Goal: Information Seeking & Learning: Check status

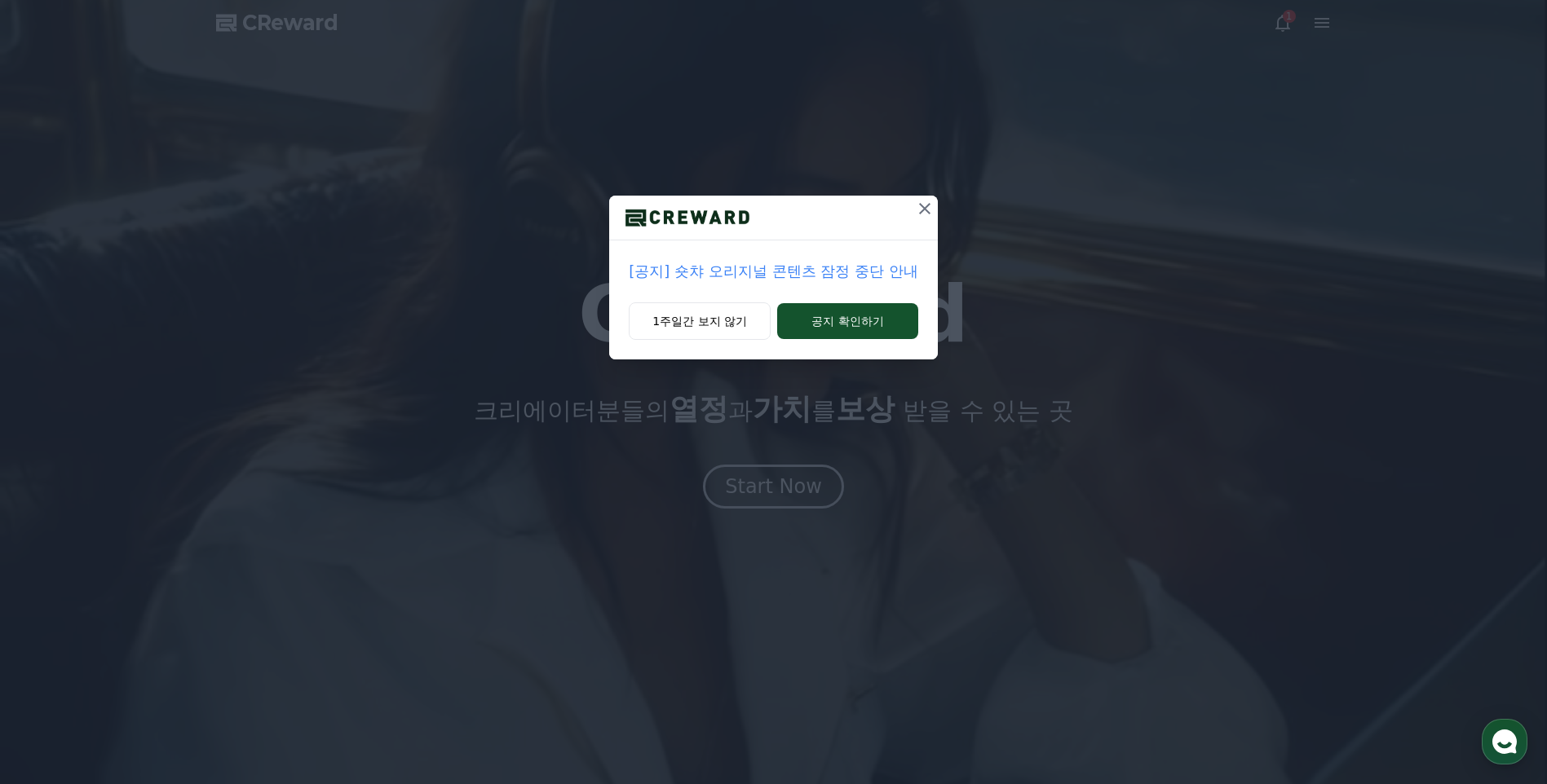
click at [919, 212] on icon at bounding box center [924, 209] width 20 height 20
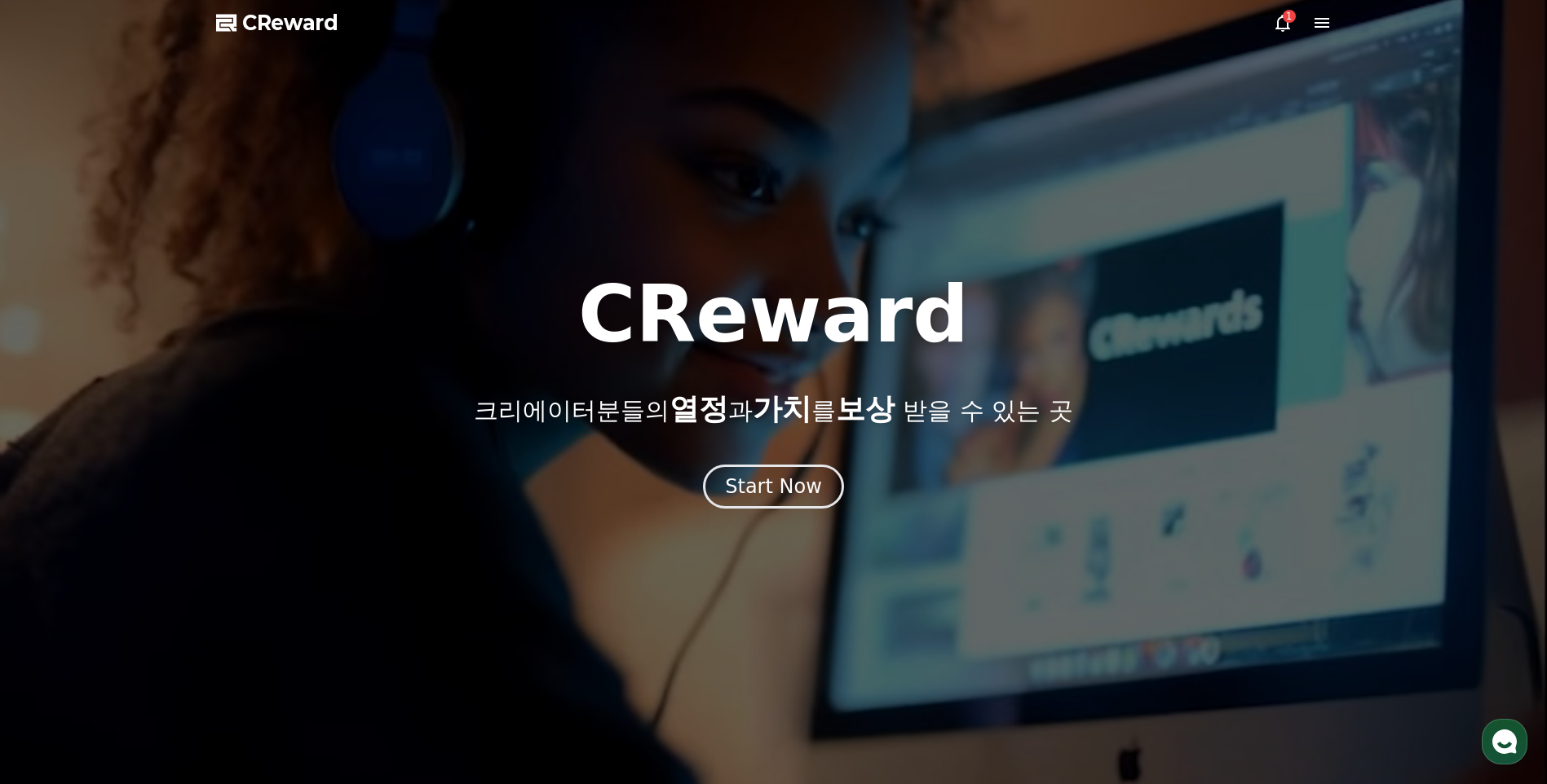
click at [1277, 27] on icon at bounding box center [1282, 23] width 15 height 17
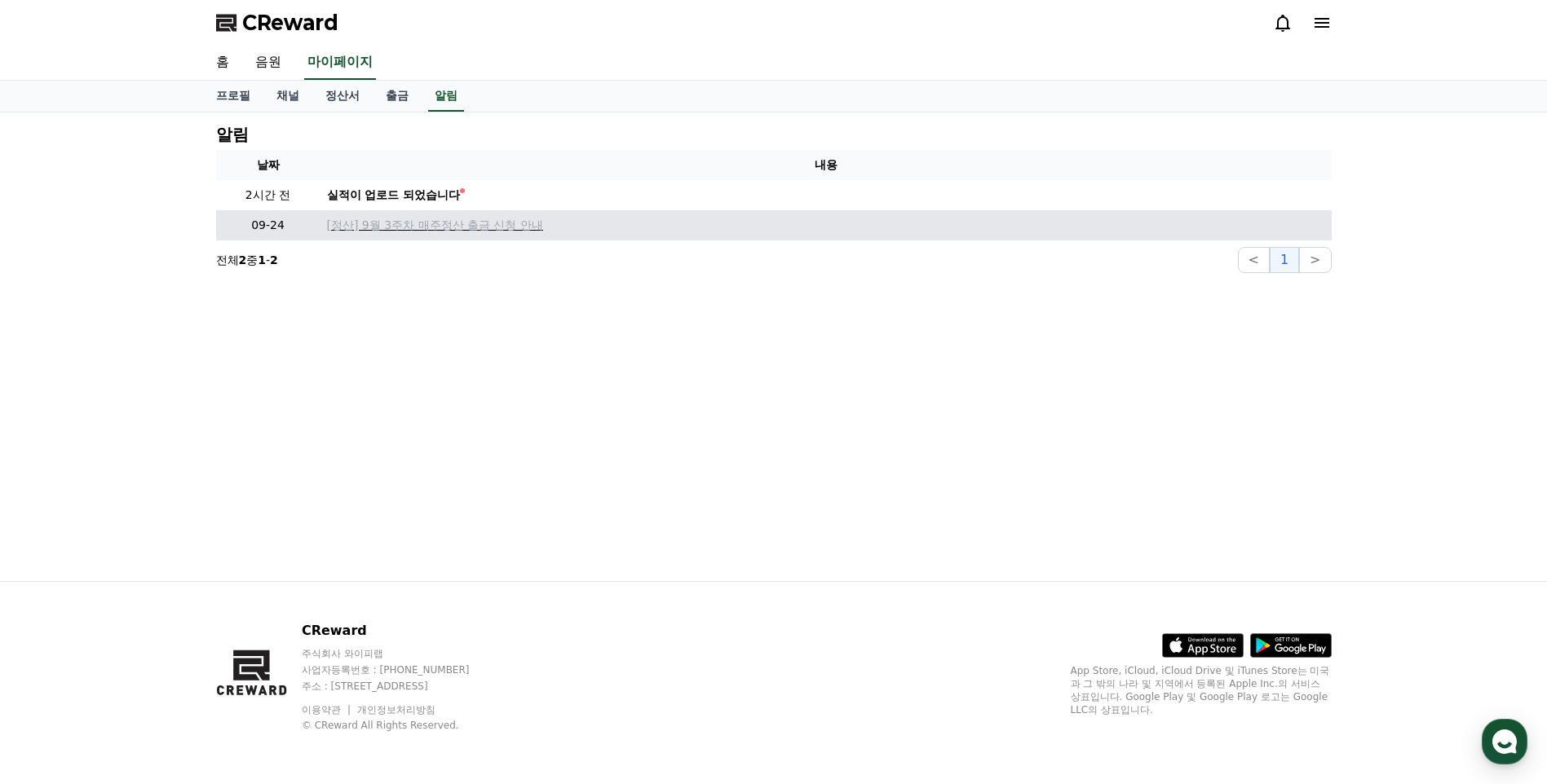
click at [433, 225] on p "[정산] 9월 3주차 매주정산 출금 신청 안내" at bounding box center [826, 225] width 998 height 17
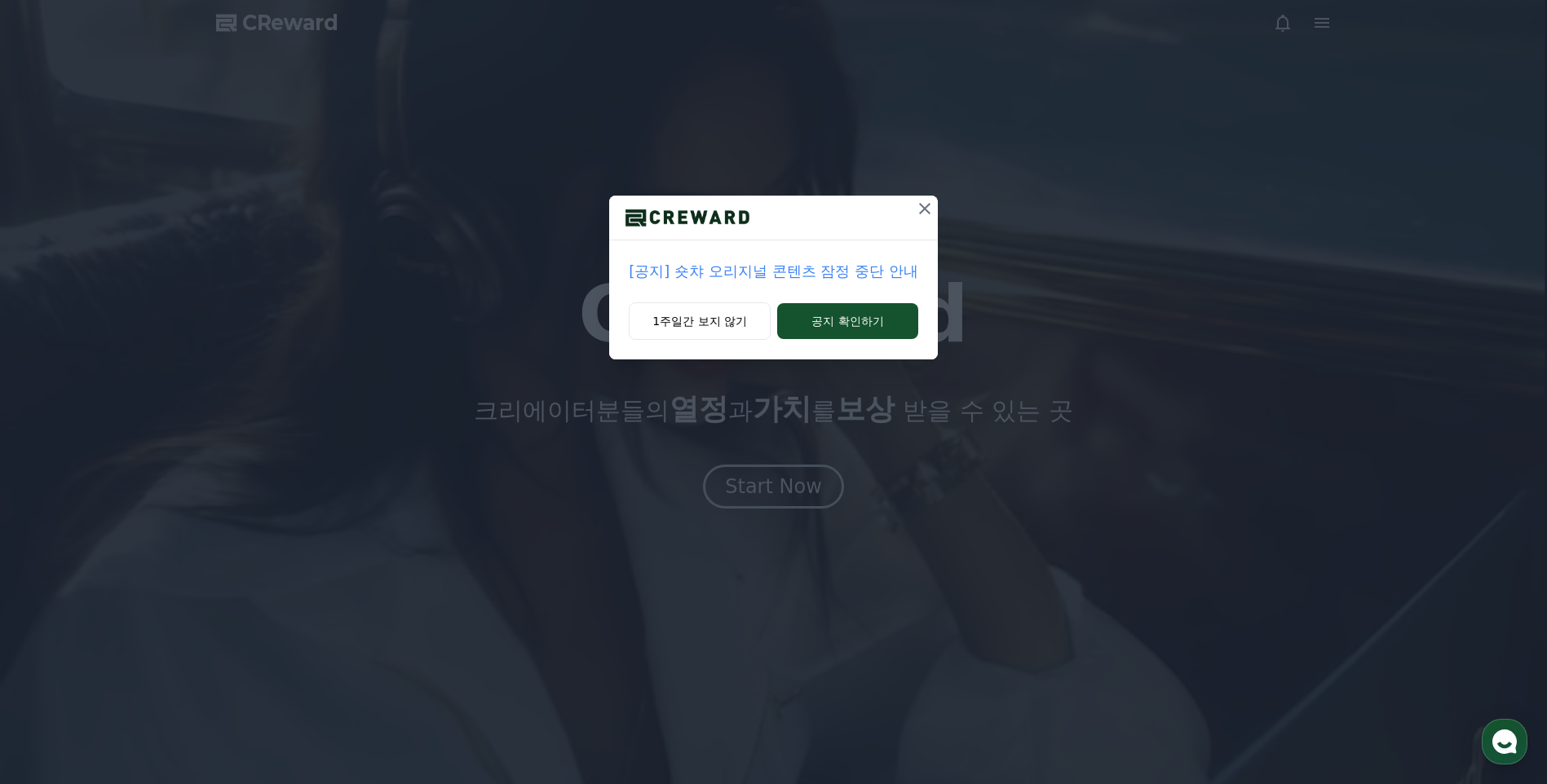
click at [669, 273] on p "[공지] 숏챠 오리지널 콘텐츠 잠정 중단 안내" at bounding box center [773, 272] width 289 height 22
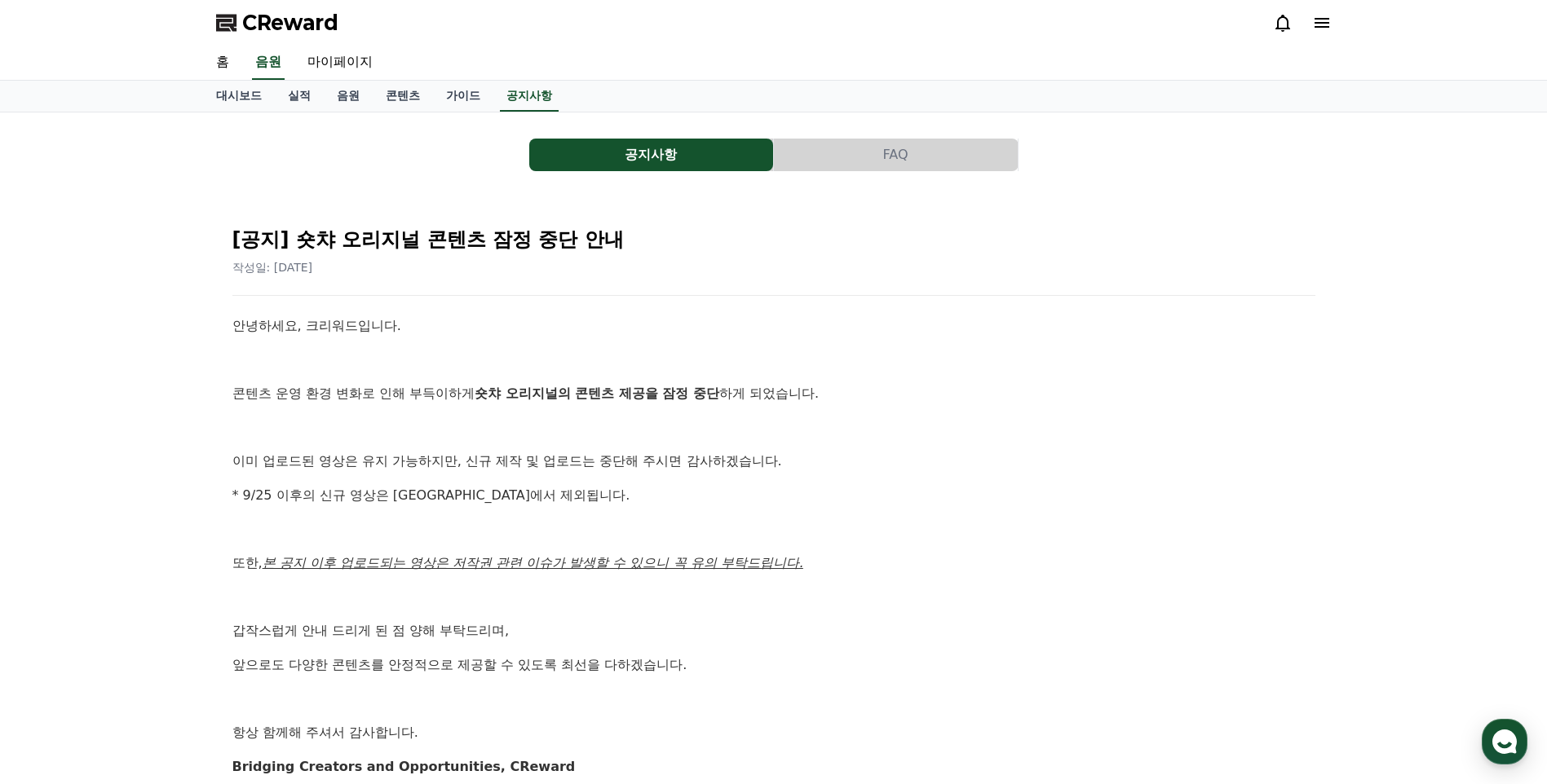
click at [1277, 22] on icon at bounding box center [1282, 22] width 20 height 20
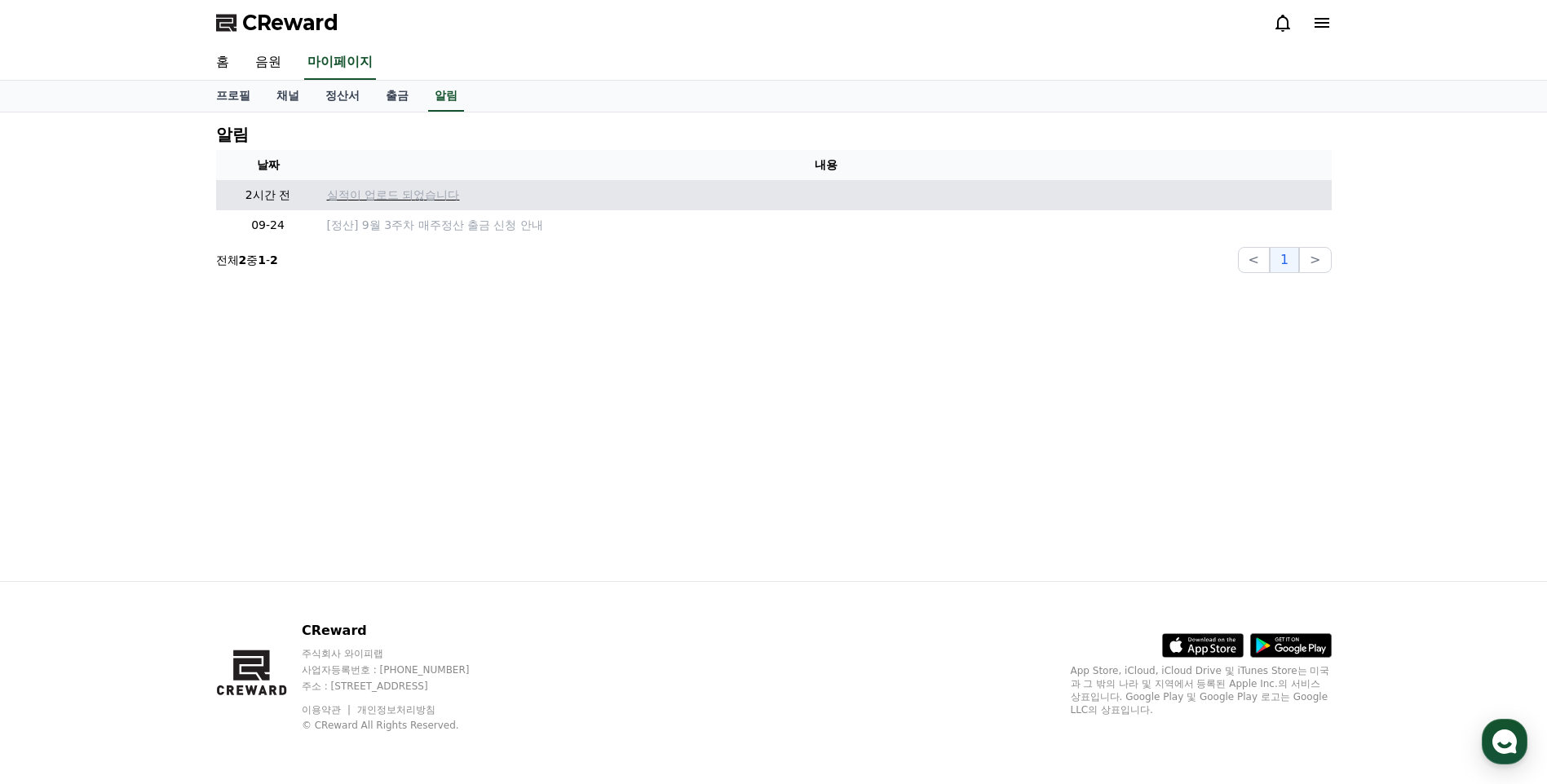
click at [356, 198] on p "실적이 업로드 되었습니다" at bounding box center [826, 195] width 998 height 17
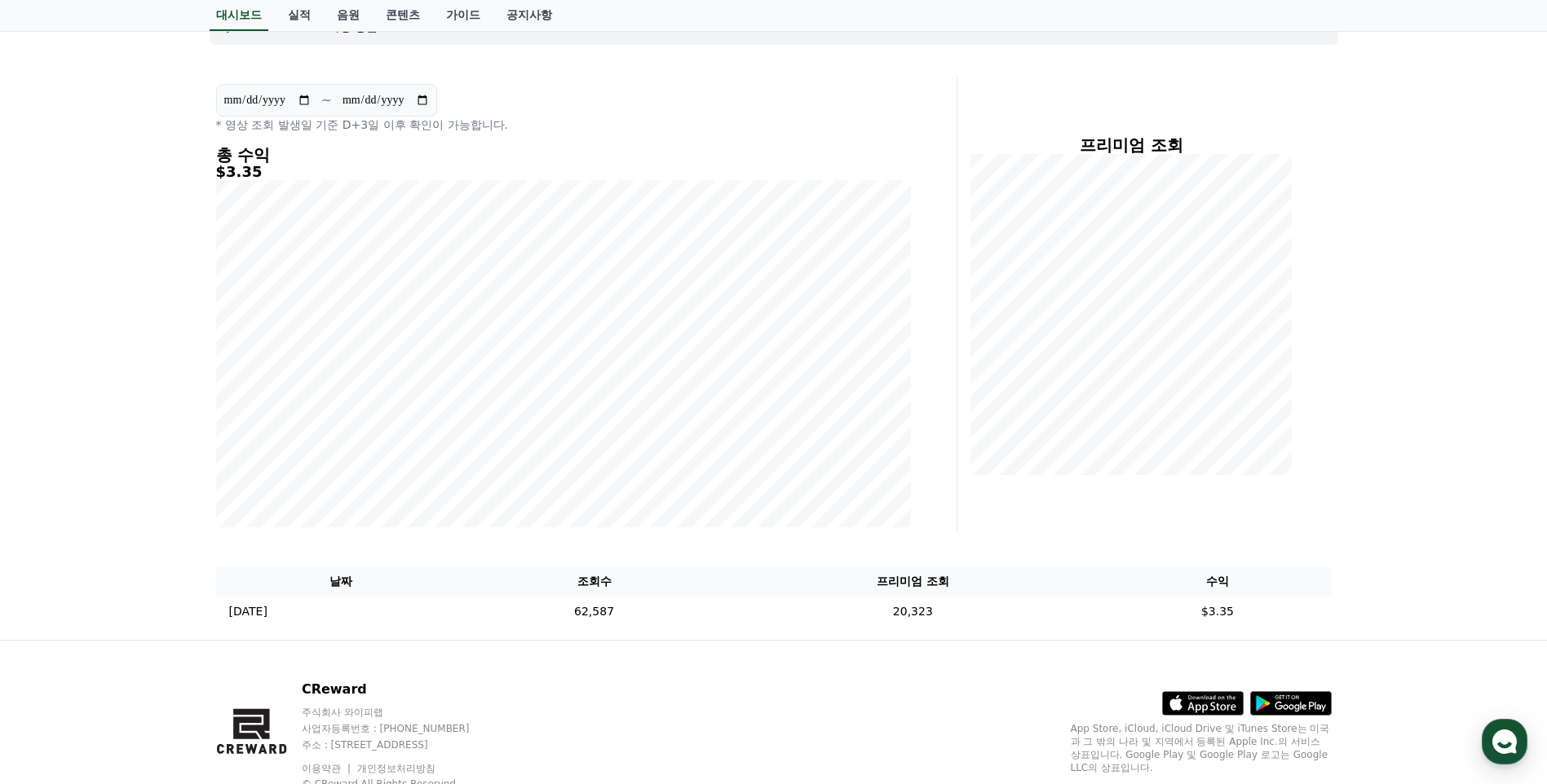
scroll to position [163, 0]
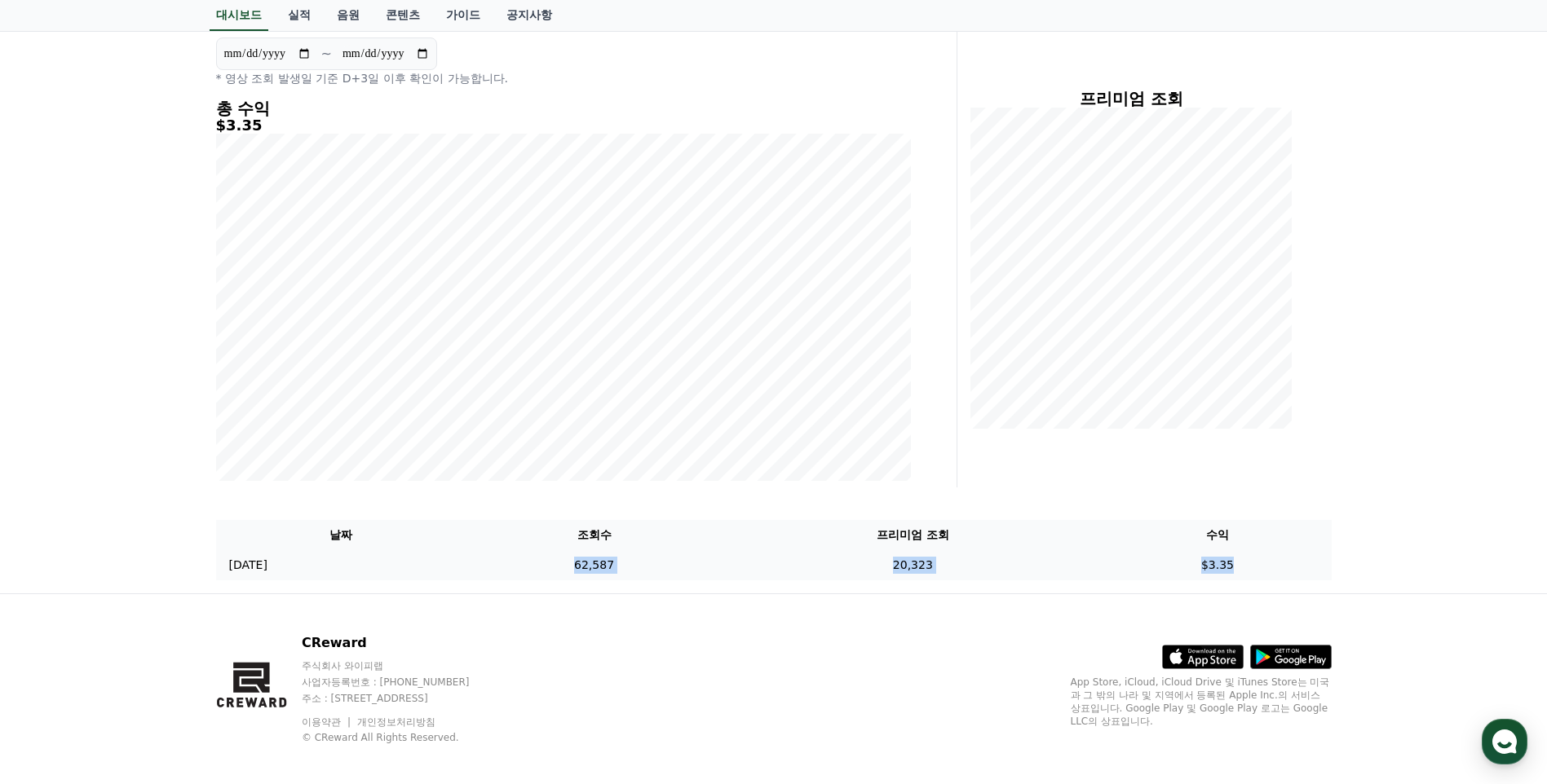
drag, startPoint x: 733, startPoint y: 565, endPoint x: 1304, endPoint y: 572, distance: 571.0
click at [1304, 572] on tr "[DATE] 09/23 62,587 20,323 $3.35" at bounding box center [773, 565] width 1116 height 30
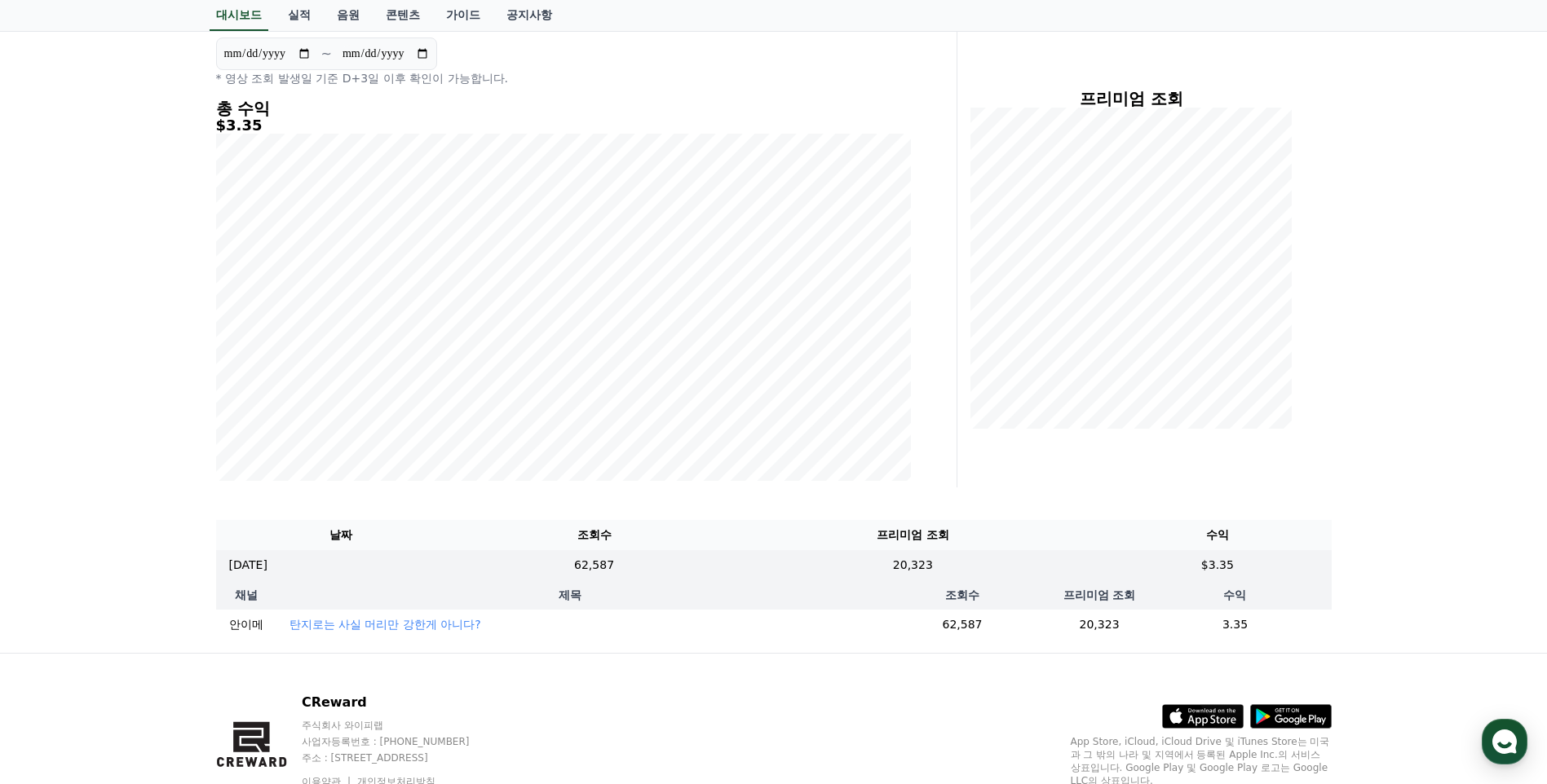
click at [1431, 604] on div "**********" at bounding box center [773, 301] width 1547 height 704
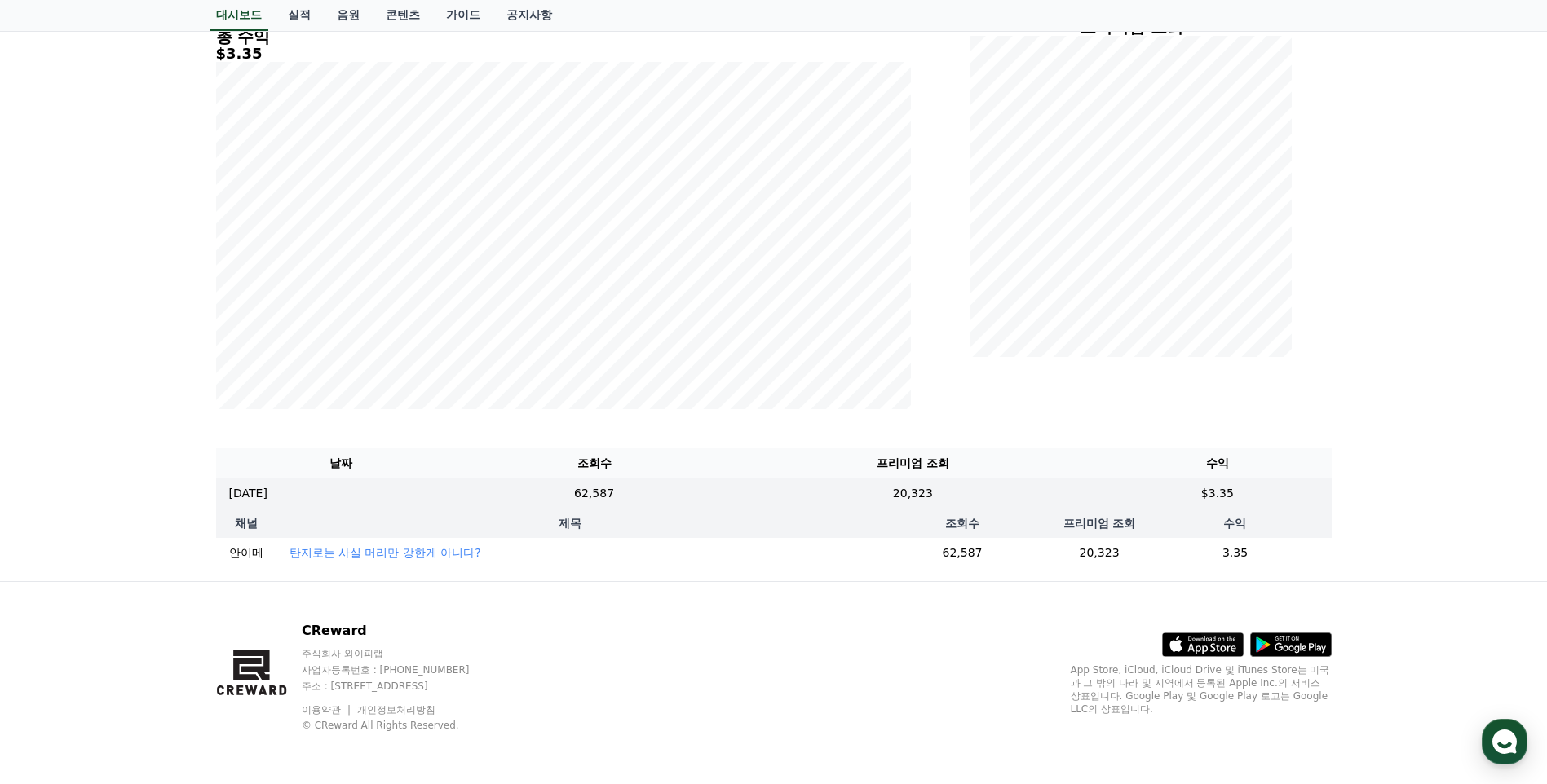
scroll to position [247, 0]
click at [127, 195] on div "**********" at bounding box center [773, 229] width 1547 height 704
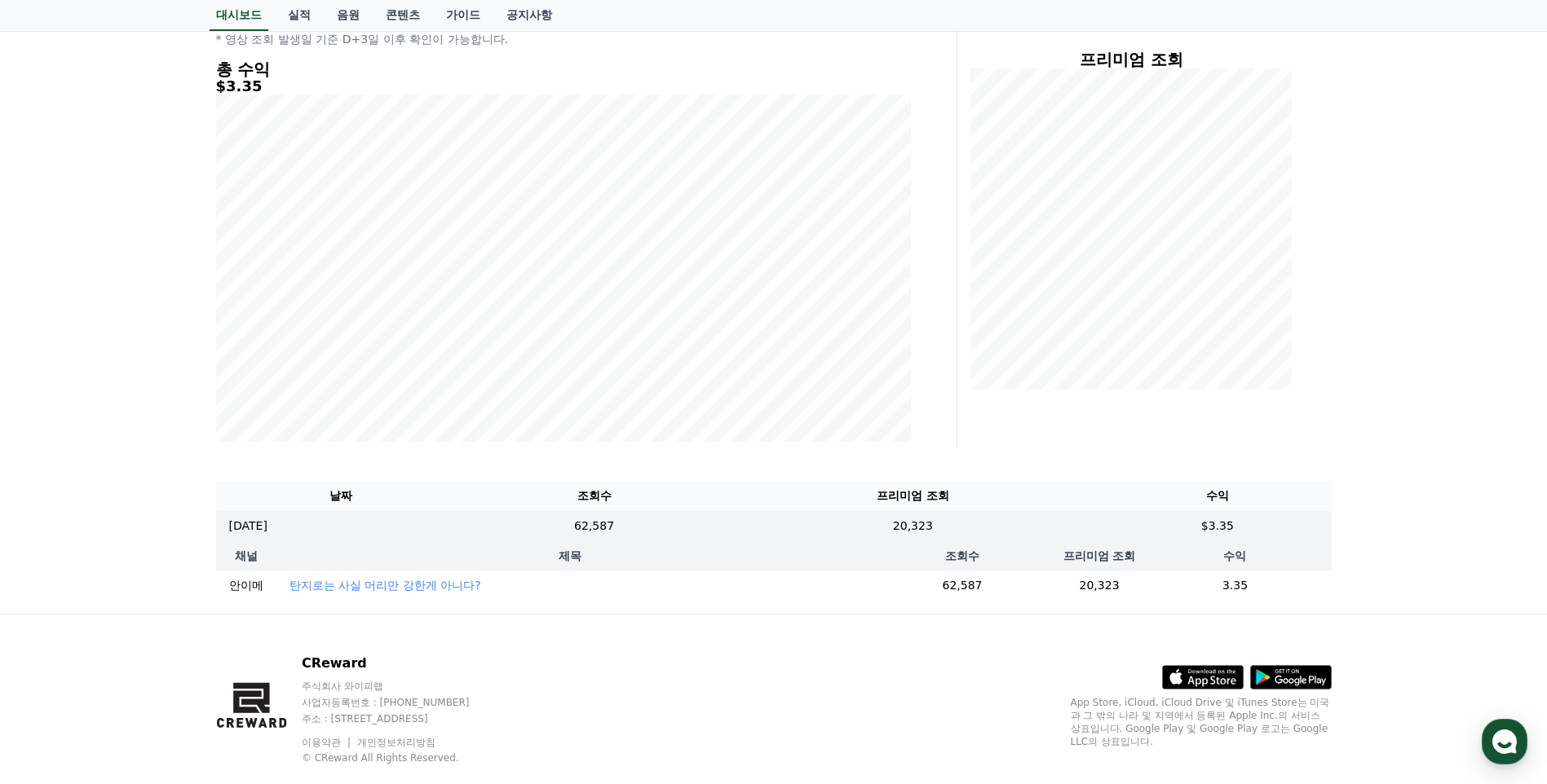
scroll to position [3, 0]
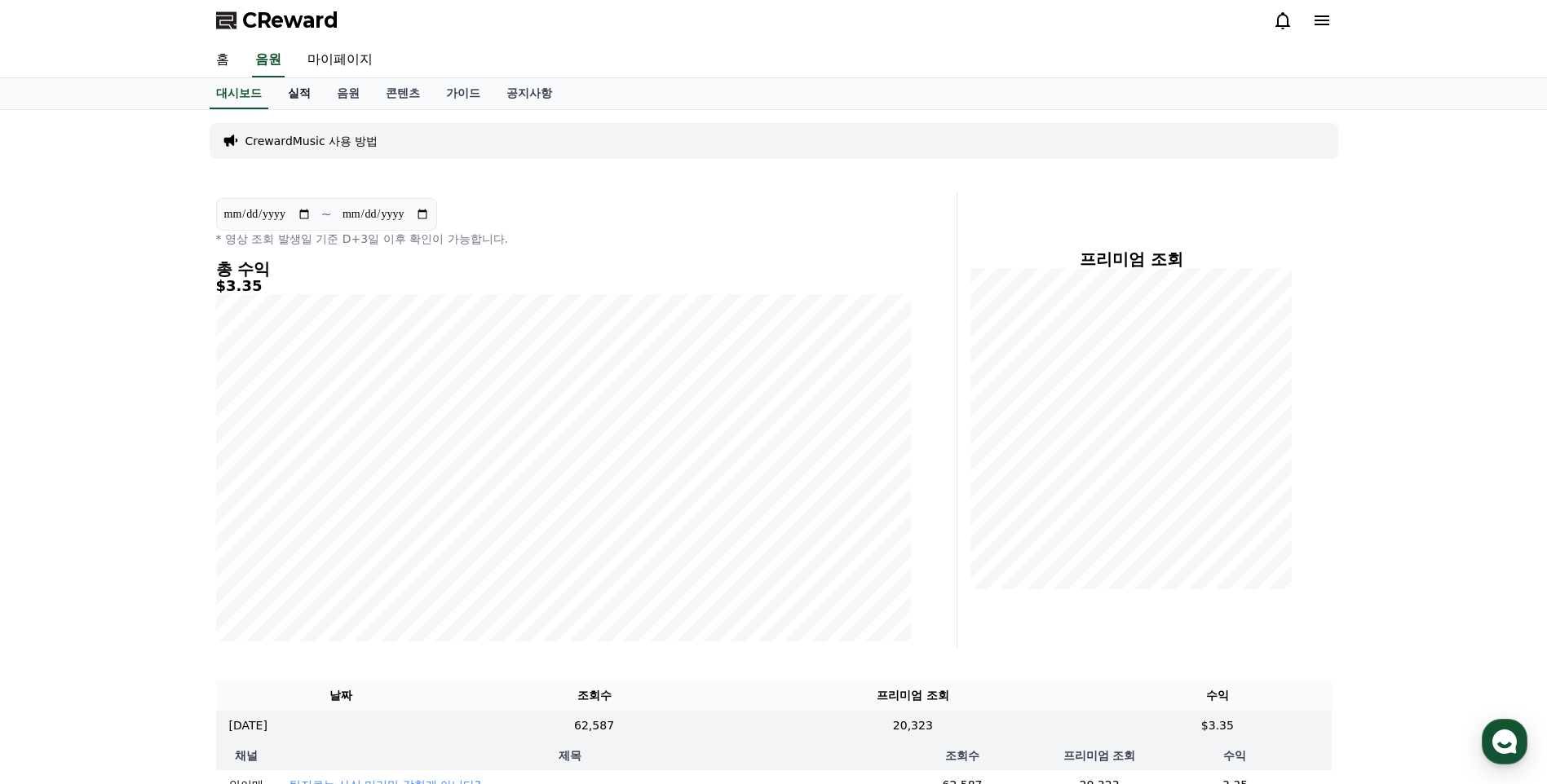
click at [293, 99] on link "실적" at bounding box center [299, 94] width 49 height 31
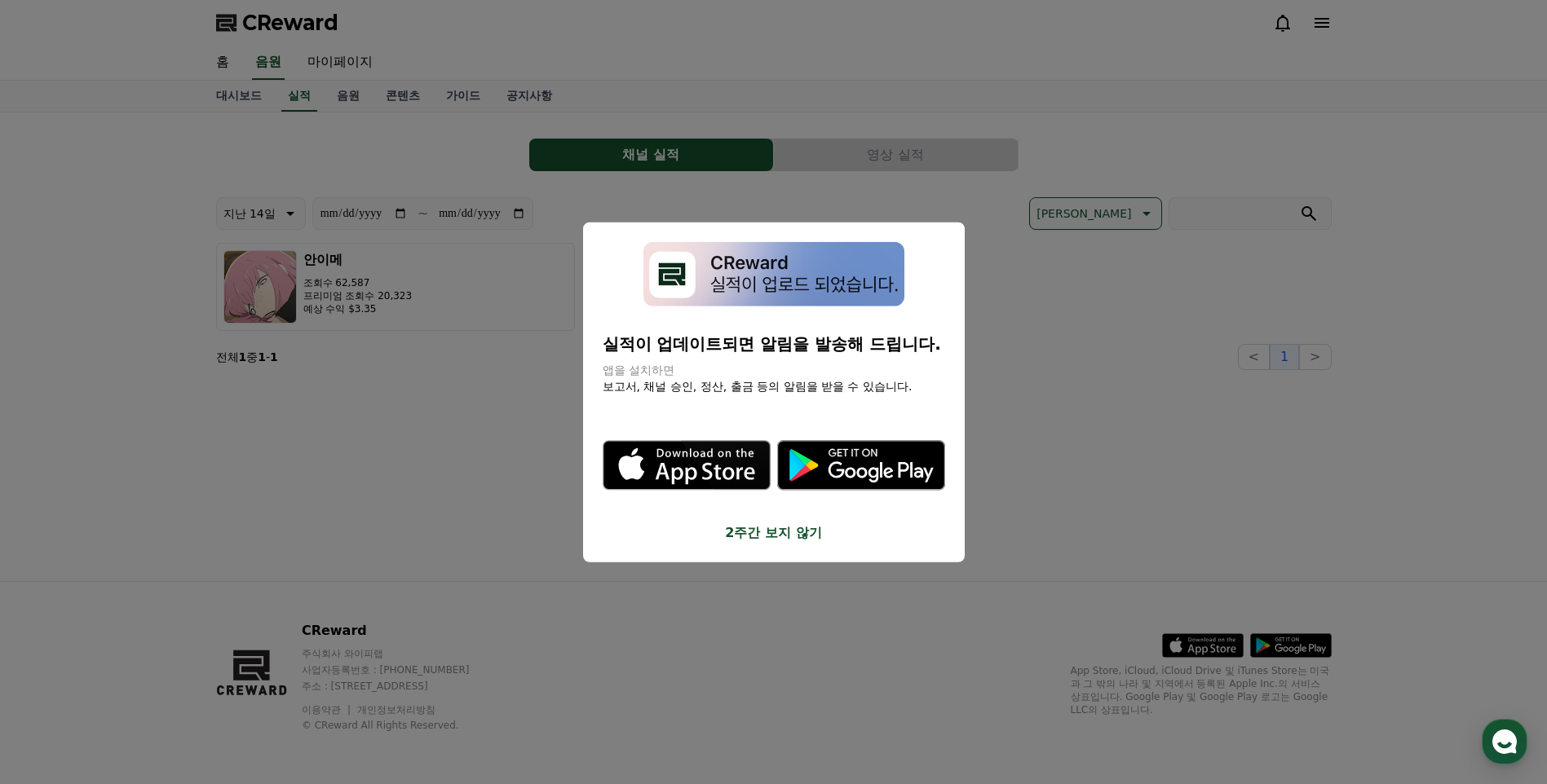
click at [384, 304] on button "close modal" at bounding box center [773, 392] width 1547 height 784
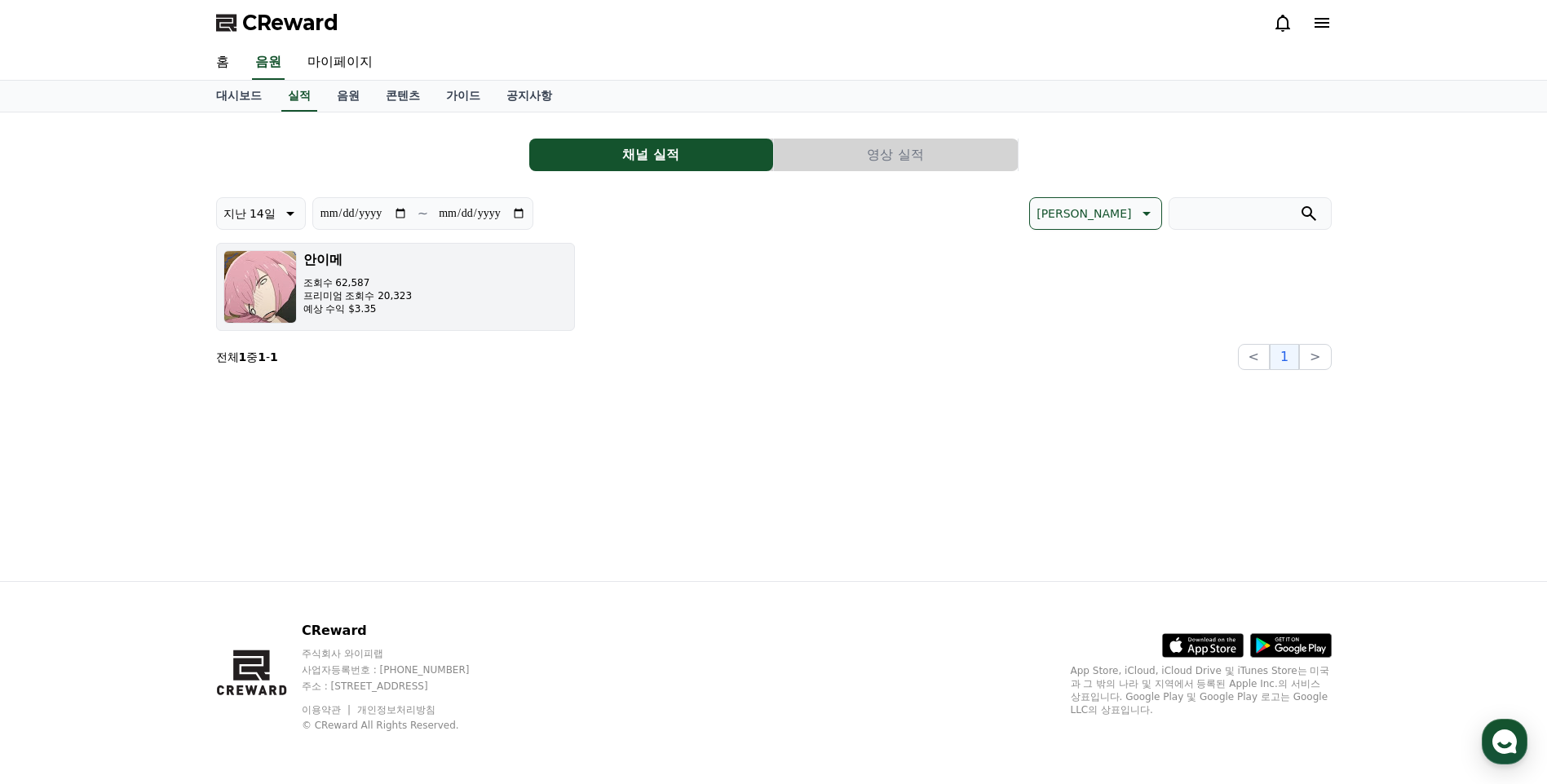
click at [393, 312] on p "예상 수익 $3.35" at bounding box center [358, 309] width 110 height 13
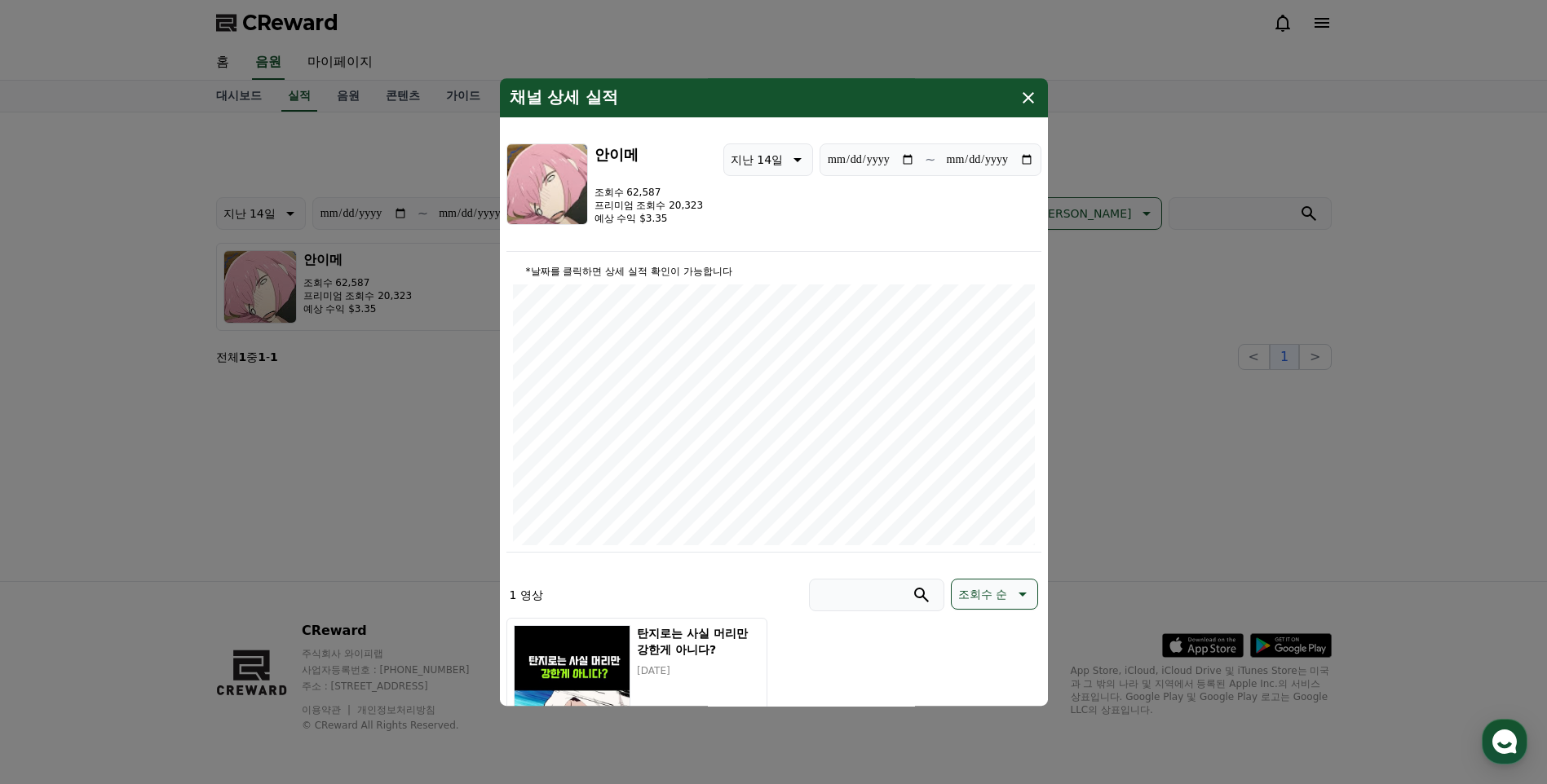
click at [431, 301] on button "close modal" at bounding box center [773, 392] width 1547 height 784
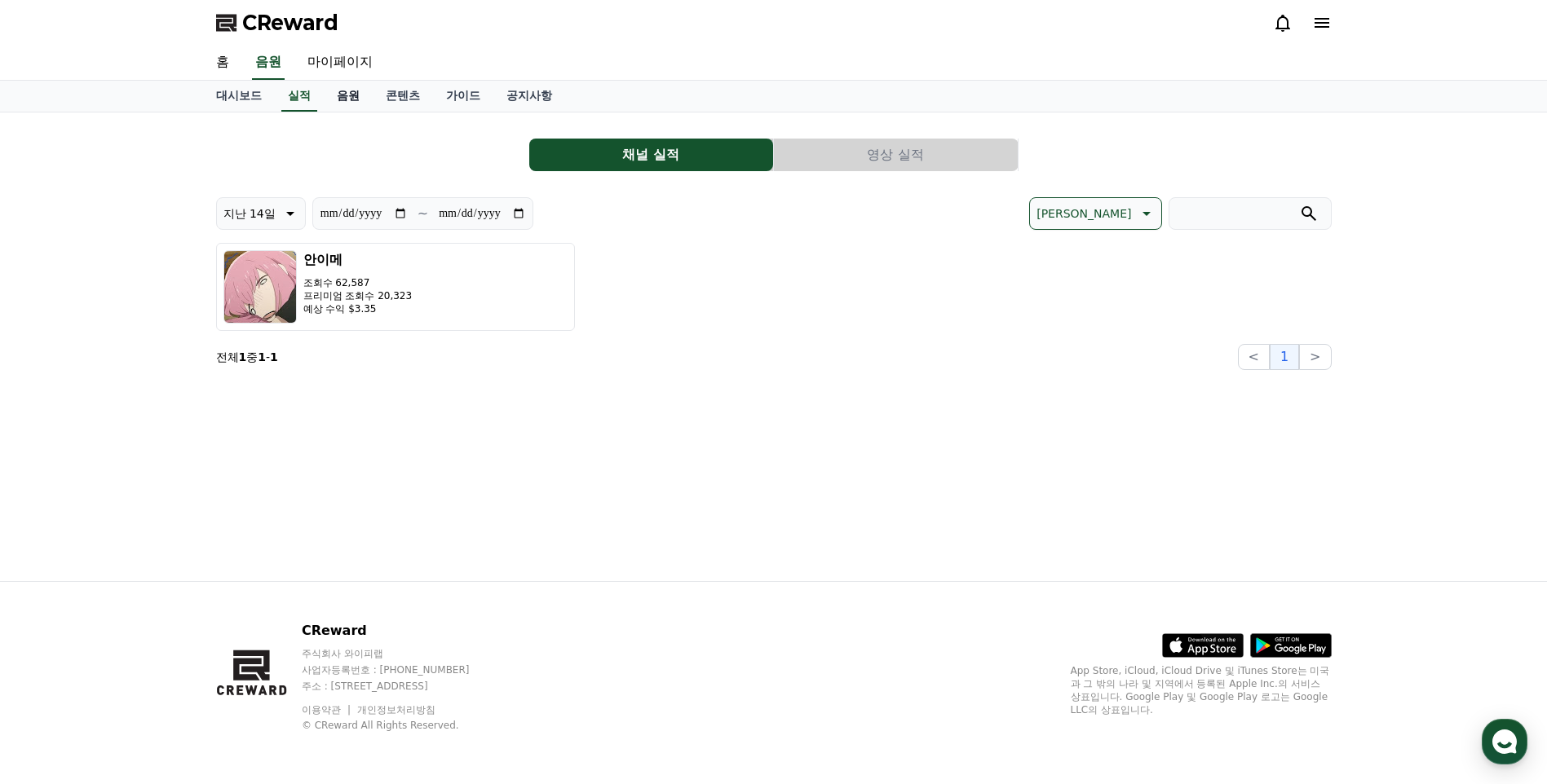
click at [344, 99] on link "음원" at bounding box center [348, 97] width 49 height 31
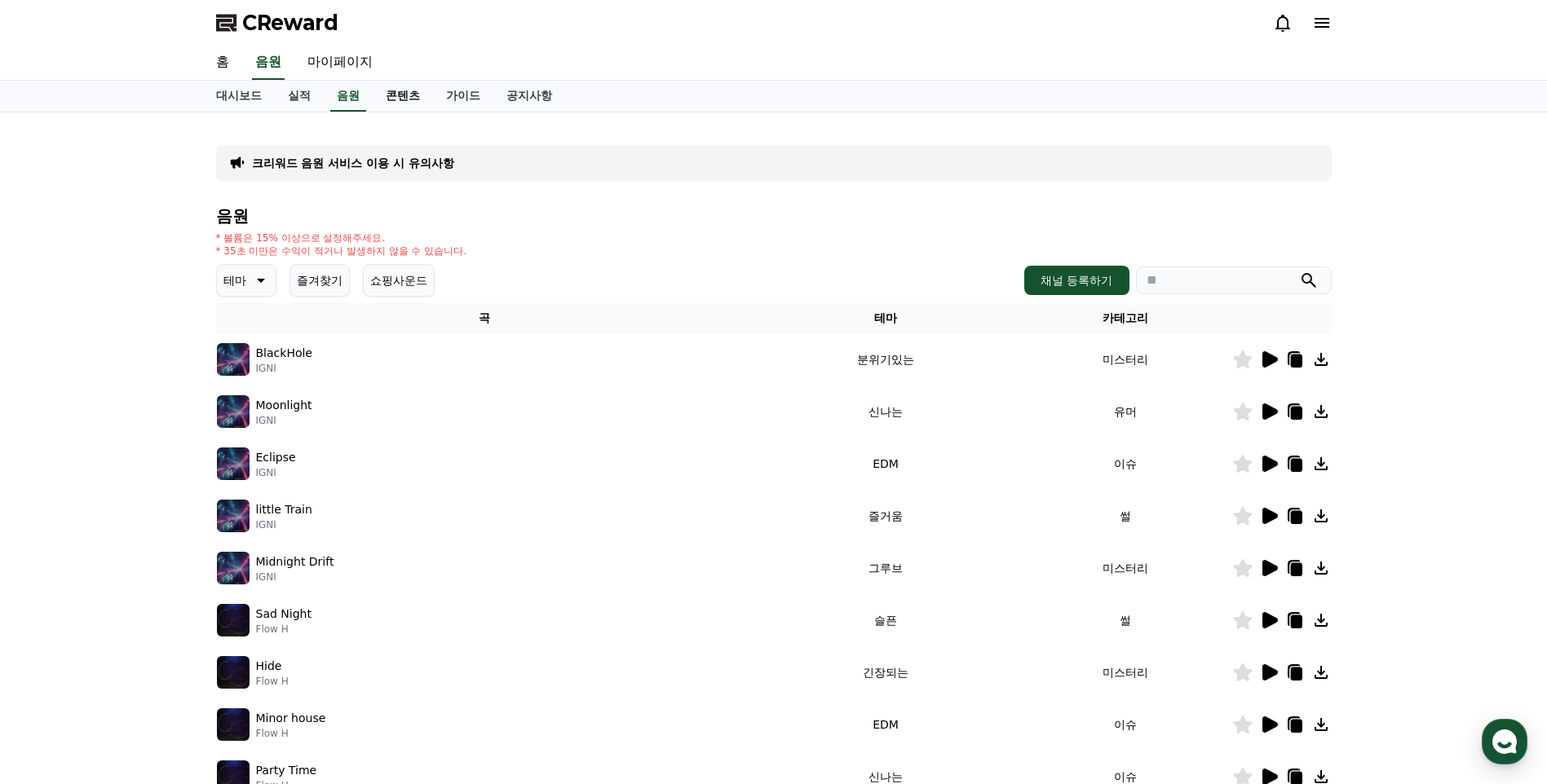
click at [410, 101] on link "콘텐츠" at bounding box center [403, 97] width 60 height 31
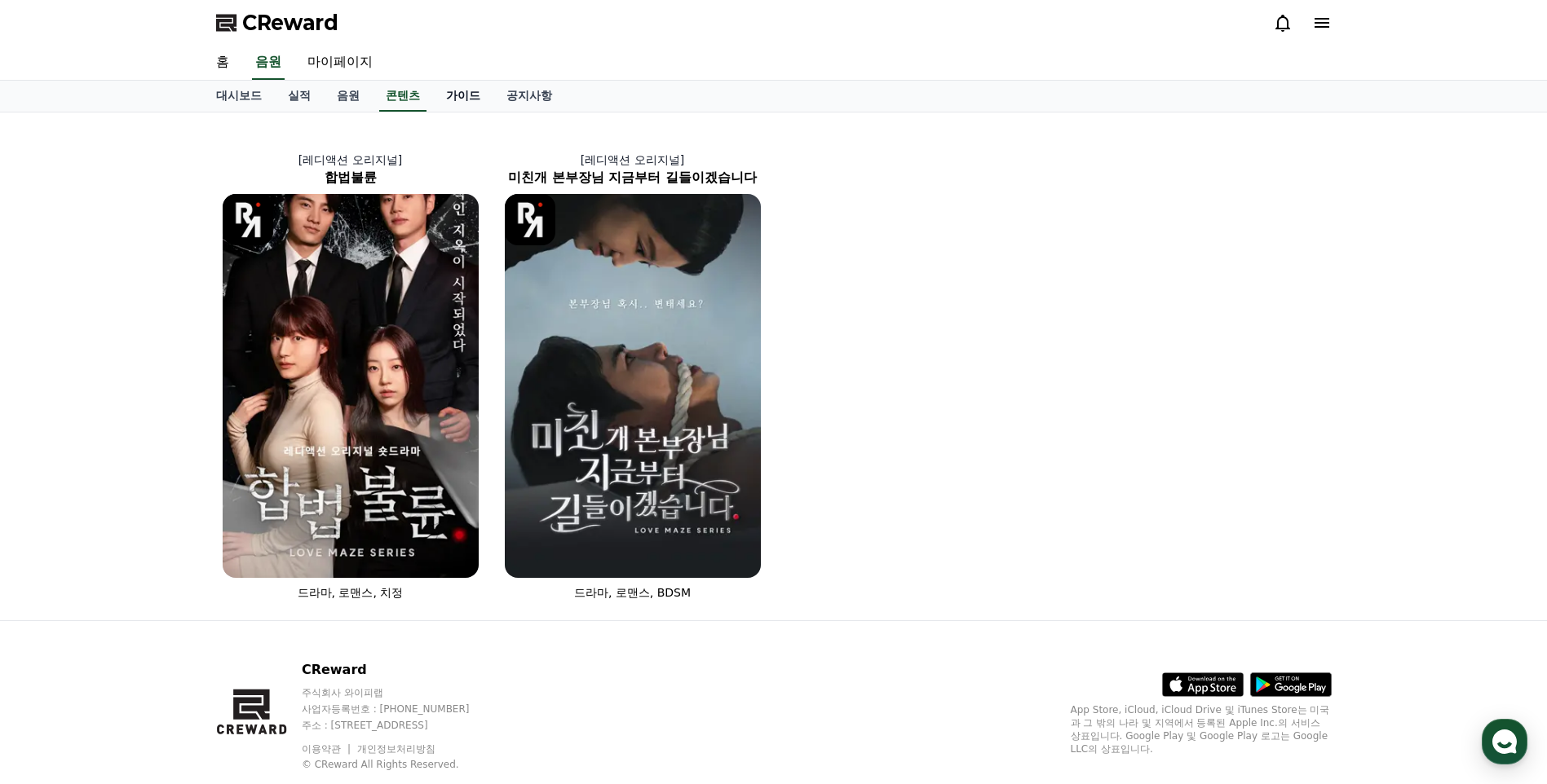
click at [455, 96] on link "가이드" at bounding box center [463, 97] width 60 height 31
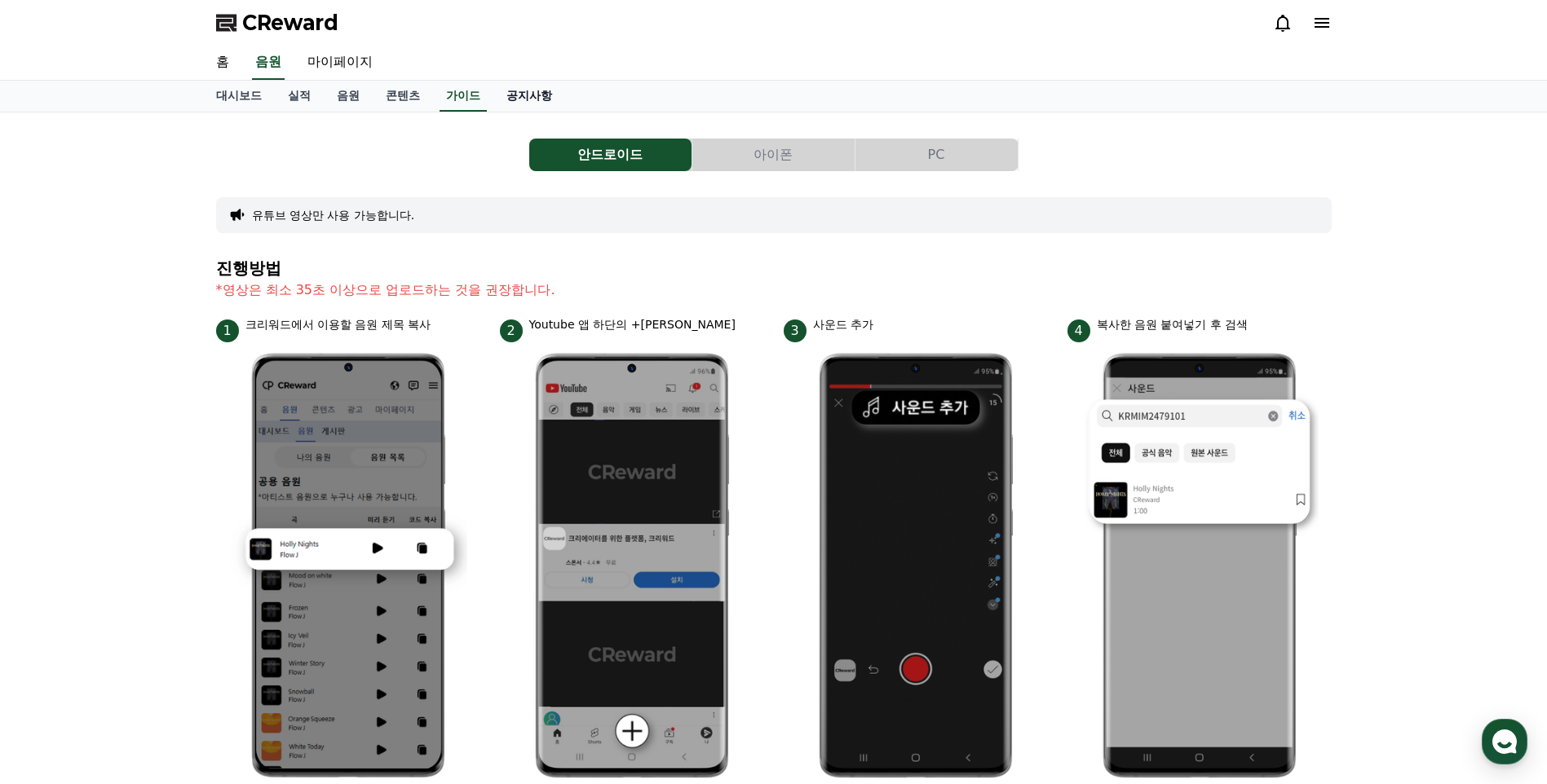
click at [544, 102] on link "공지사항" at bounding box center [529, 97] width 72 height 31
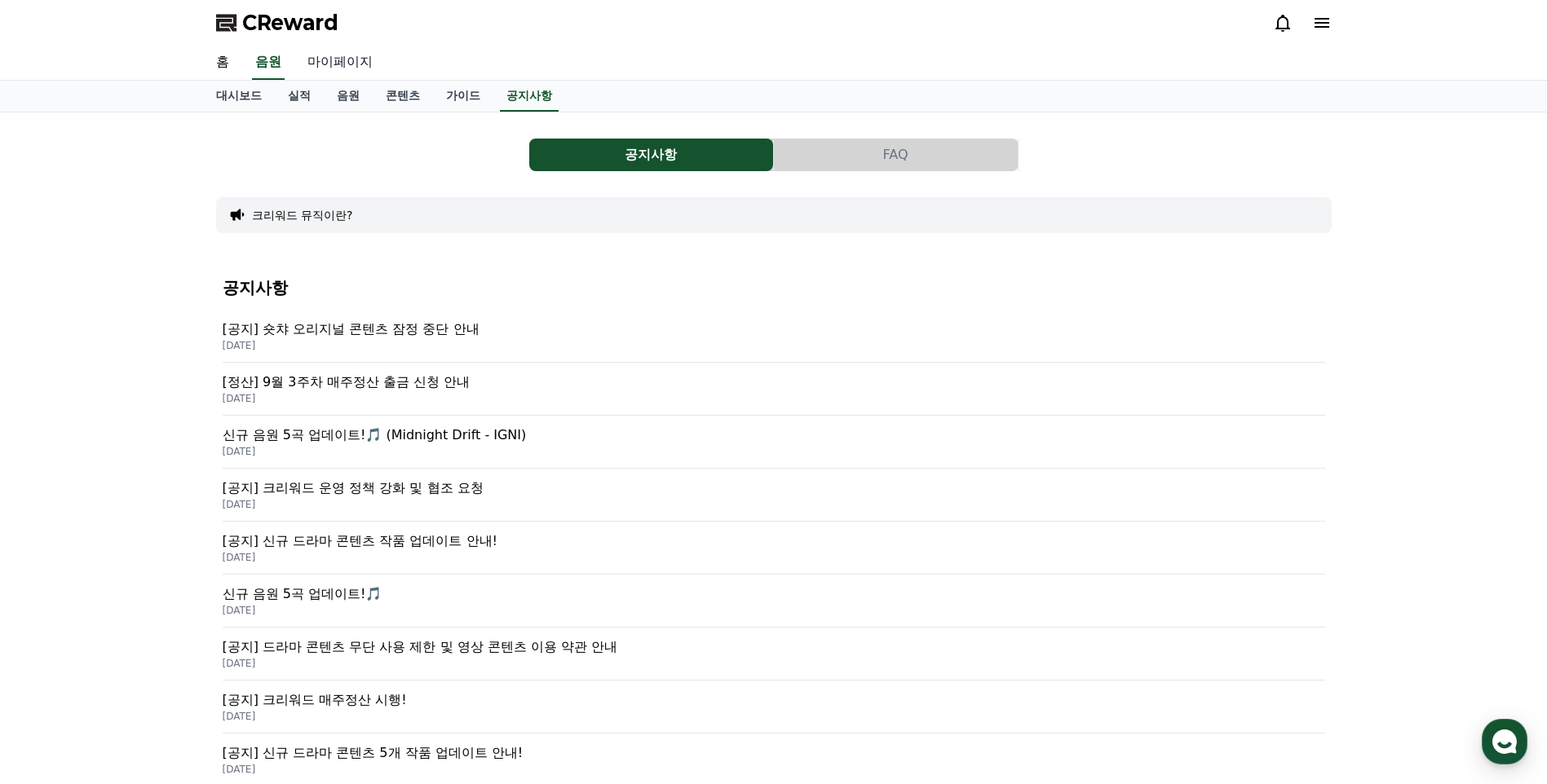
click at [340, 60] on link "마이페이지" at bounding box center [340, 63] width 91 height 34
select select "**********"
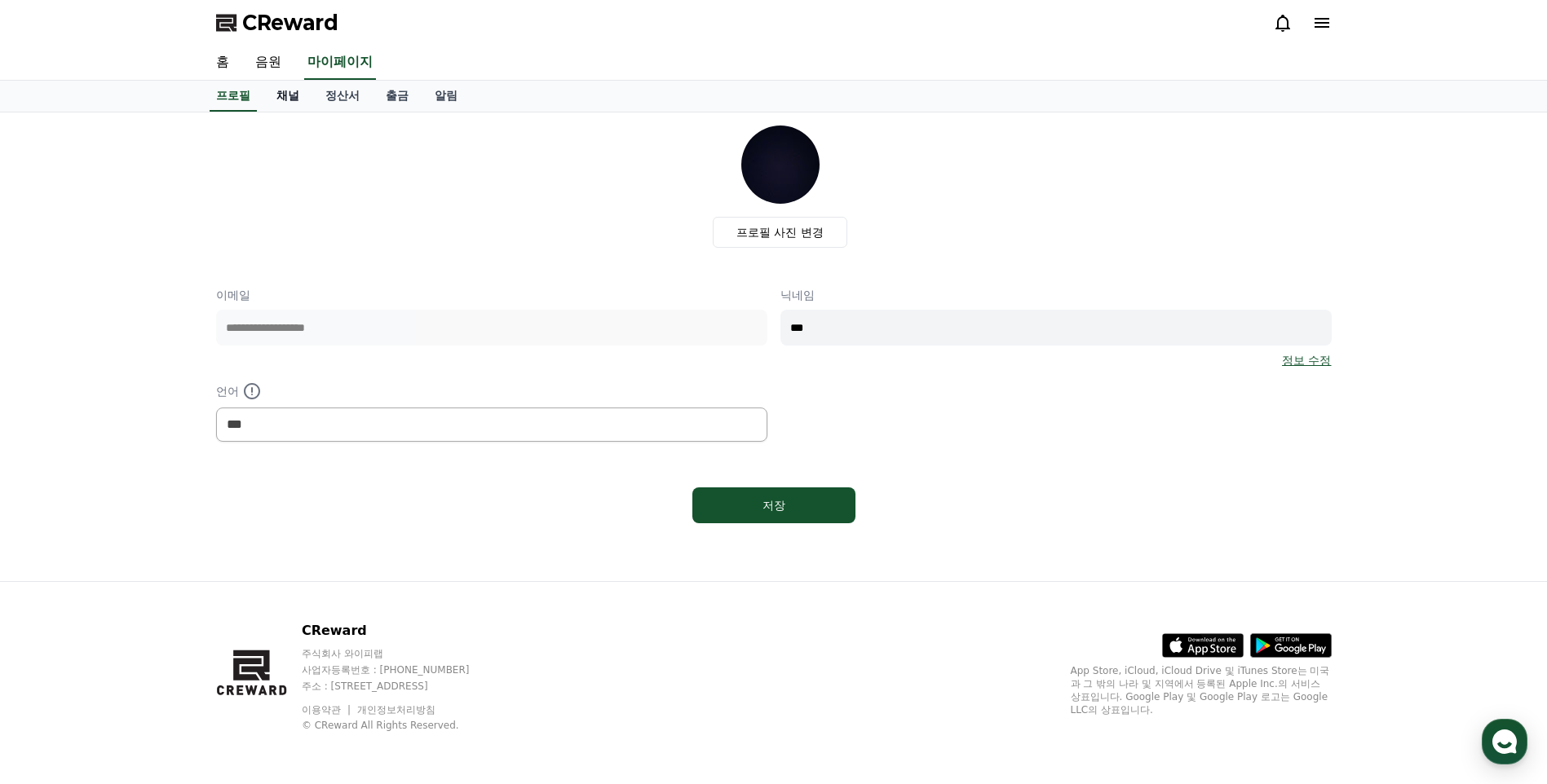
click at [284, 92] on link "채널" at bounding box center [287, 97] width 49 height 31
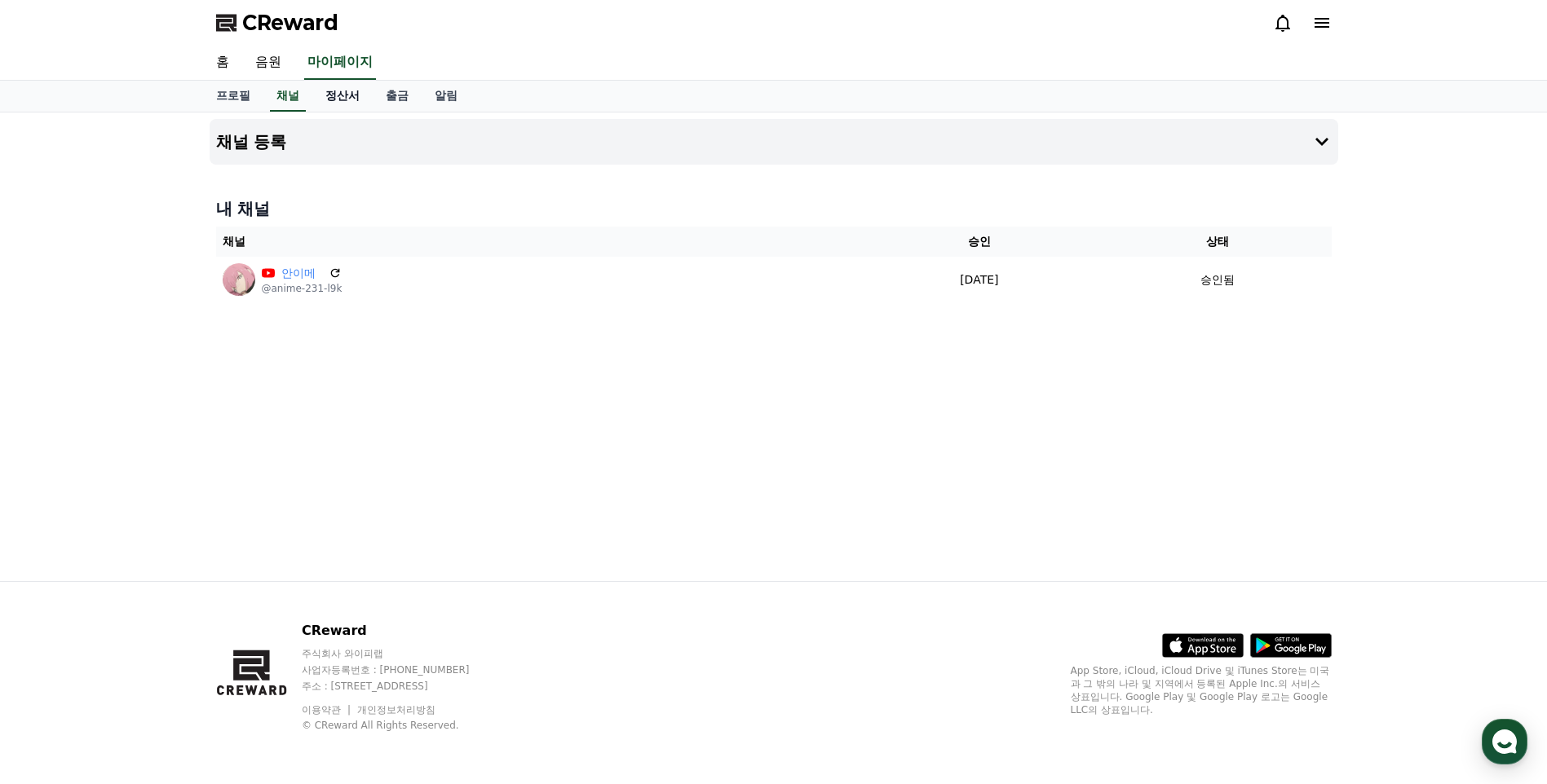
click at [323, 95] on link "정산서" at bounding box center [343, 97] width 60 height 31
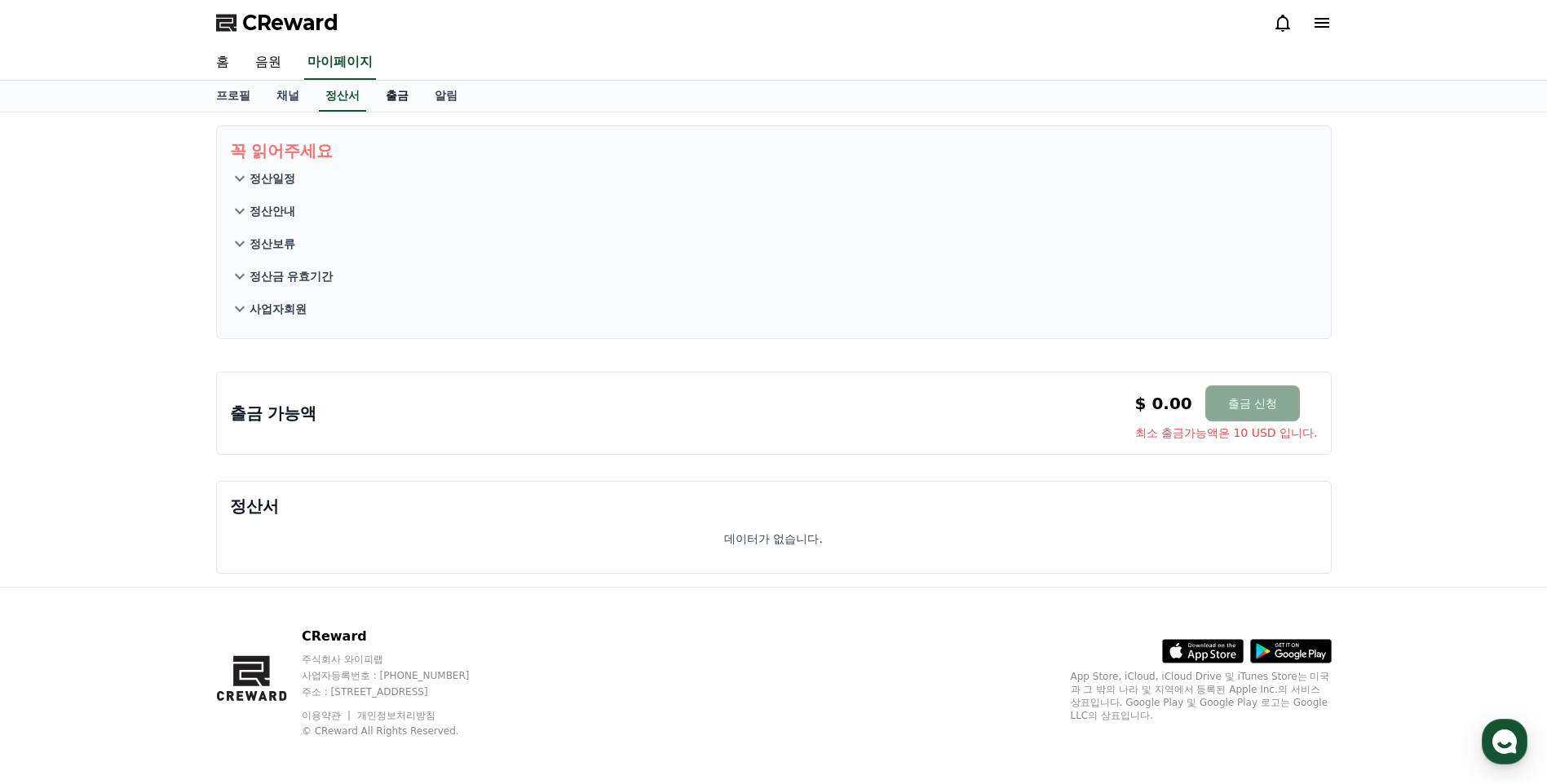
click at [397, 95] on link "출금" at bounding box center [397, 97] width 49 height 31
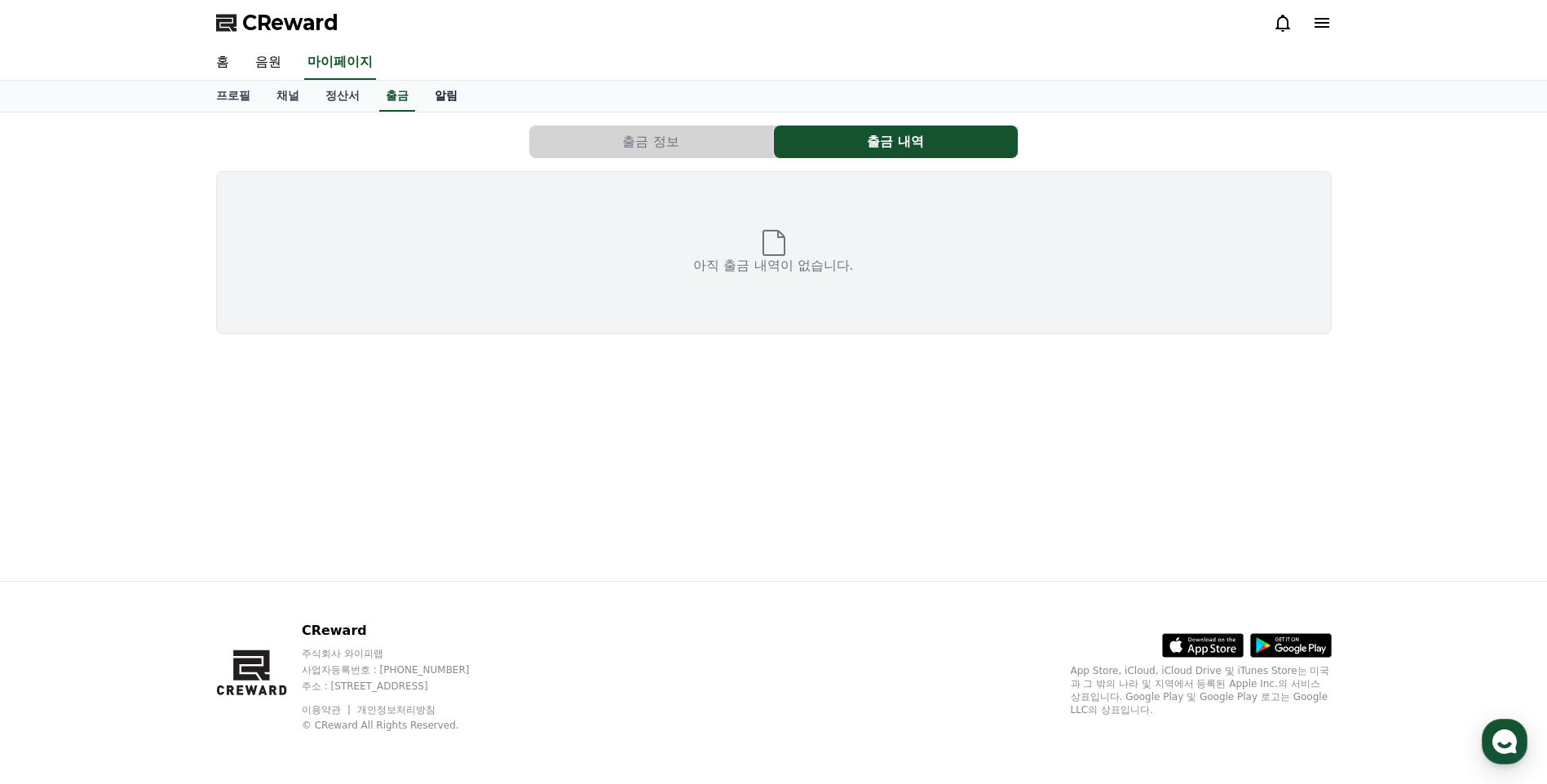
click at [450, 103] on link "알림" at bounding box center [446, 97] width 49 height 31
click at [273, 60] on link "음원" at bounding box center [268, 63] width 52 height 34
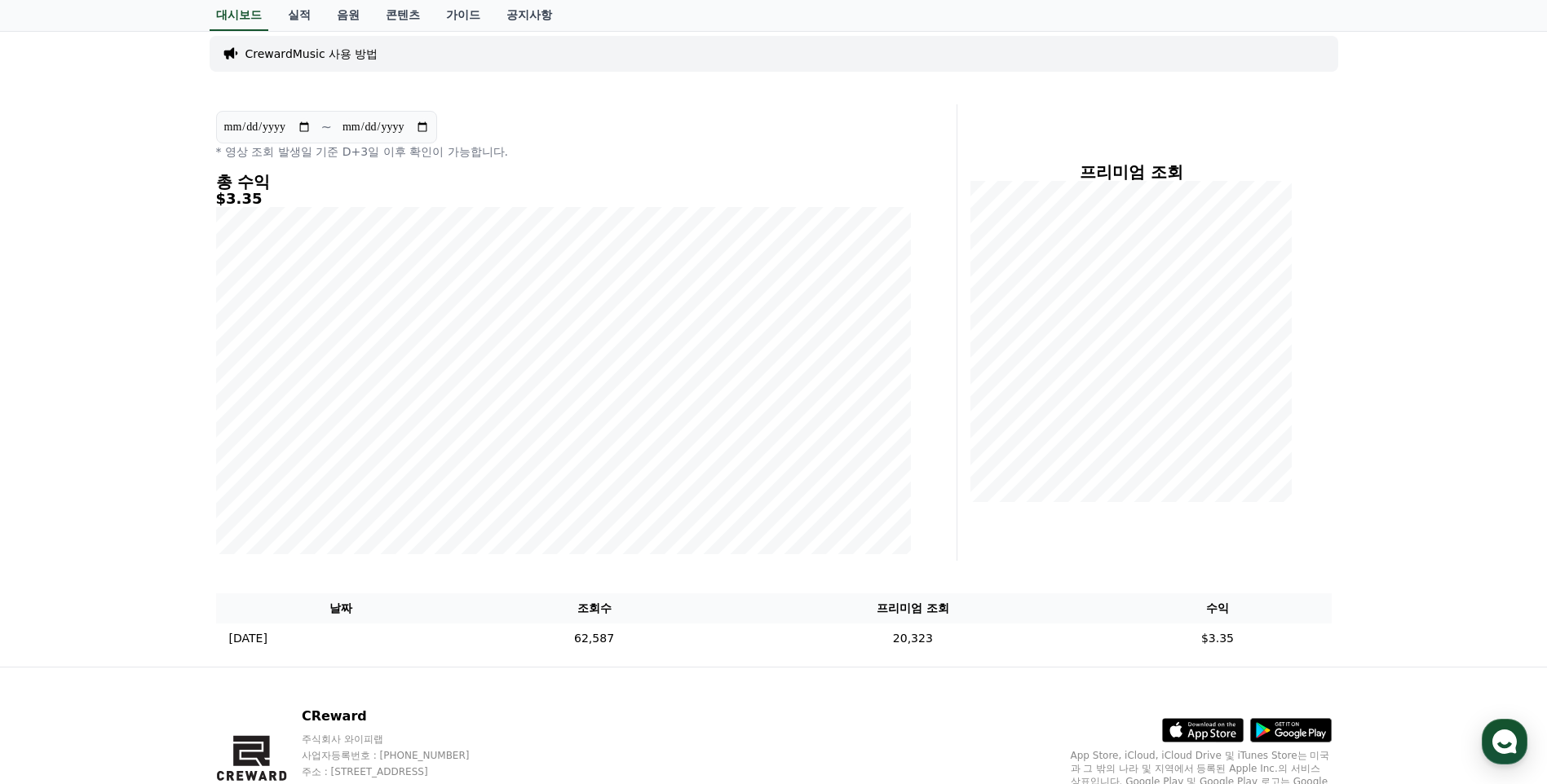
scroll to position [82, 0]
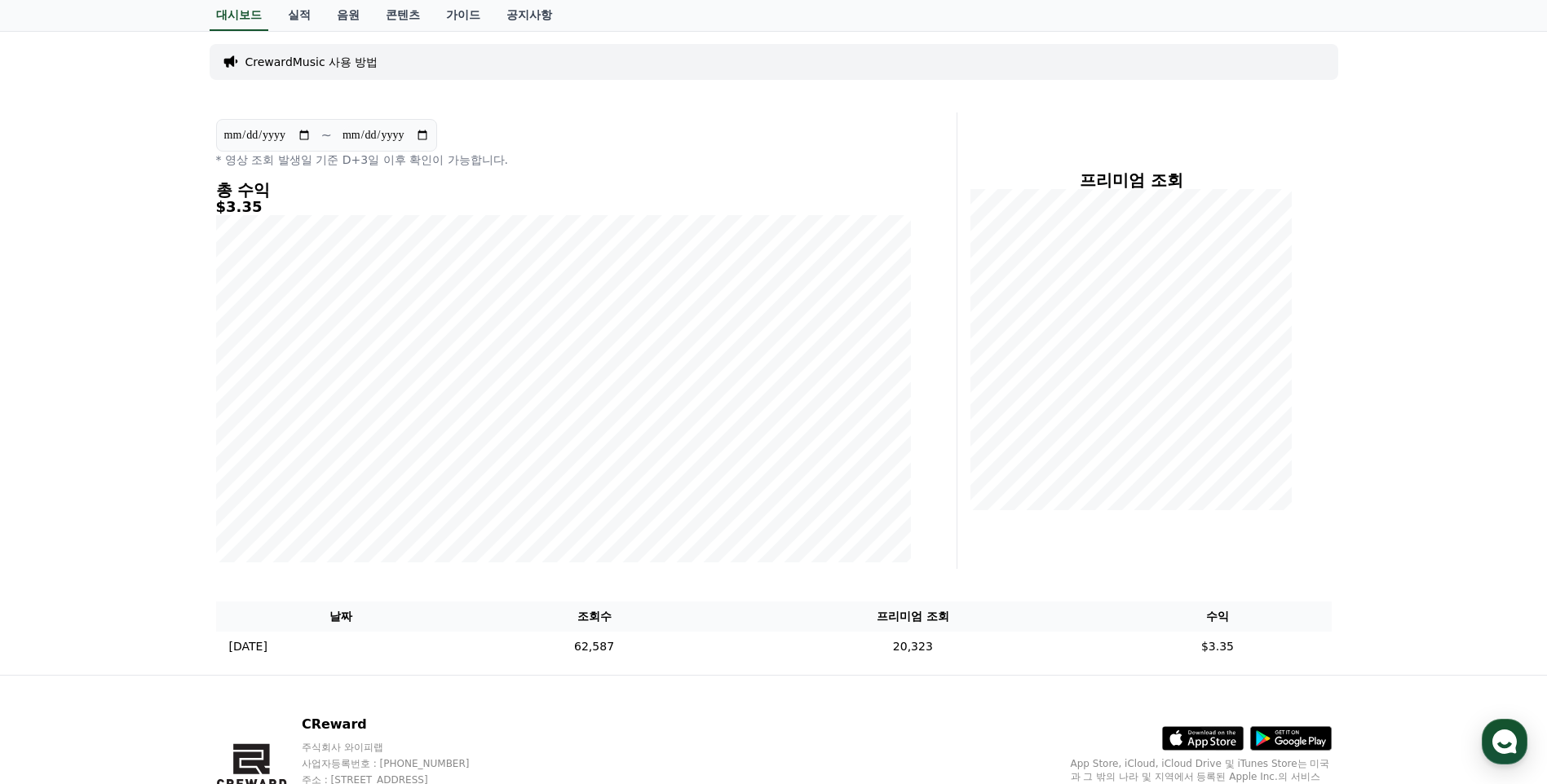
click at [107, 141] on div "**********" at bounding box center [773, 353] width 1547 height 644
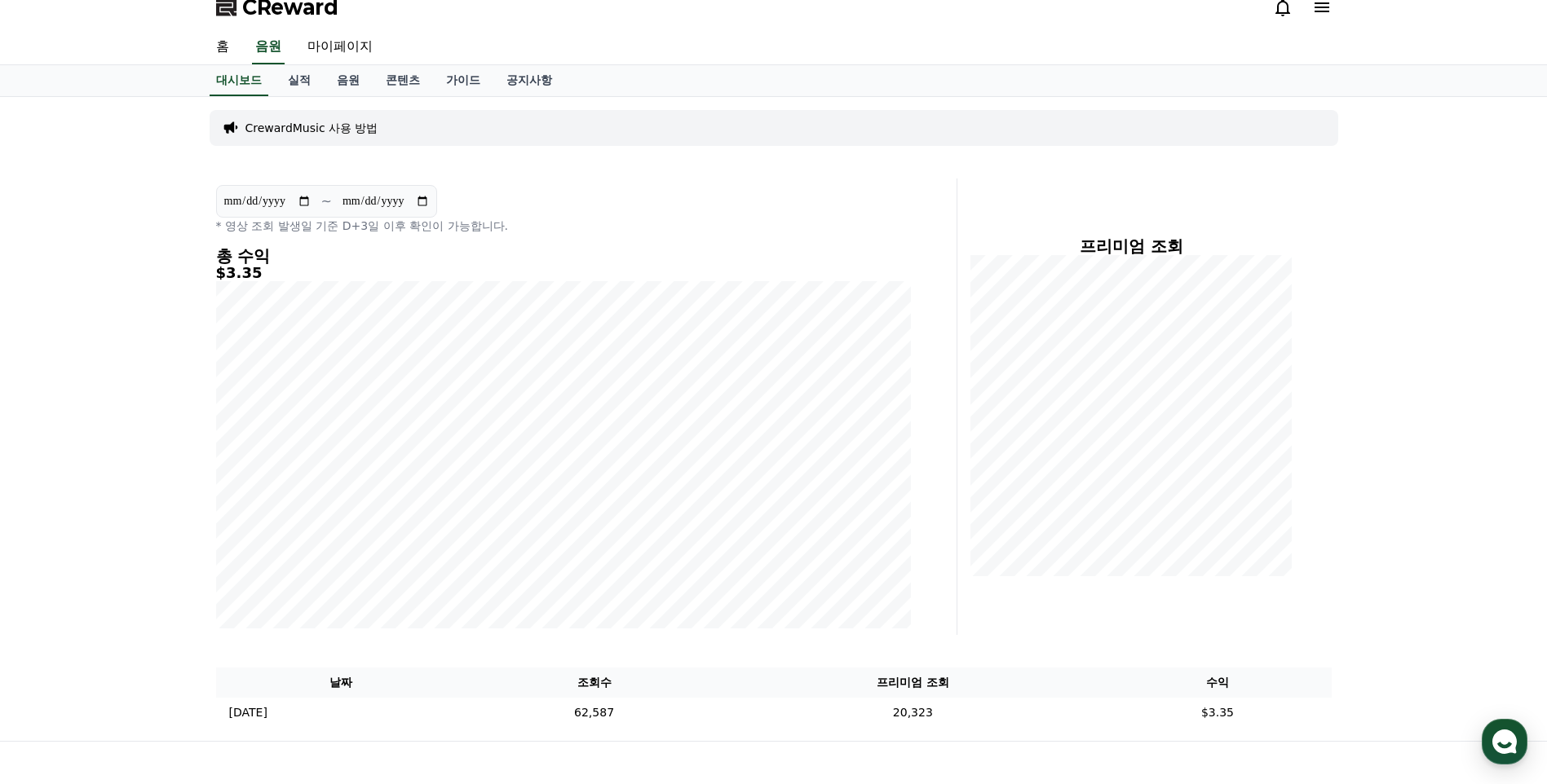
scroll to position [0, 0]
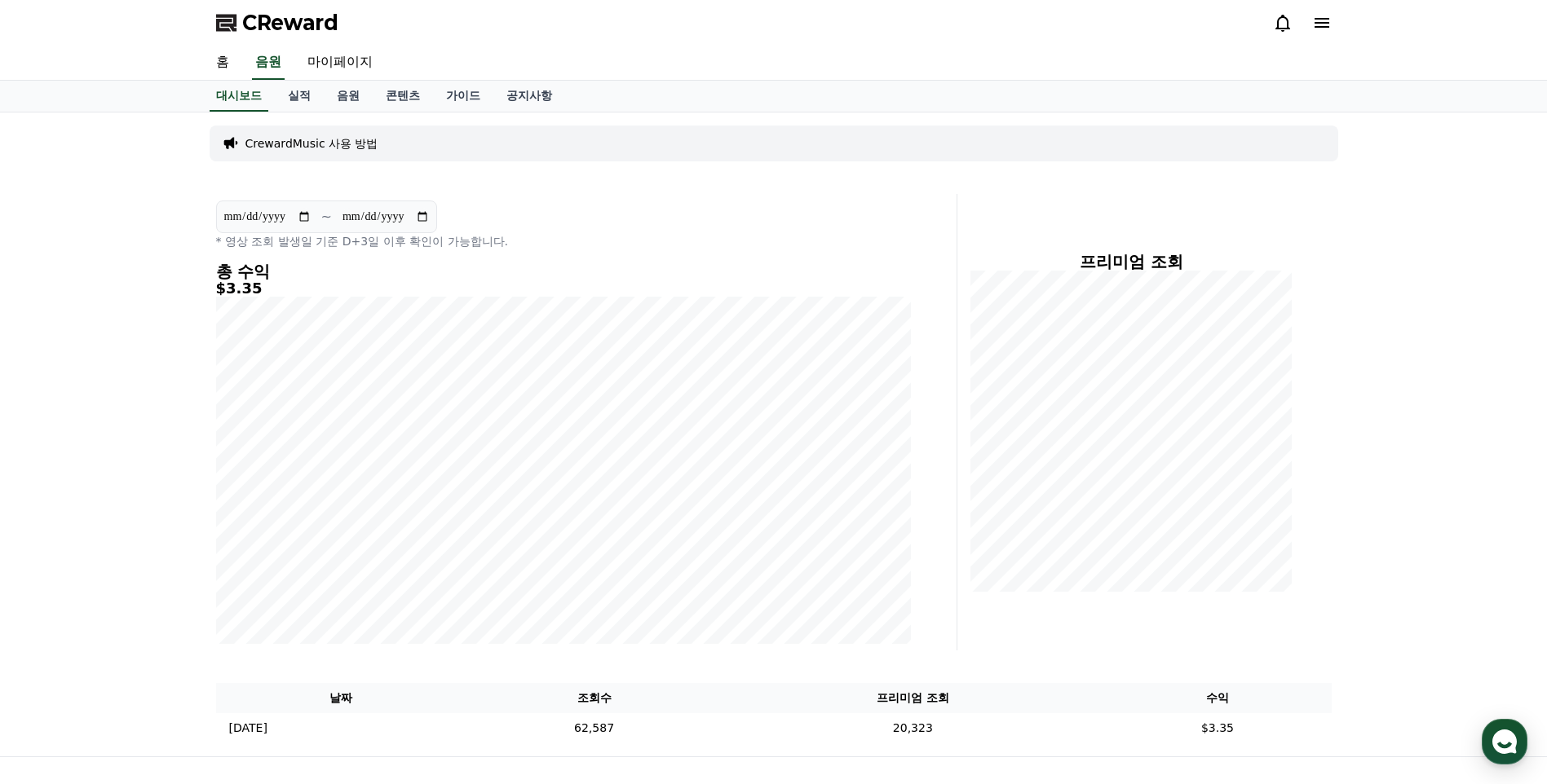
click at [111, 408] on div "**********" at bounding box center [773, 434] width 1547 height 644
click at [0, 41] on html "**********" at bounding box center [773, 480] width 1547 height 959
click at [220, 66] on link "홈" at bounding box center [222, 63] width 39 height 34
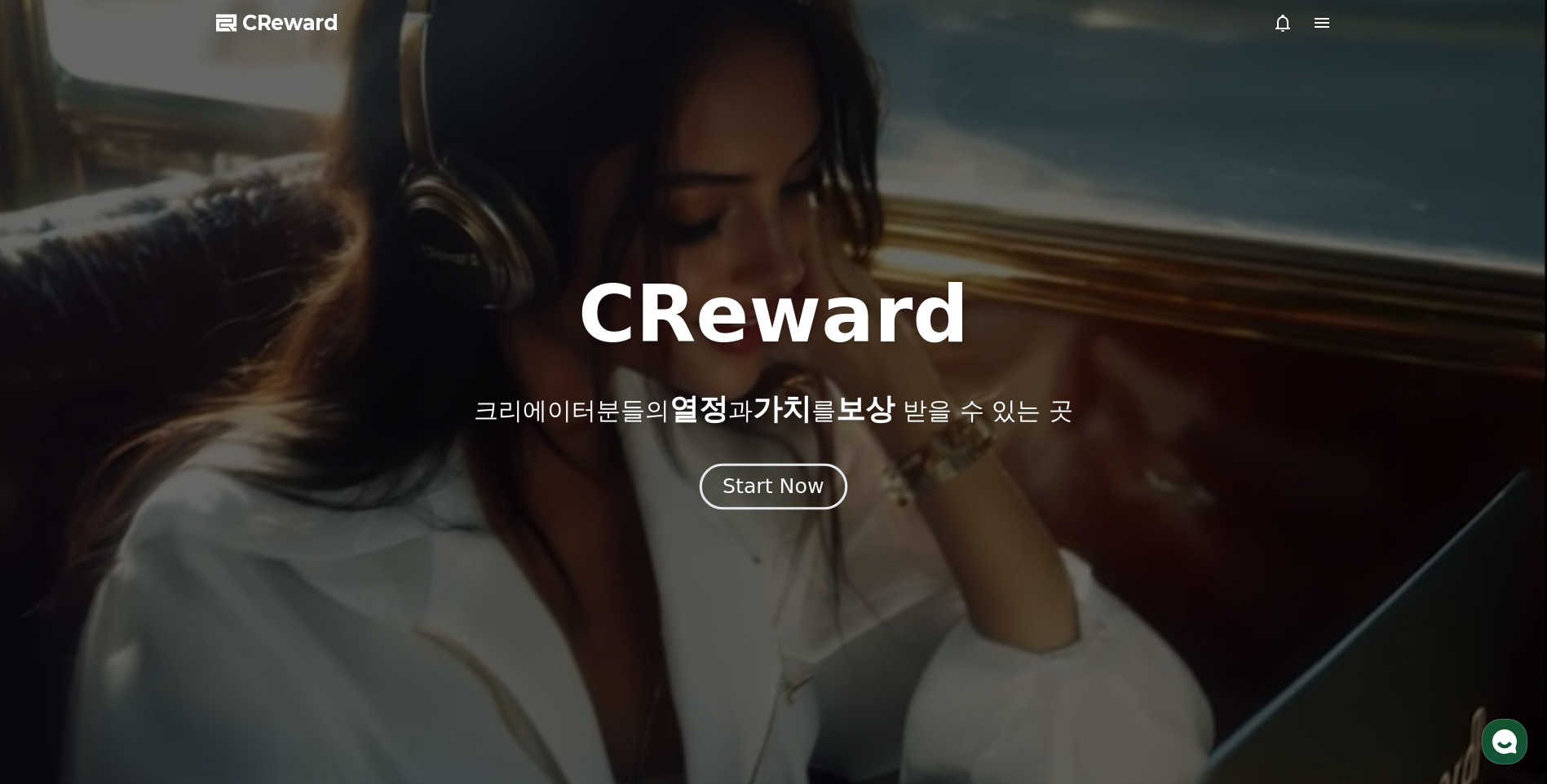
click at [768, 484] on div "Start Now" at bounding box center [772, 486] width 101 height 28
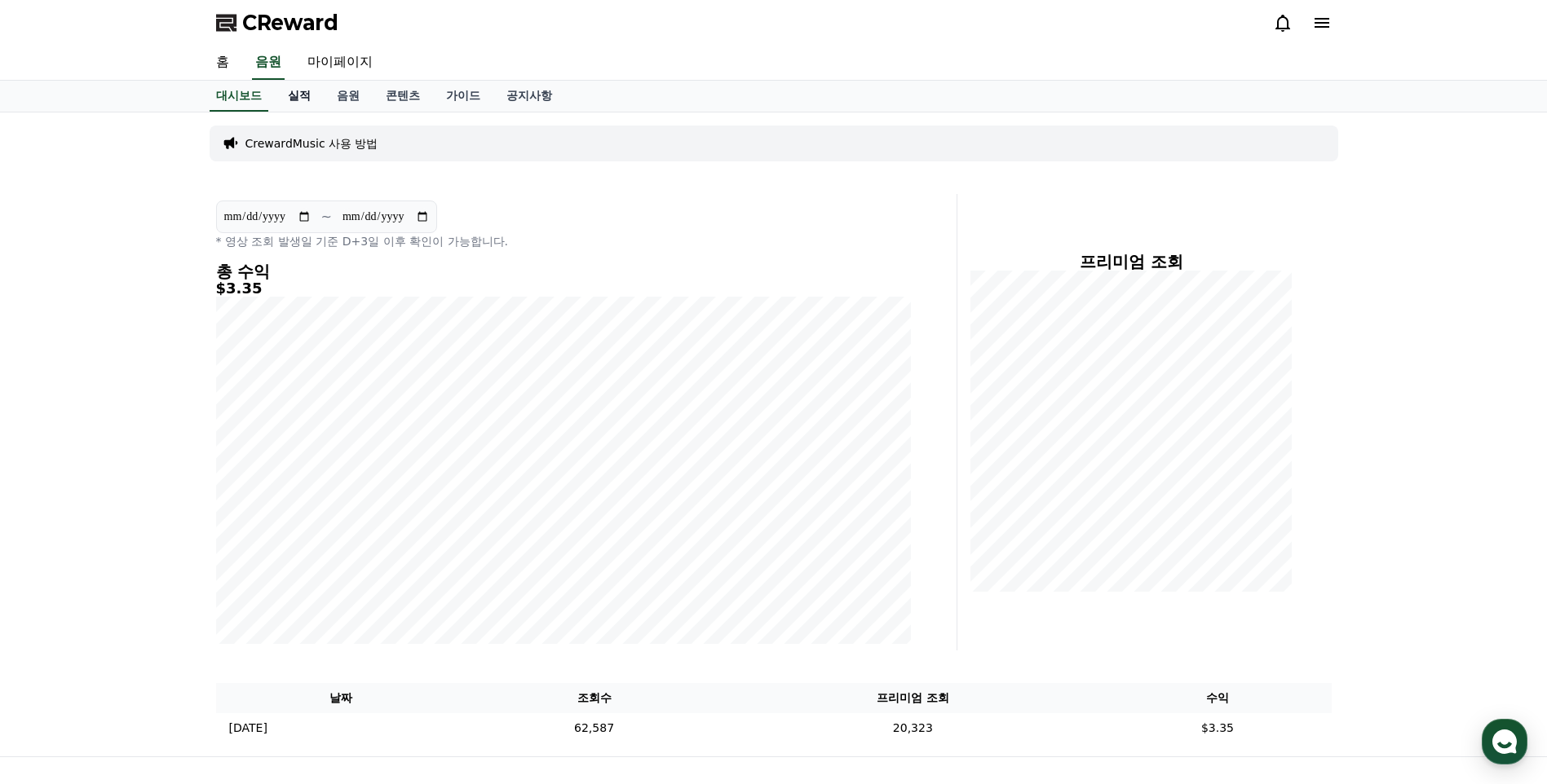
click at [293, 91] on link "실적" at bounding box center [299, 97] width 49 height 31
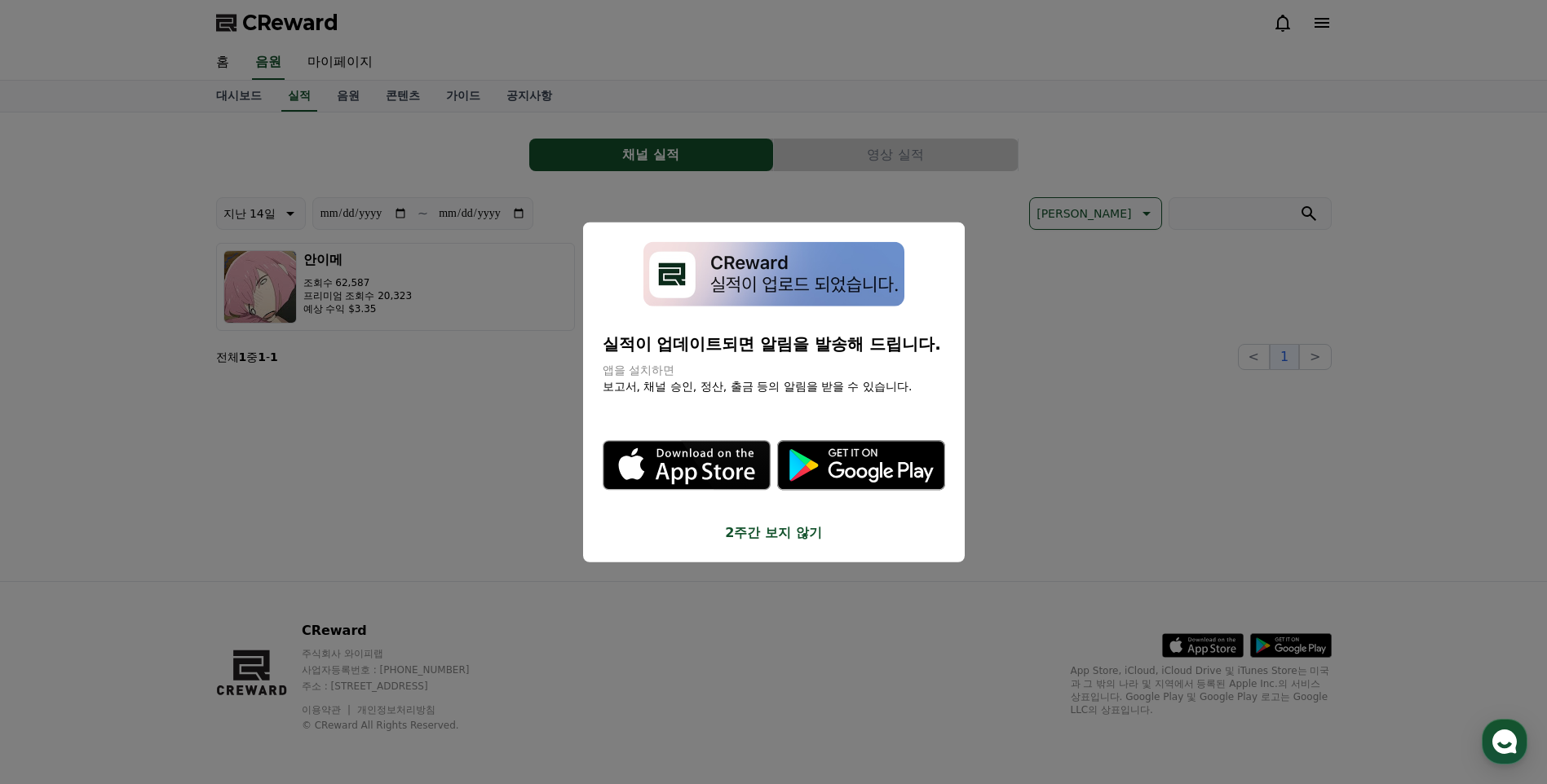
drag, startPoint x: 1206, startPoint y: 319, endPoint x: 1136, endPoint y: 323, distance: 70.1
click at [1207, 318] on button "close modal" at bounding box center [773, 392] width 1547 height 784
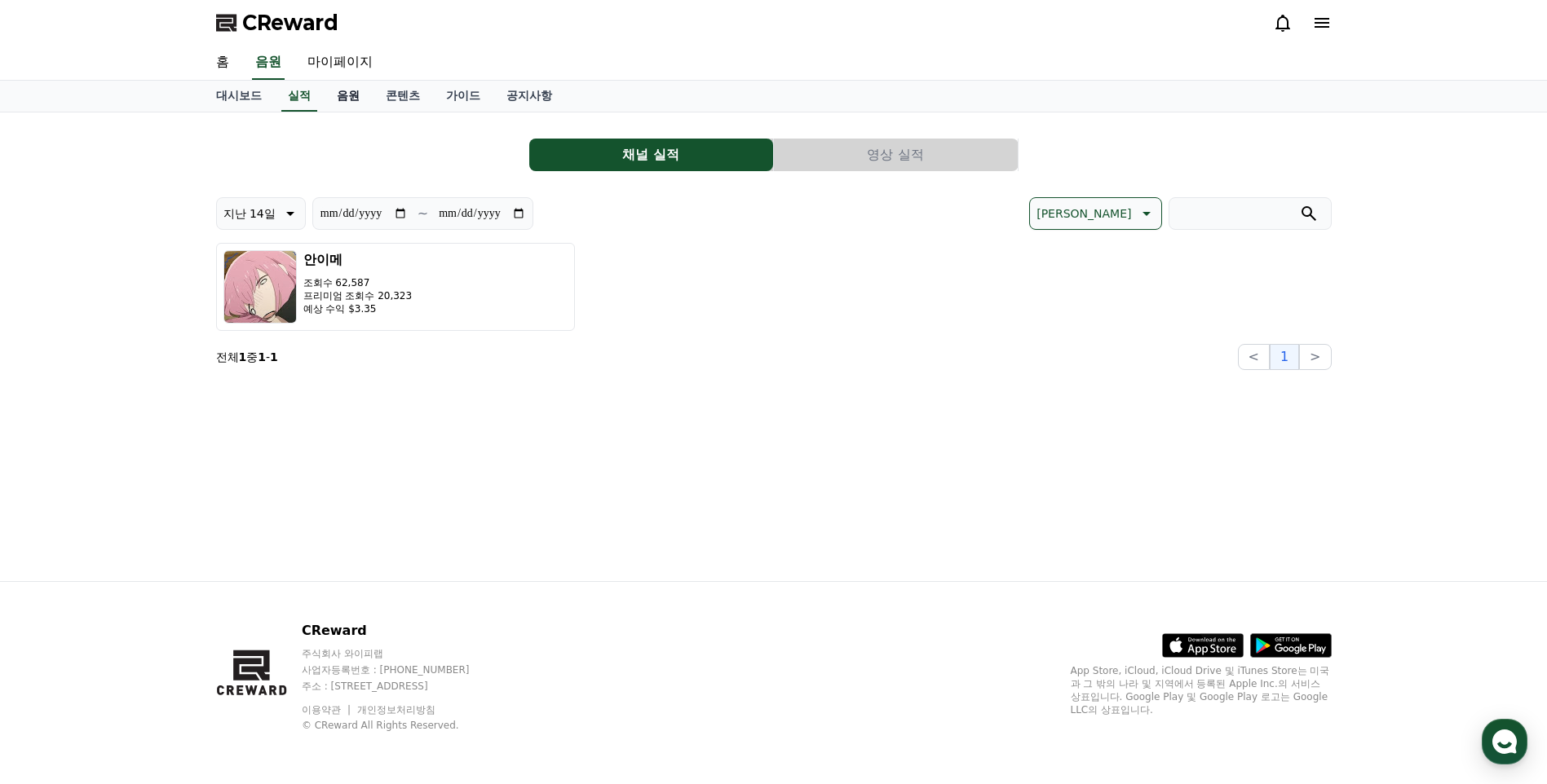
click at [365, 81] on div "**********" at bounding box center [773, 392] width 1547 height 784
click at [339, 98] on link "음원" at bounding box center [348, 97] width 49 height 31
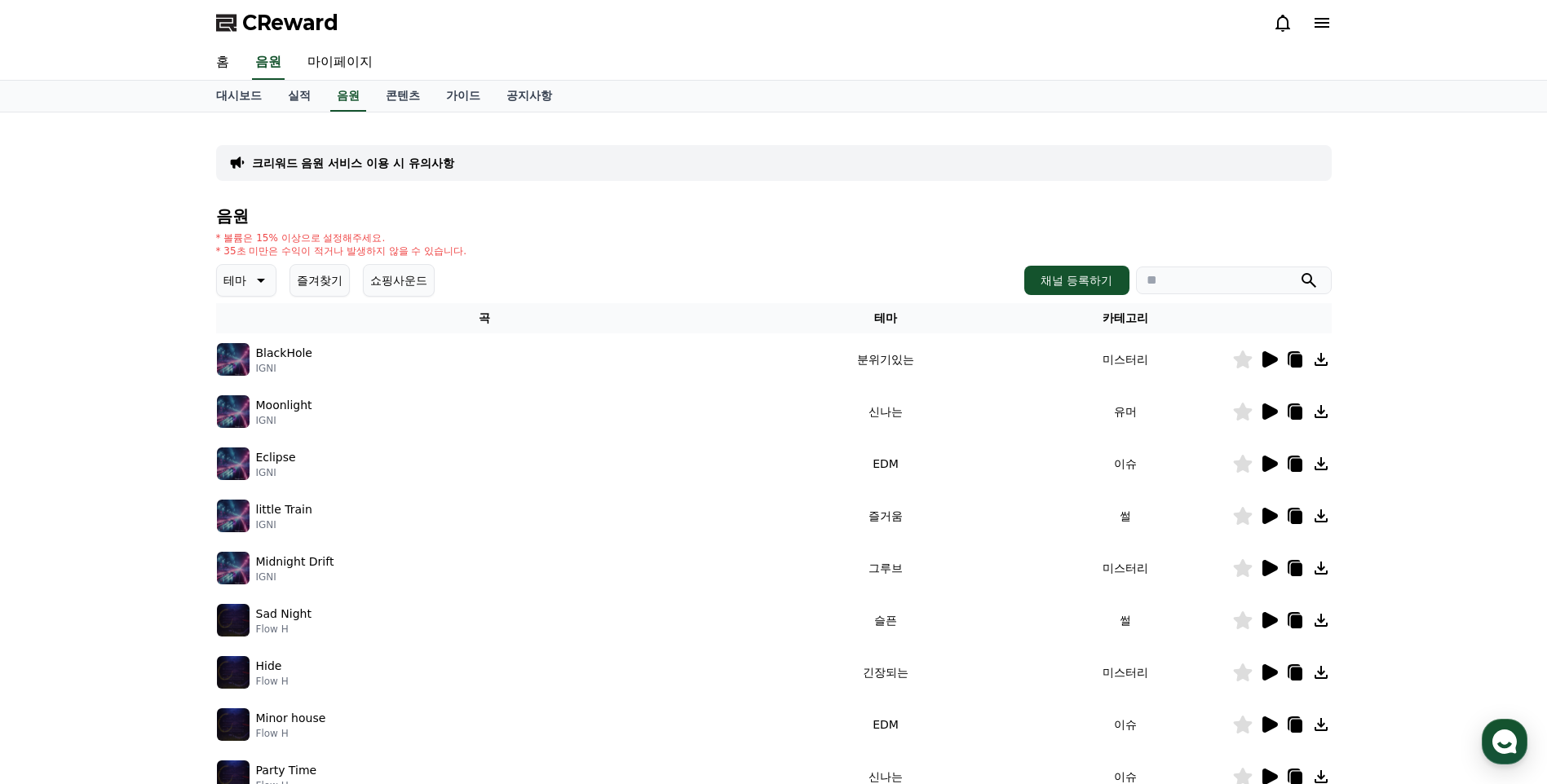
click at [1217, 279] on input "search" at bounding box center [1234, 280] width 196 height 28
type input "*"
click at [1299, 271] on button "submit" at bounding box center [1309, 280] width 20 height 20
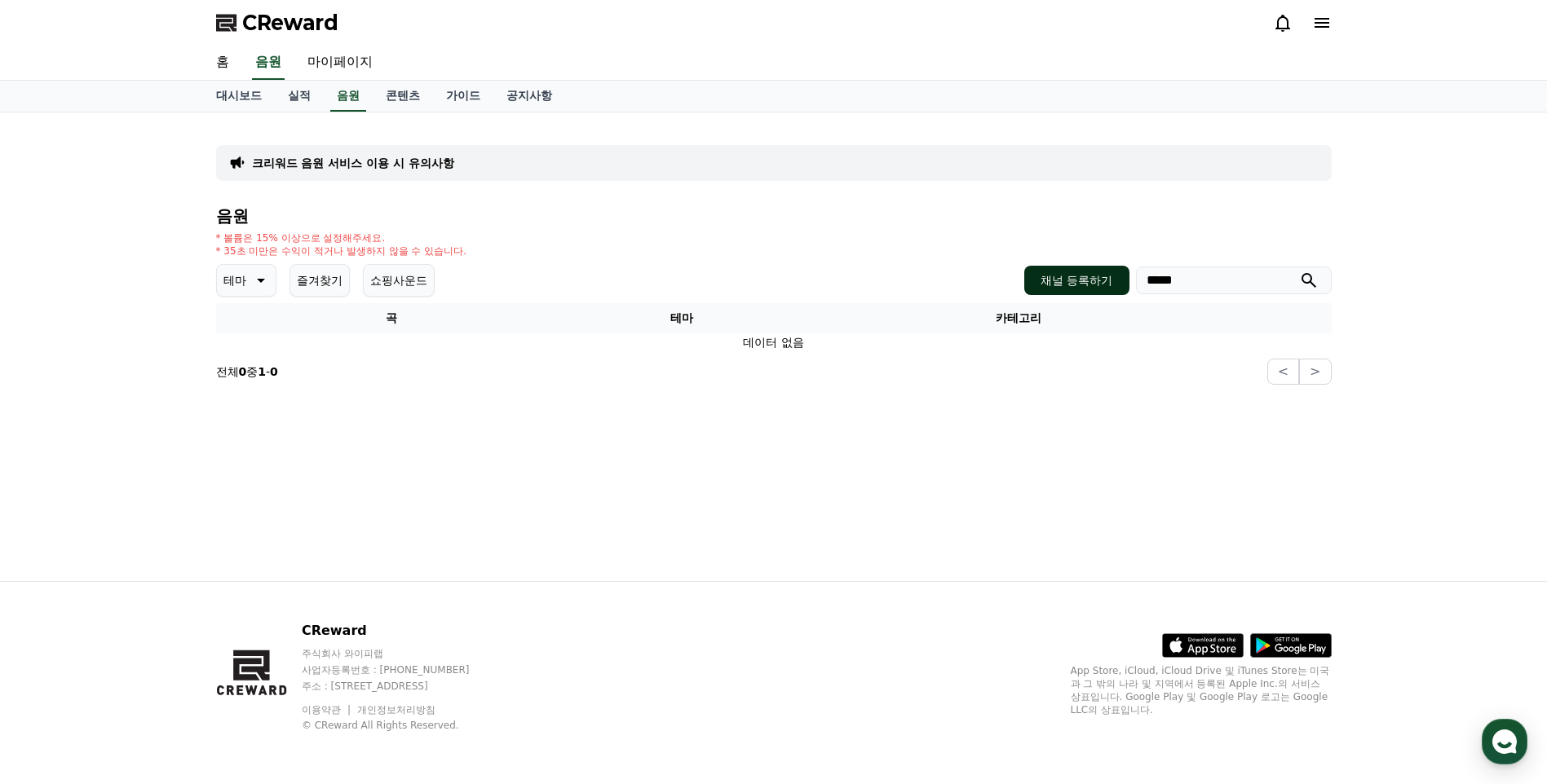
drag, startPoint x: 1192, startPoint y: 281, endPoint x: 1123, endPoint y: 286, distance: 69.2
click at [1116, 288] on div "채널 등록하기 *****" at bounding box center [1177, 280] width 306 height 29
type input "********"
click at [1299, 271] on button "submit" at bounding box center [1309, 280] width 20 height 20
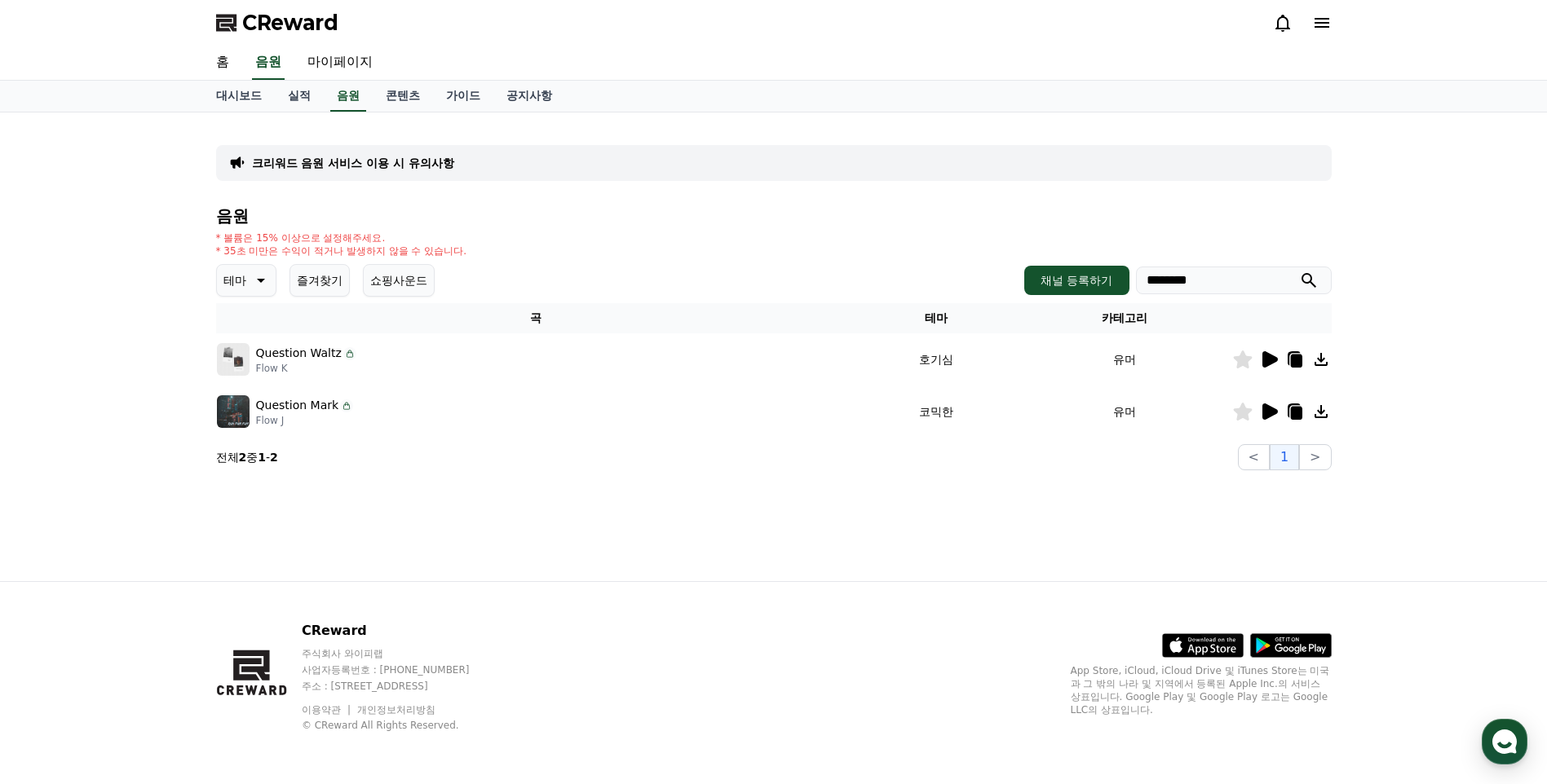
click at [1271, 362] on icon at bounding box center [1270, 359] width 16 height 16
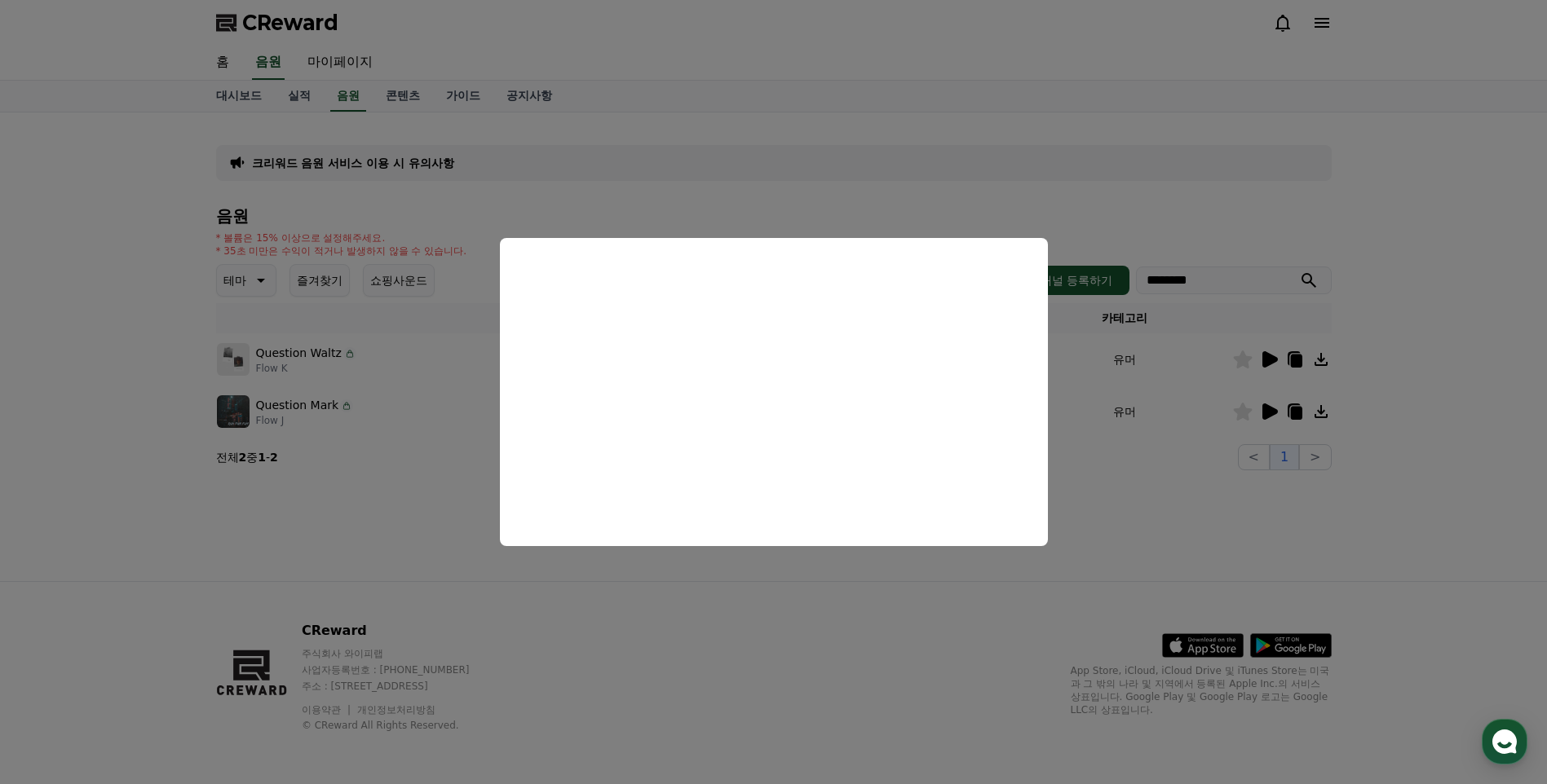
click at [1318, 398] on button "close modal" at bounding box center [773, 392] width 1547 height 784
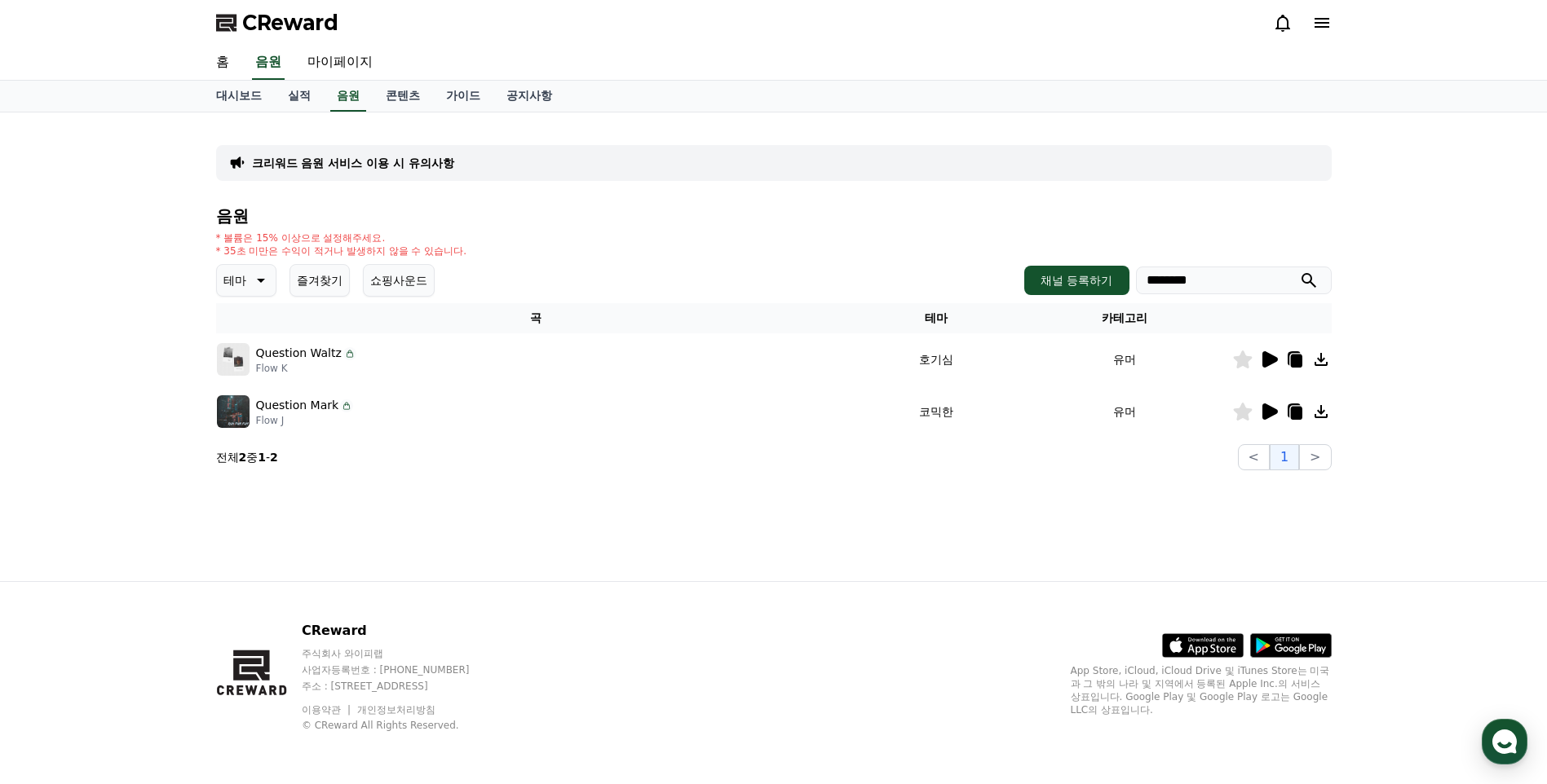
click at [1294, 361] on icon at bounding box center [1295, 361] width 11 height 13
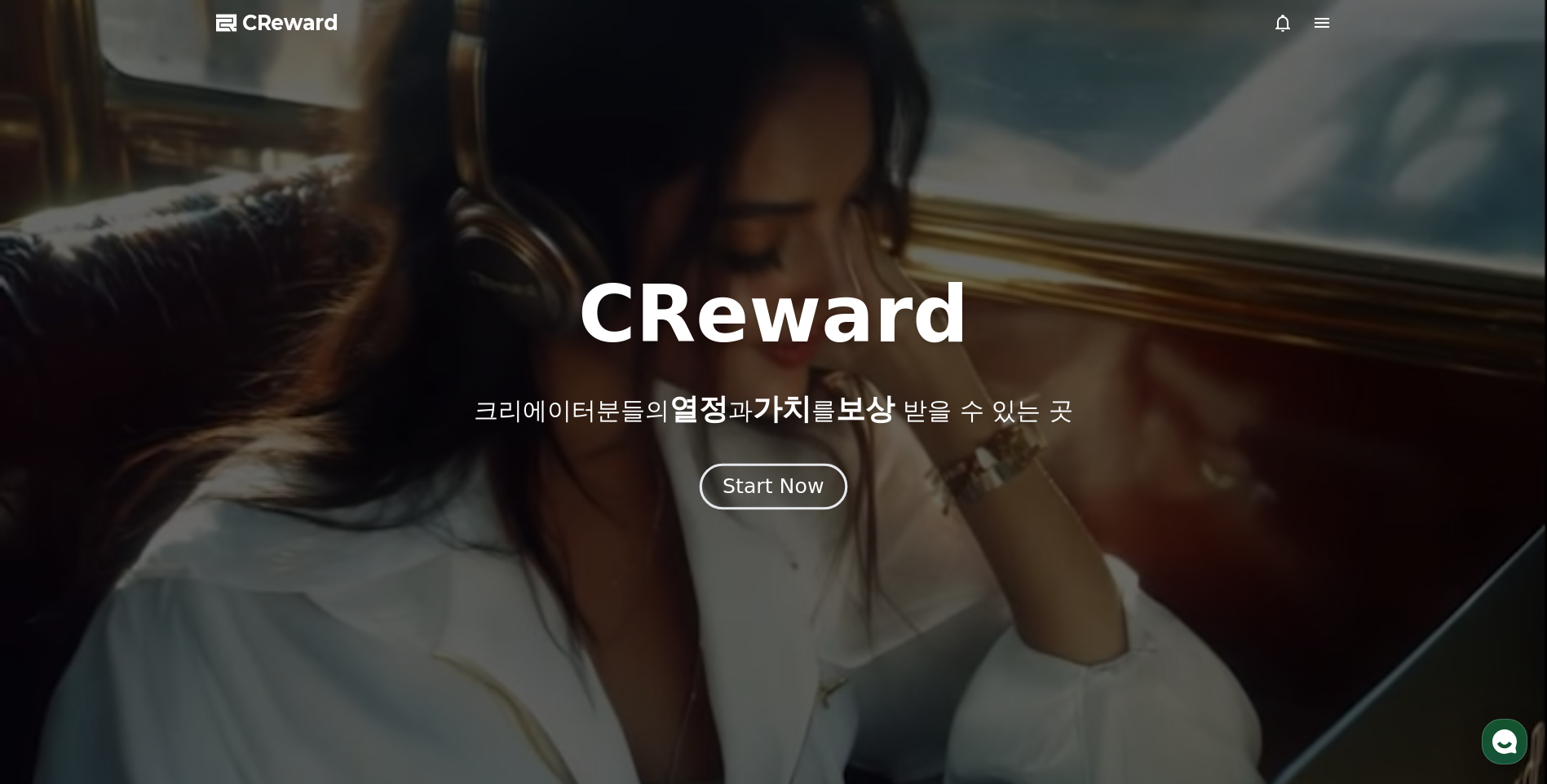
click at [720, 493] on button "Start Now" at bounding box center [773, 487] width 148 height 47
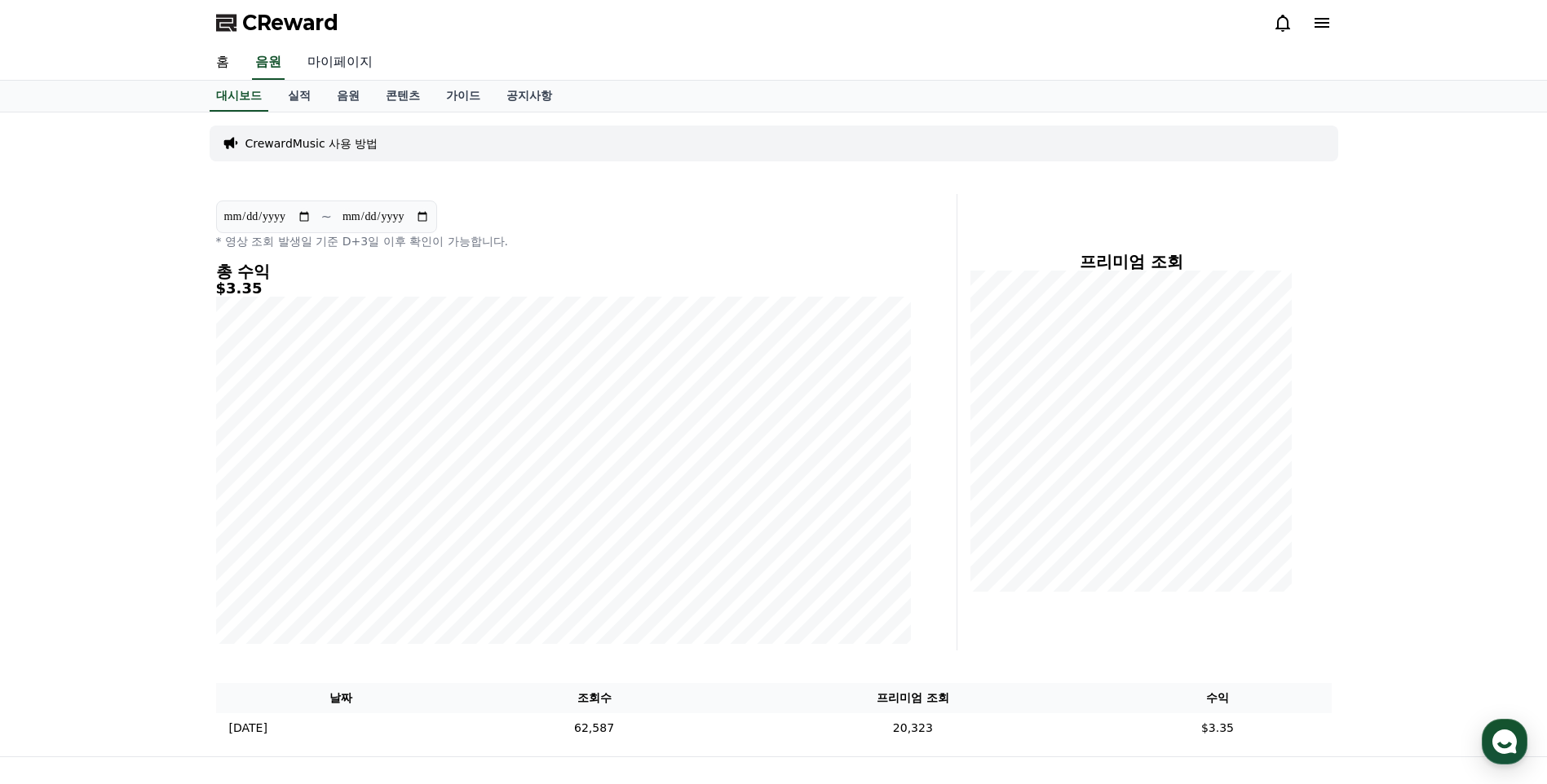
click at [330, 64] on link "마이페이지" at bounding box center [340, 63] width 91 height 34
select select "**********"
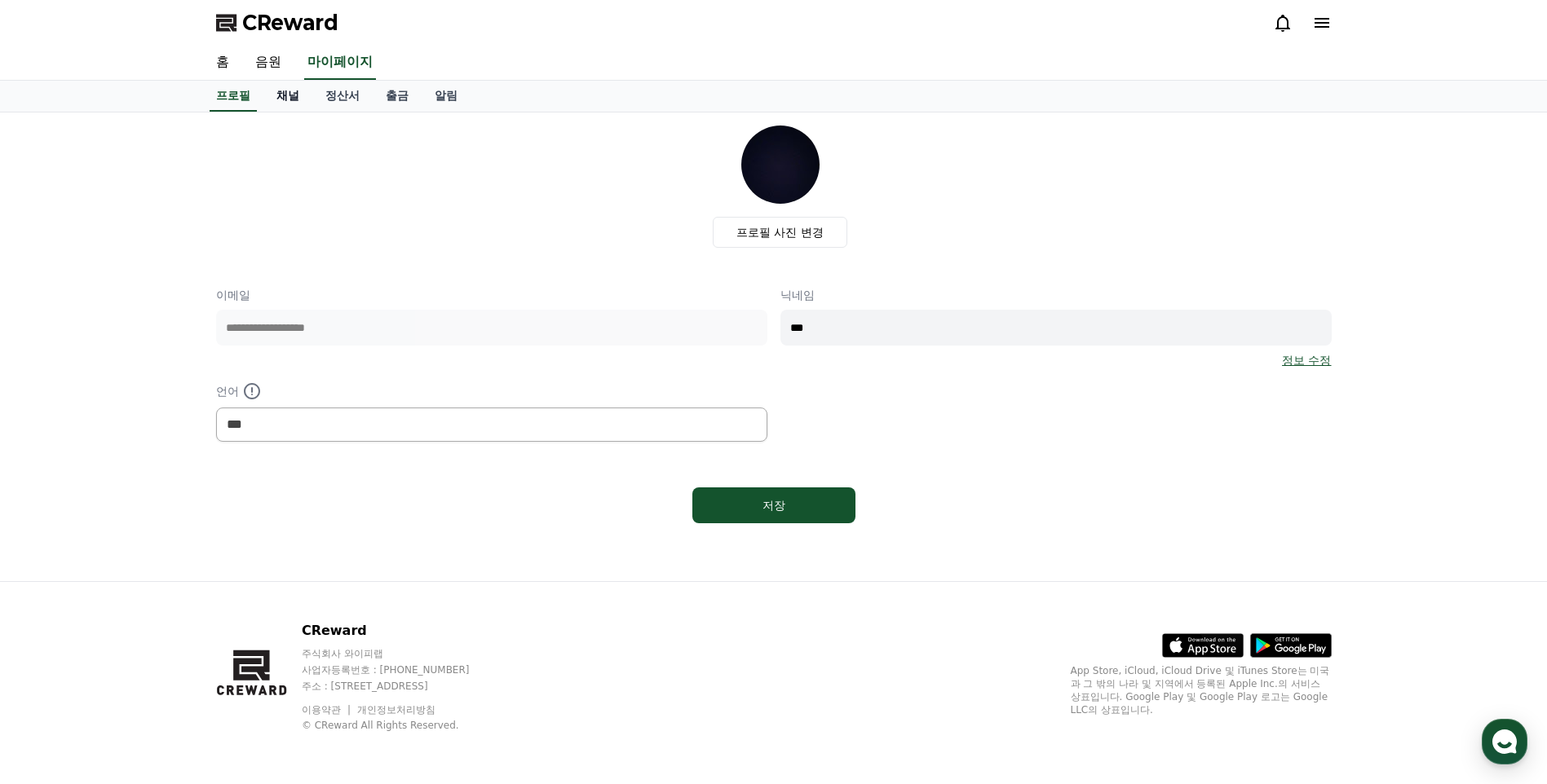
click at [296, 94] on link "채널" at bounding box center [287, 97] width 49 height 31
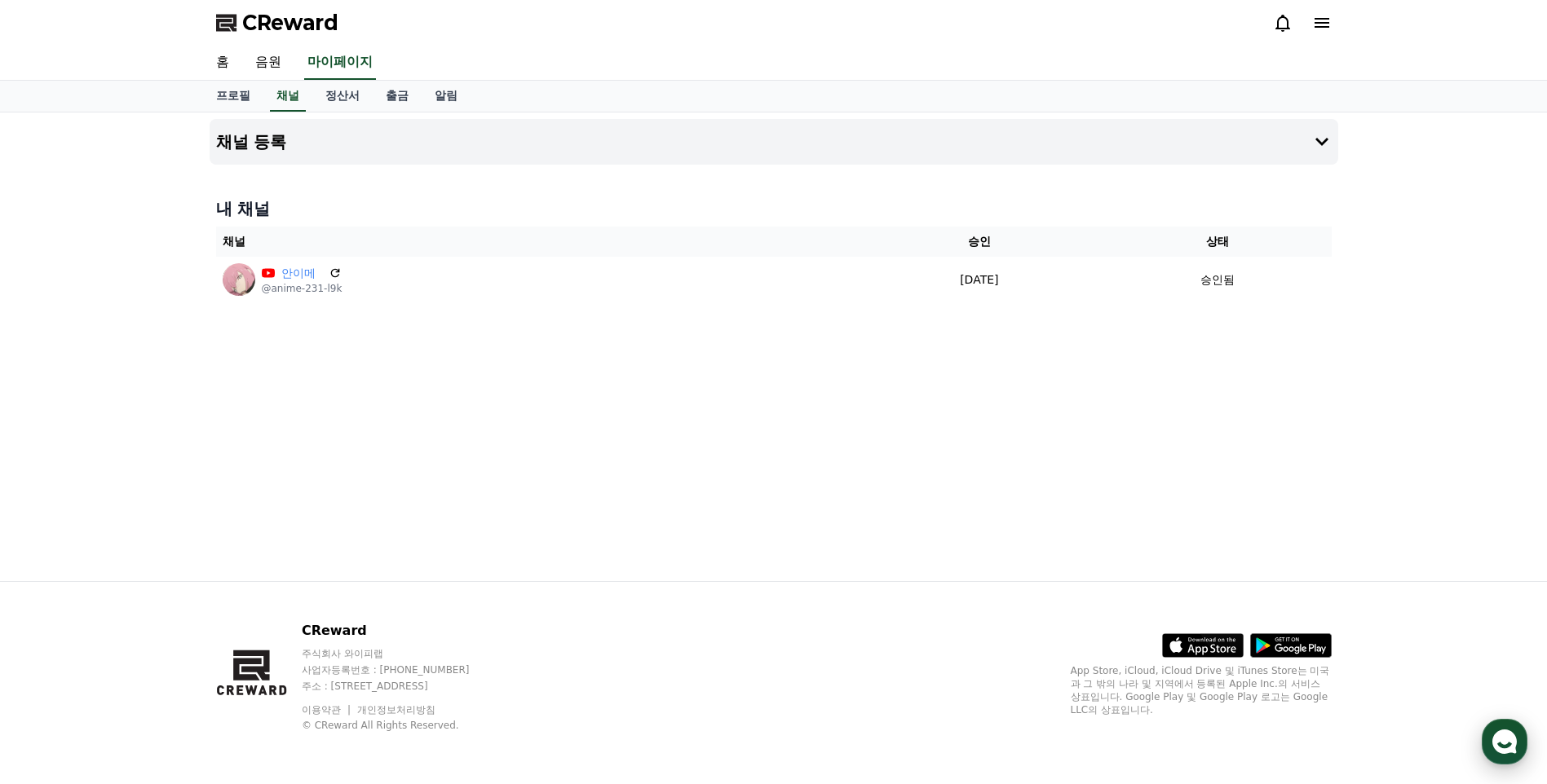
click at [1503, 740] on use "button" at bounding box center [1505, 742] width 24 height 24
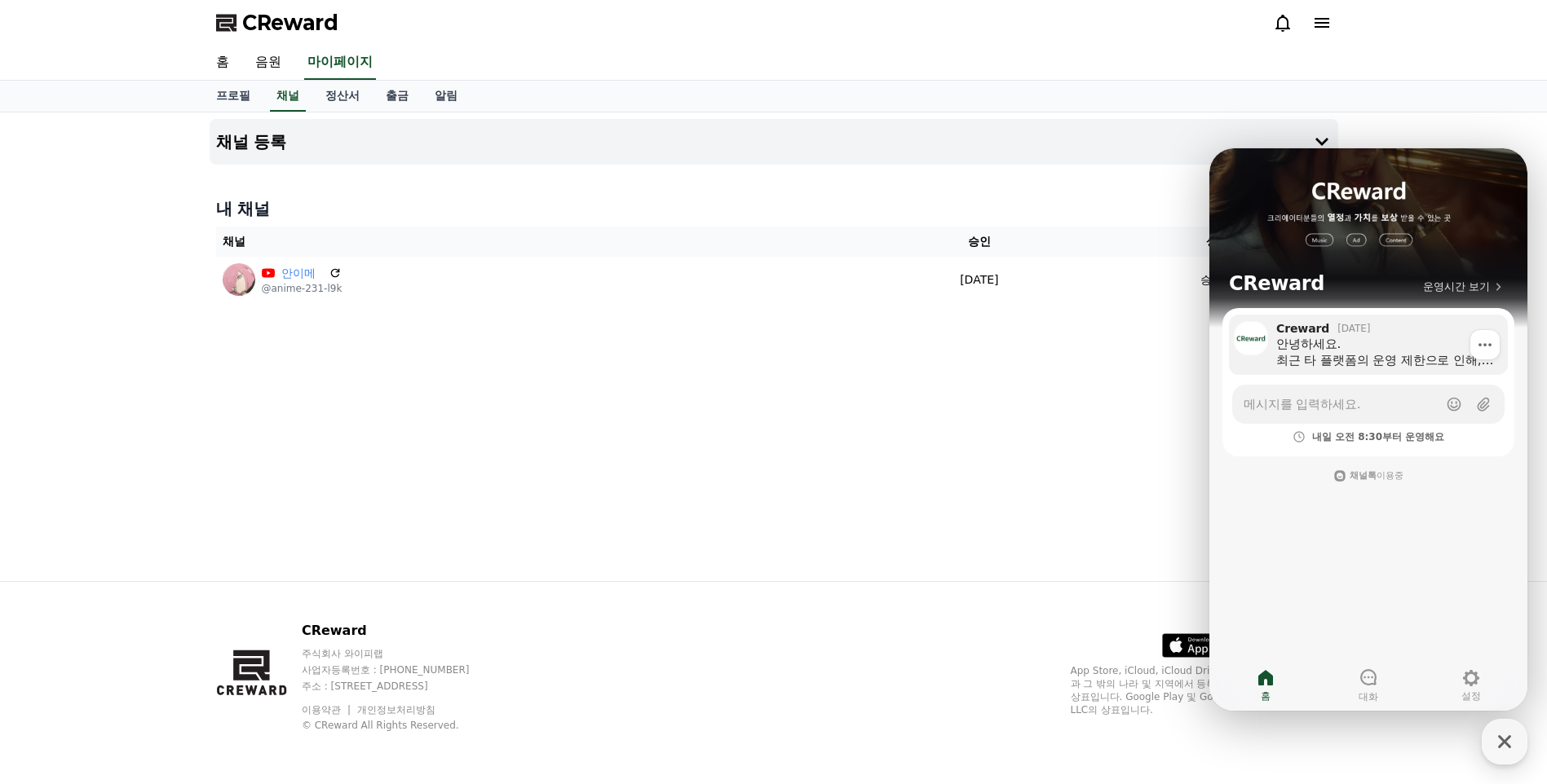
click at [1351, 357] on div "안녕하세요. 최근 타 플랫폼의 운영 제한으로 인해, 크리워드는 저작권 콘텐츠를 사용한 채널은 모두 보류 처리하고 있습니다. 신청해주신 채널은 …" at bounding box center [1386, 352] width 220 height 33
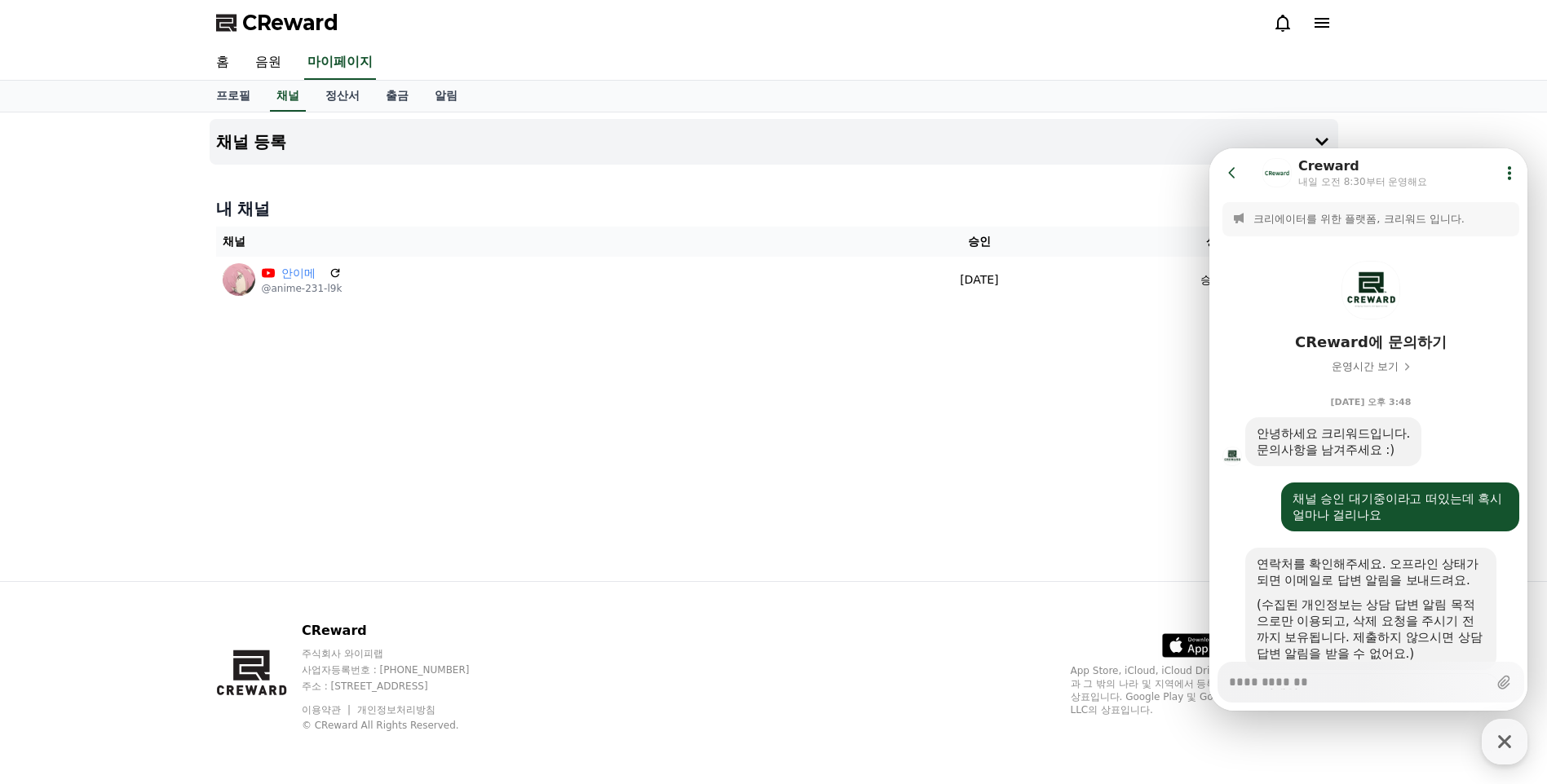
scroll to position [617, 0]
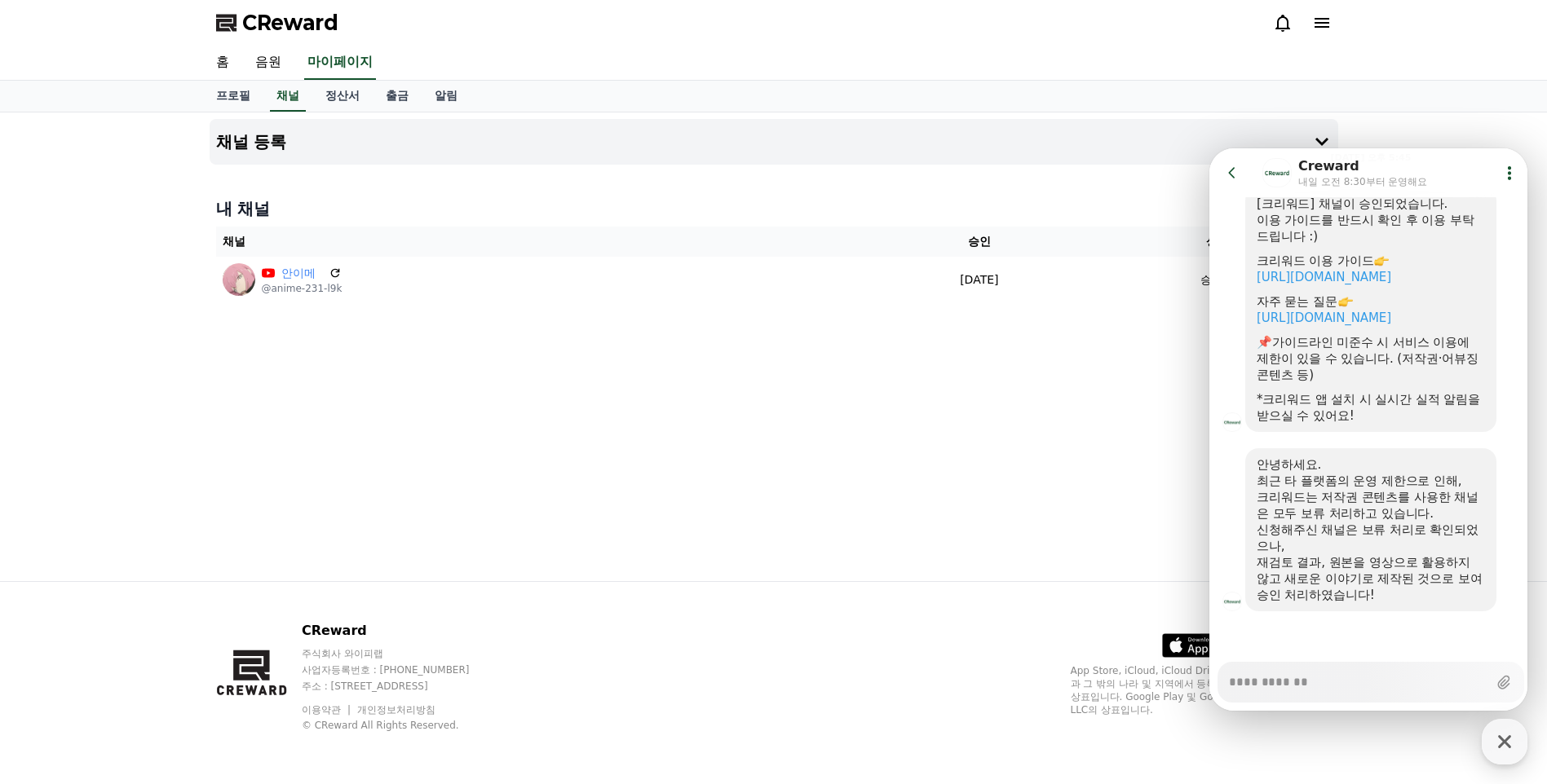
type textarea "*"
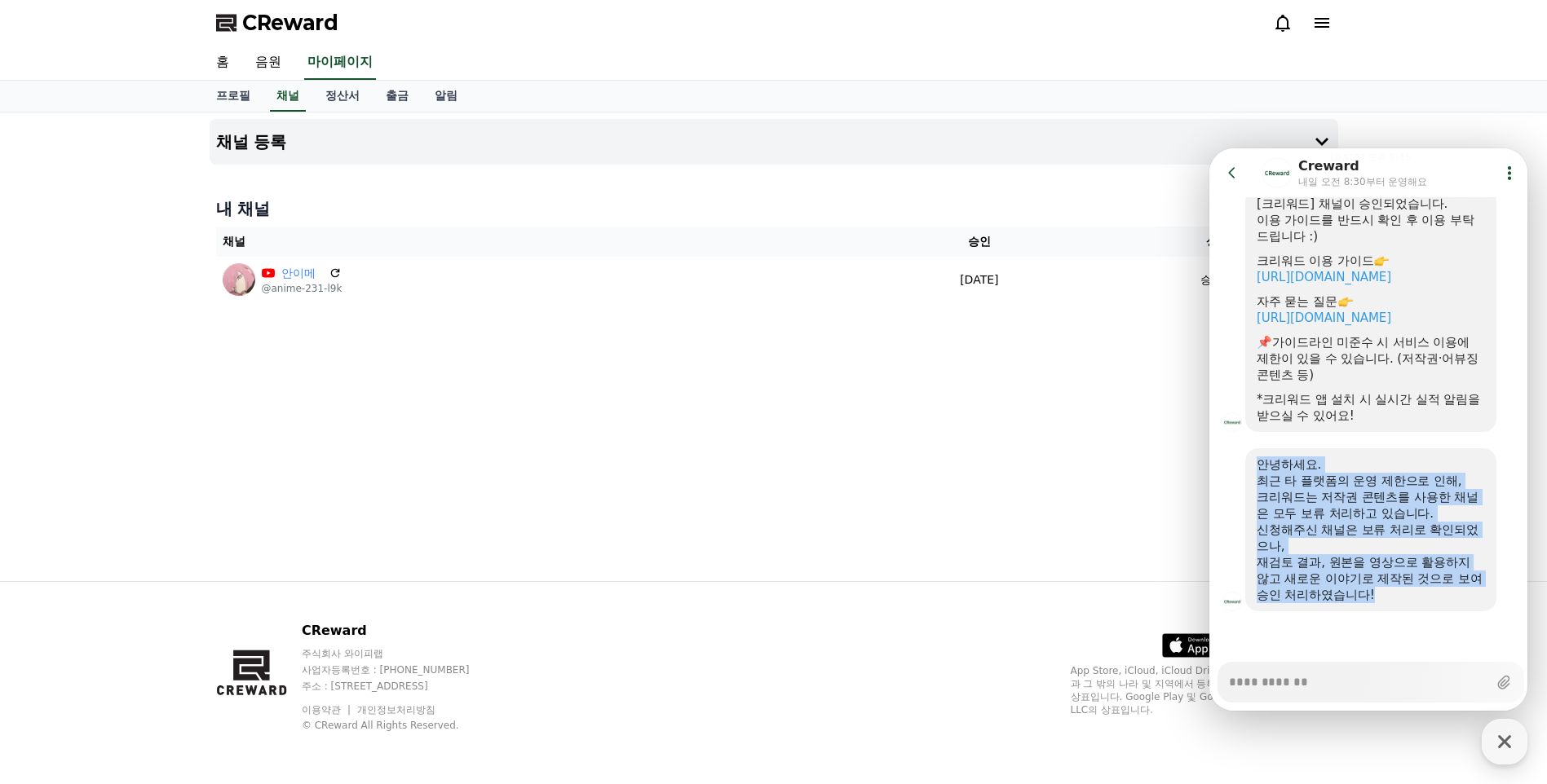
drag, startPoint x: 1255, startPoint y: 447, endPoint x: 1397, endPoint y: 601, distance: 209.5
click at [1397, 601] on div "안녕하세요. 최근 타 플랫폼의 운영 제한으로 인해, 크리워드는 저작권 콘텐츠를 사용한 채널은 모두 보류 처리하고 있습니다. 신청해주신 채널은 …" at bounding box center [1370, 530] width 251 height 163
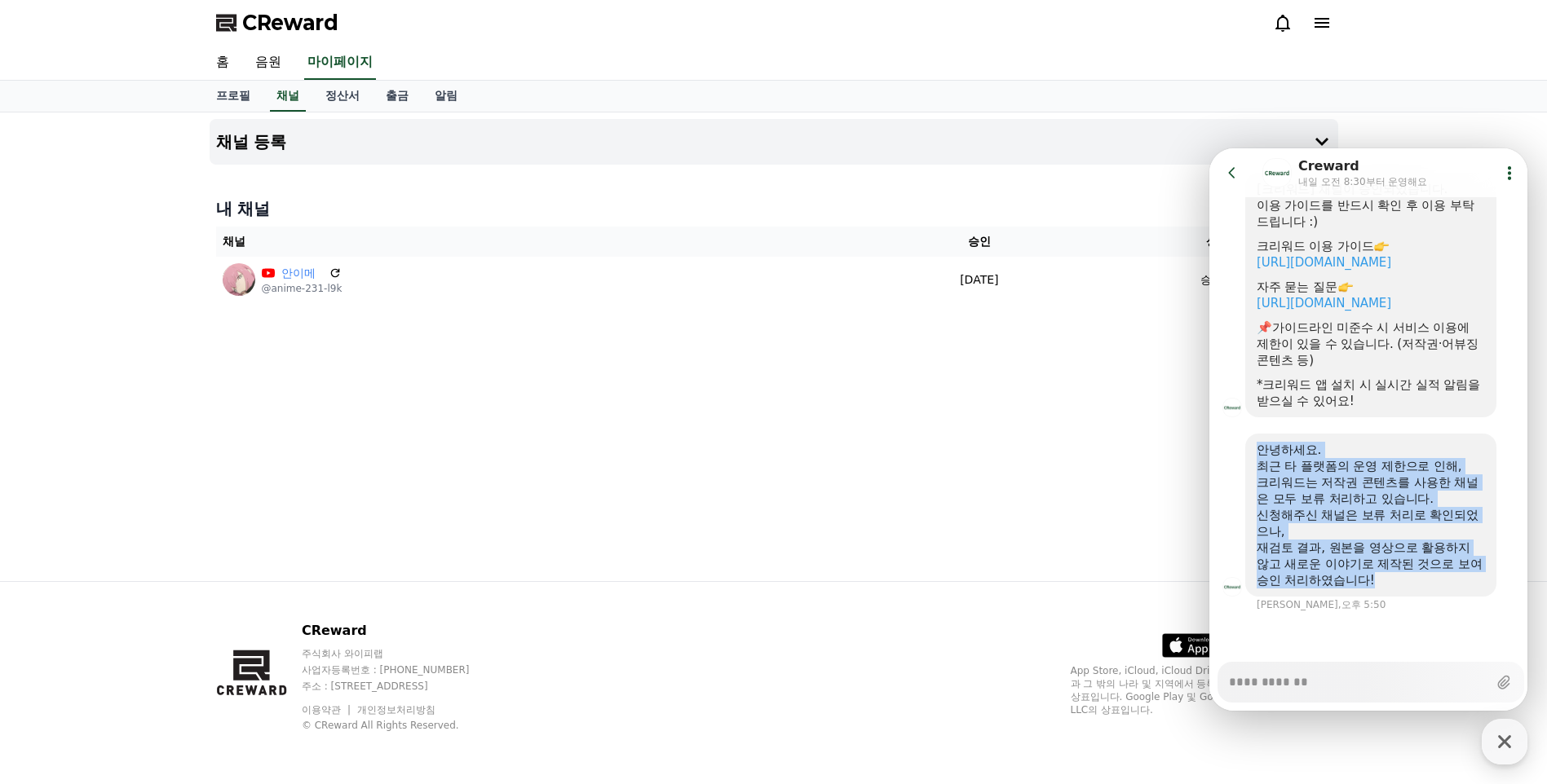
drag, startPoint x: 1397, startPoint y: 601, endPoint x: 1382, endPoint y: 599, distance: 15.1
click at [1381, 597] on div "안녕하세요. 최근 타 플랫폼의 운영 제한으로 인해, 크리워드는 저작권 콘텐츠를 사용한 채널은 모두 보류 처리하고 있습니다. 신청해주신 채널은 …" at bounding box center [1370, 515] width 251 height 163
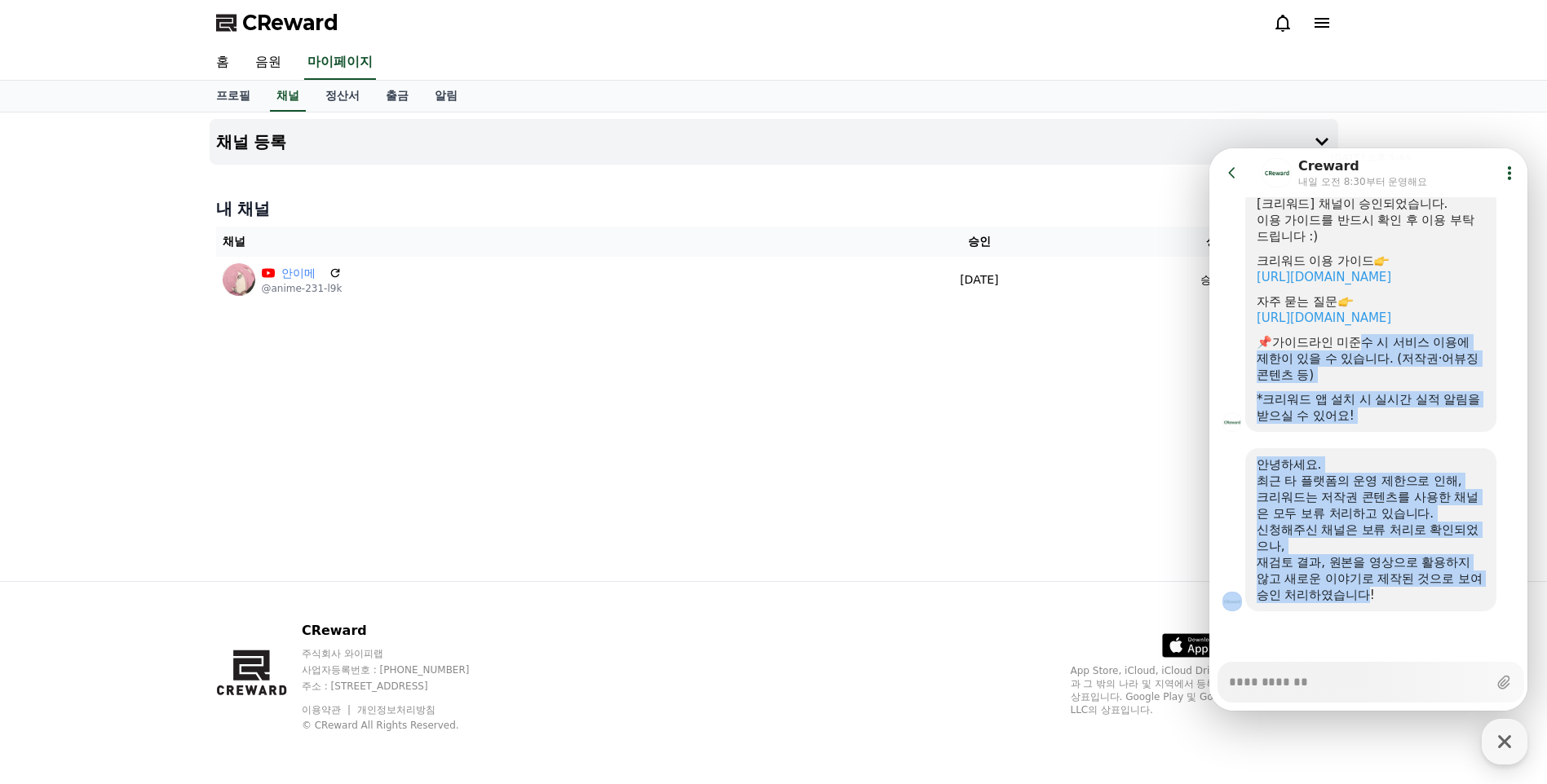
drag, startPoint x: 1366, startPoint y: 587, endPoint x: 1363, endPoint y: 322, distance: 265.0
click at [1363, 322] on section "Message List 크리에이터를 위한 플랫폼, 크리워드 입니다. CReward에 문의하기 운영시간 보기 9월 23일 오후 3:48 A me…" at bounding box center [1371, 129] width 323 height 1064
drag, startPoint x: 1363, startPoint y: 322, endPoint x: 1368, endPoint y: 543, distance: 221.1
click at [1367, 555] on div "재검토 결과, 원본을 영상으로 활용하지 않고 새로운 이야기로 제작된 것으로 보여" at bounding box center [1371, 571] width 229 height 33
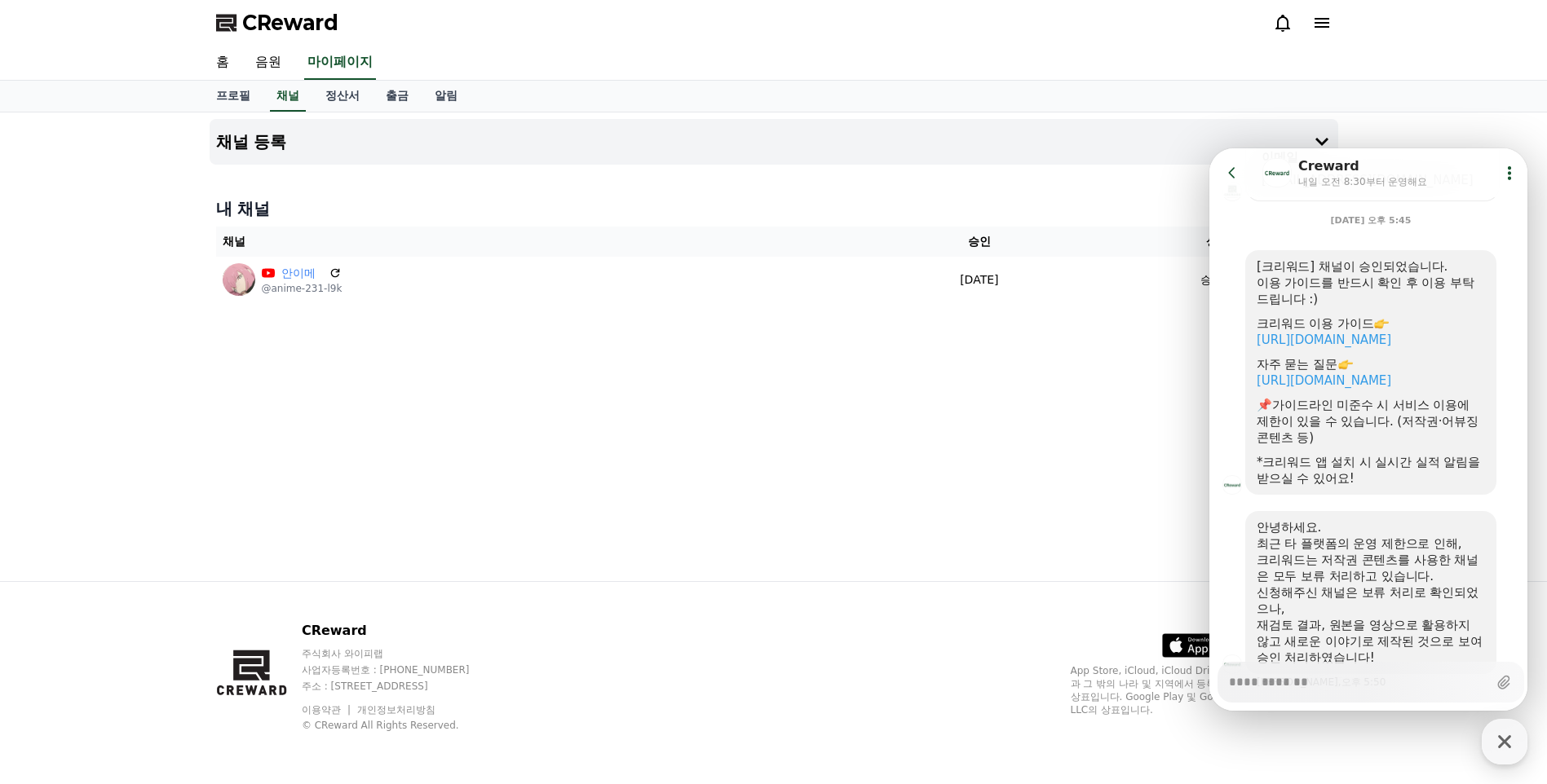
scroll to position [631, 0]
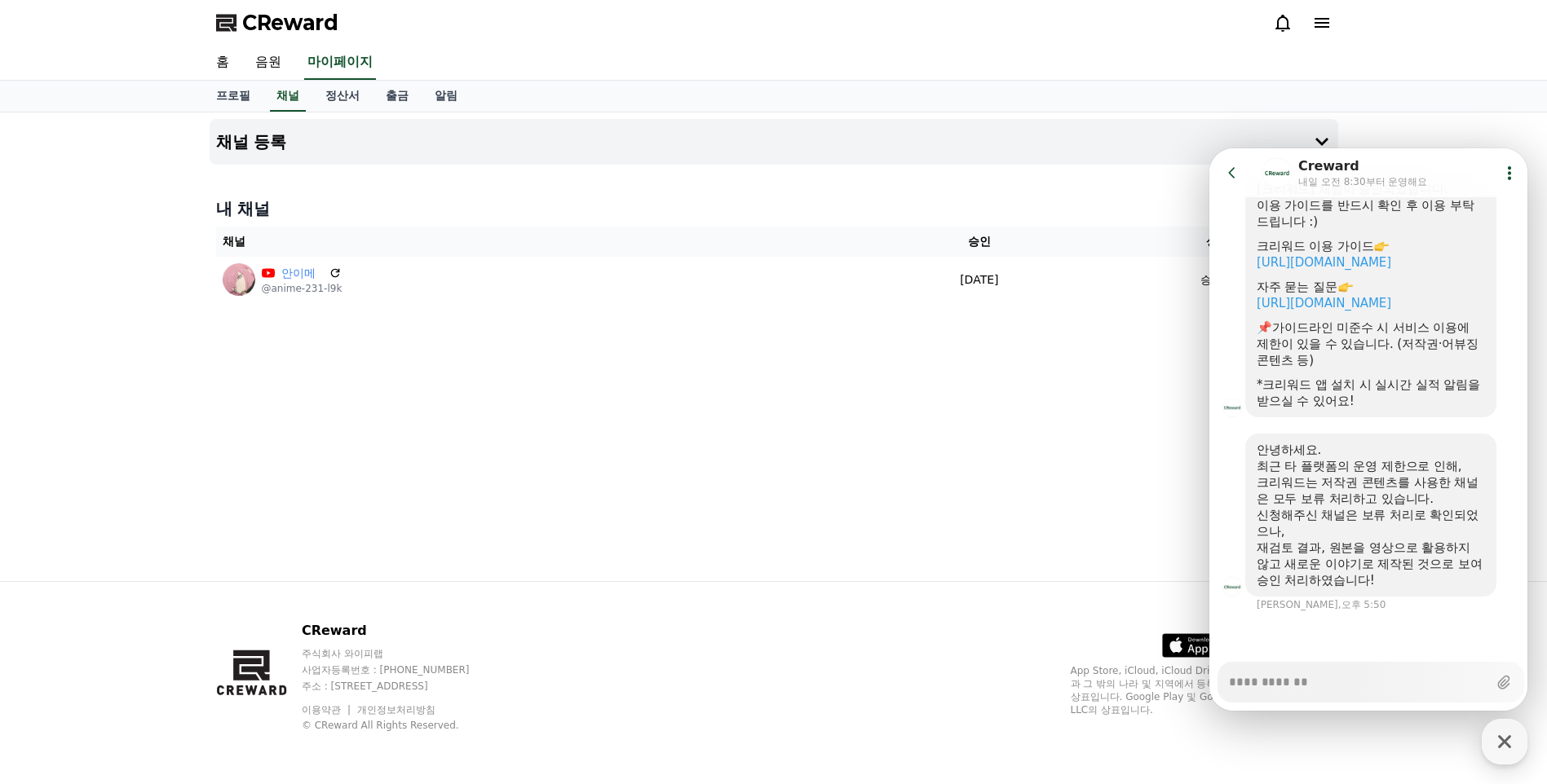
click at [1227, 172] on icon at bounding box center [1232, 172] width 16 height 16
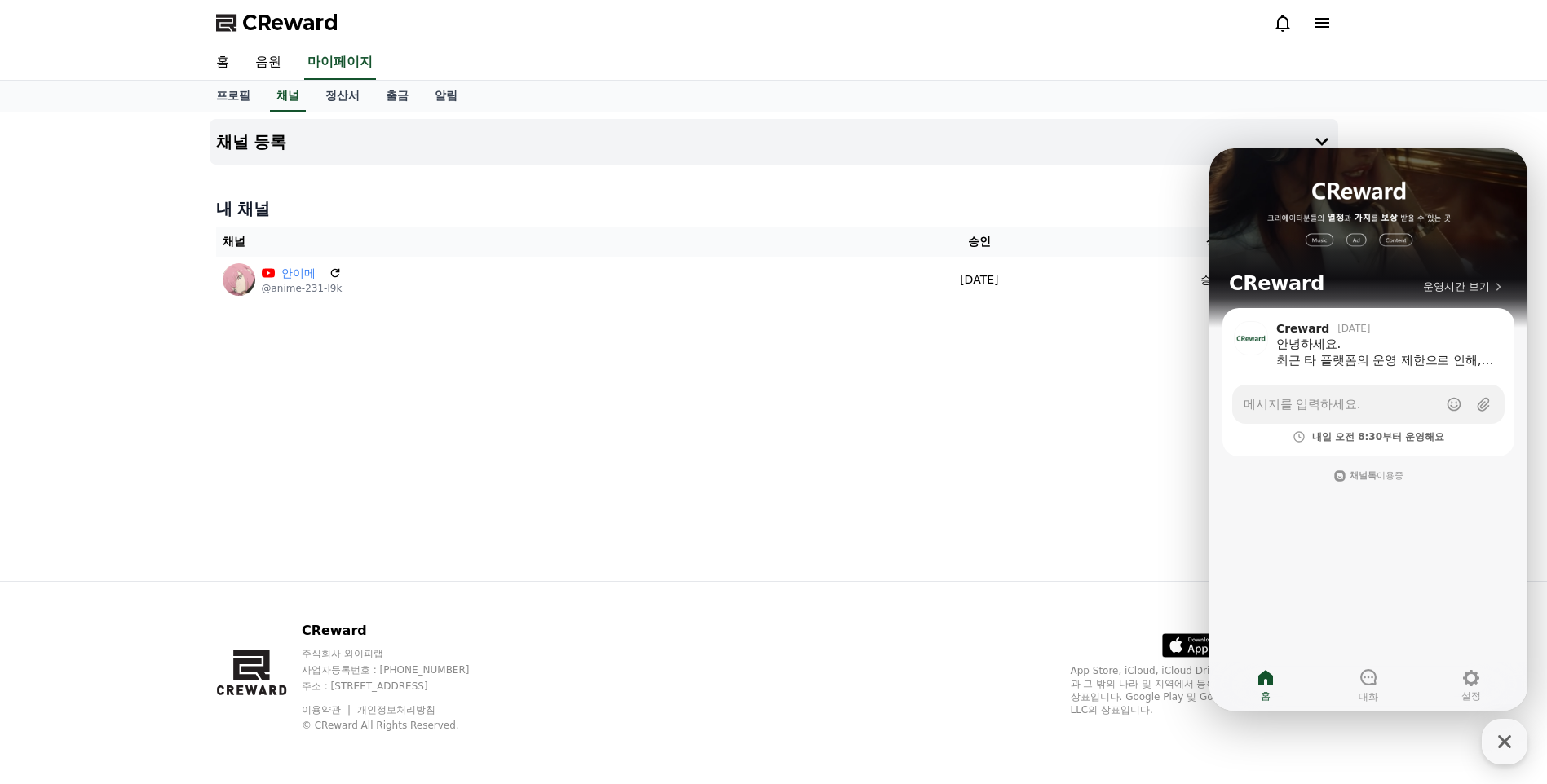
click at [1430, 122] on div "채널 등록 내 채널 채널 승인 상태 안이메 @anime-231-l9k 2025-09-23 09-23 승인됨" at bounding box center [773, 346] width 1547 height 468
click at [1508, 743] on icon "button" at bounding box center [1505, 742] width 29 height 29
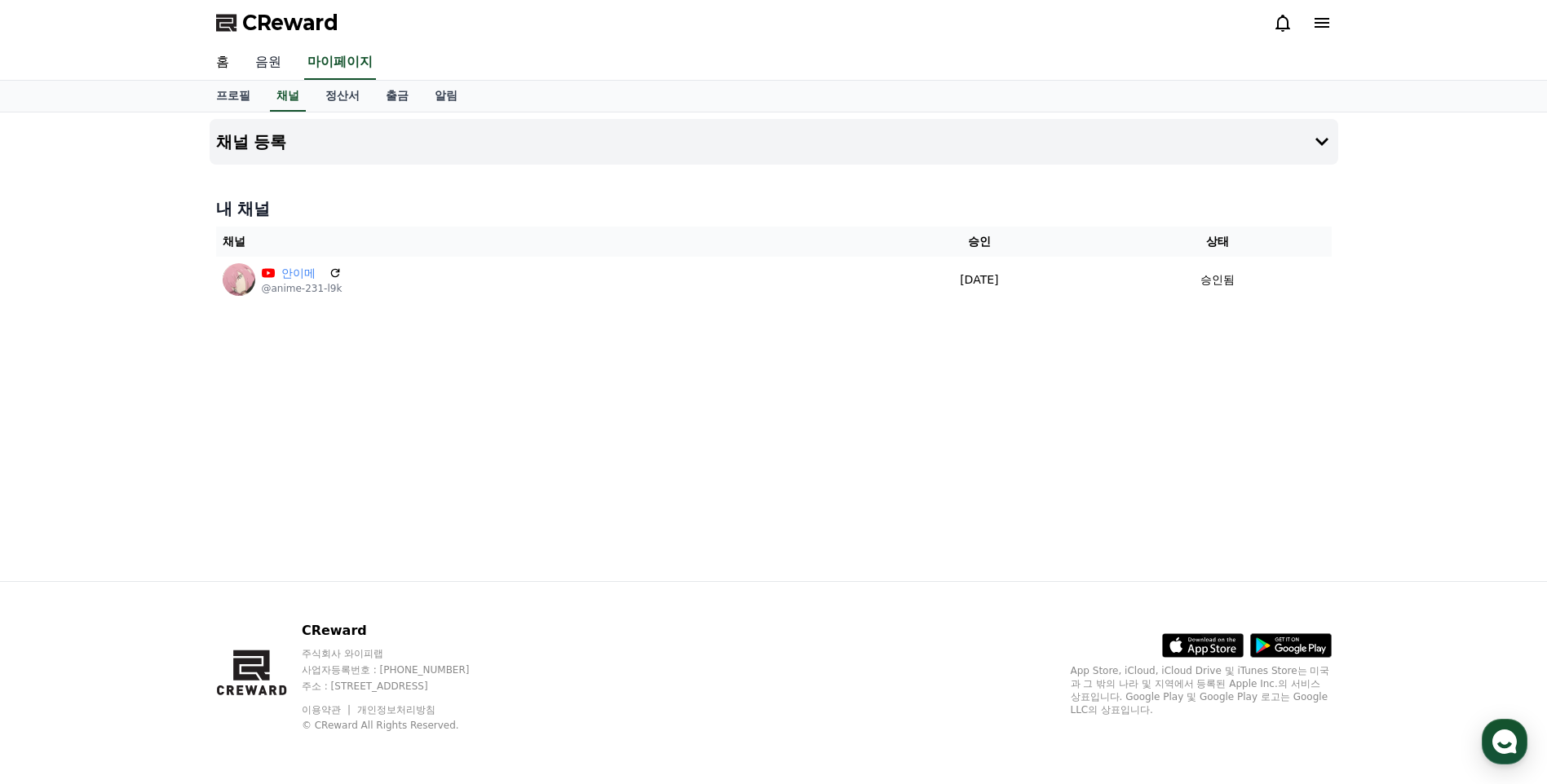
click at [280, 54] on link "음원" at bounding box center [268, 63] width 52 height 34
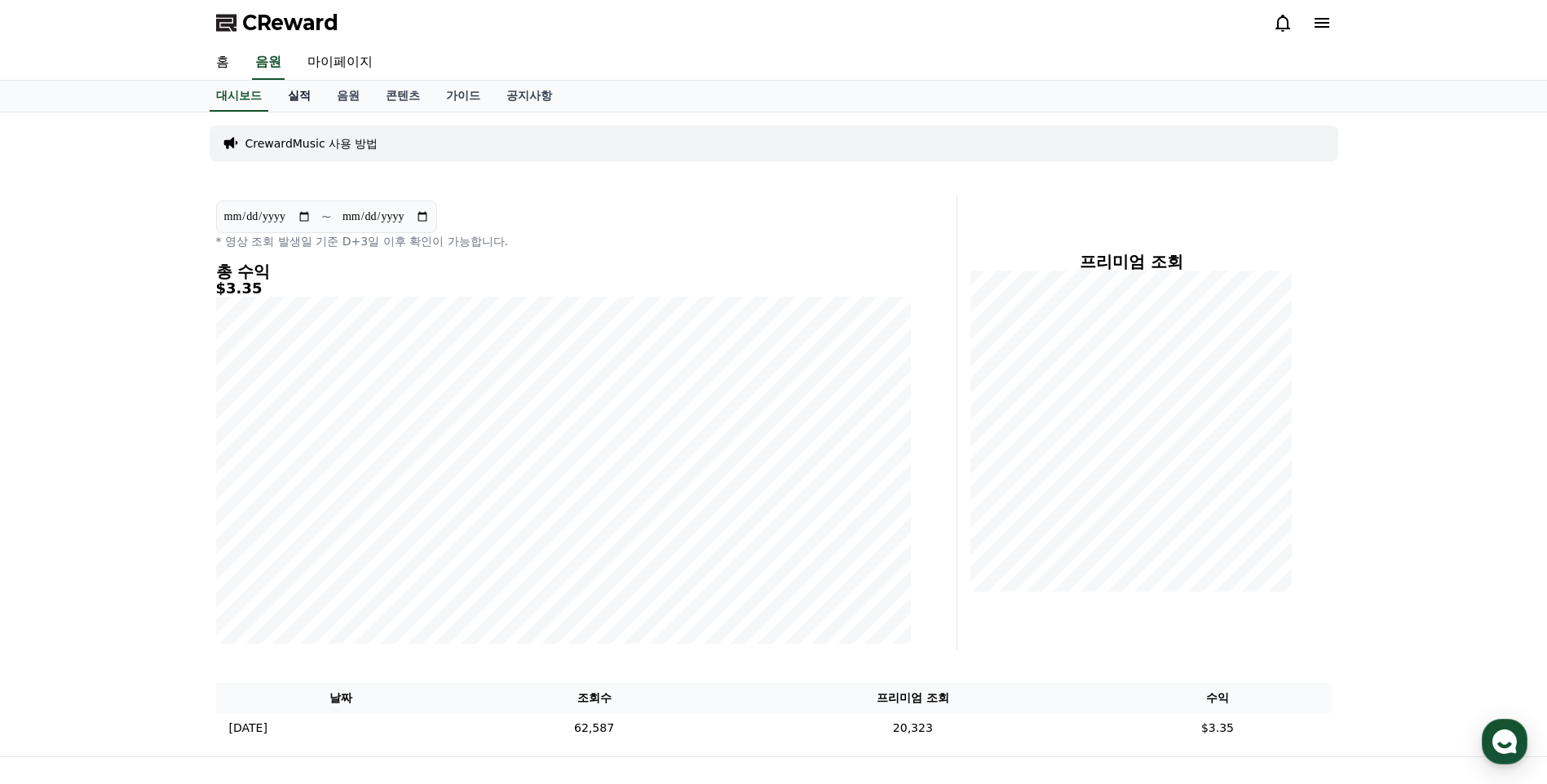
click at [305, 103] on link "실적" at bounding box center [299, 97] width 49 height 31
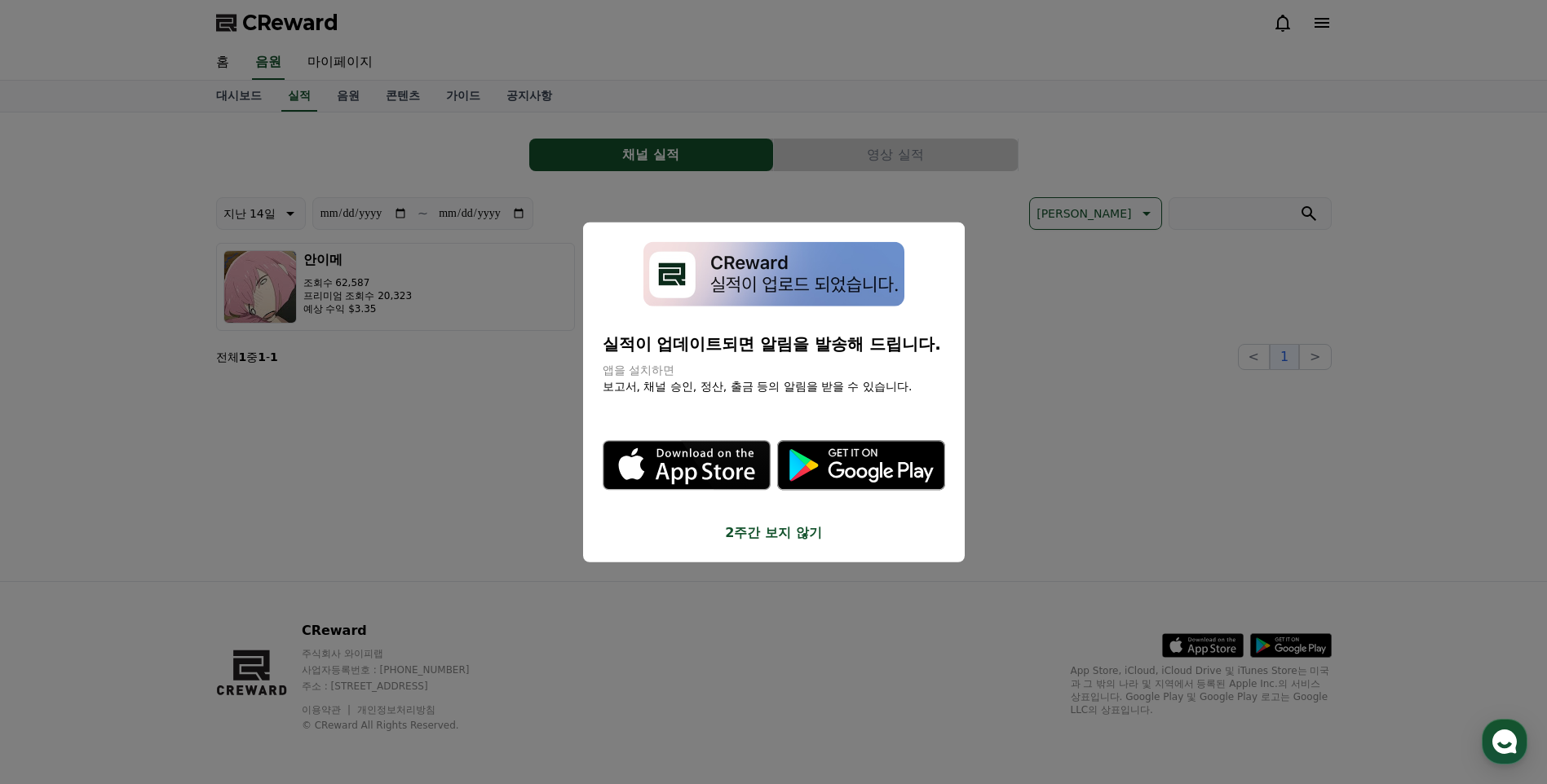
click at [335, 129] on button "close modal" at bounding box center [773, 392] width 1547 height 784
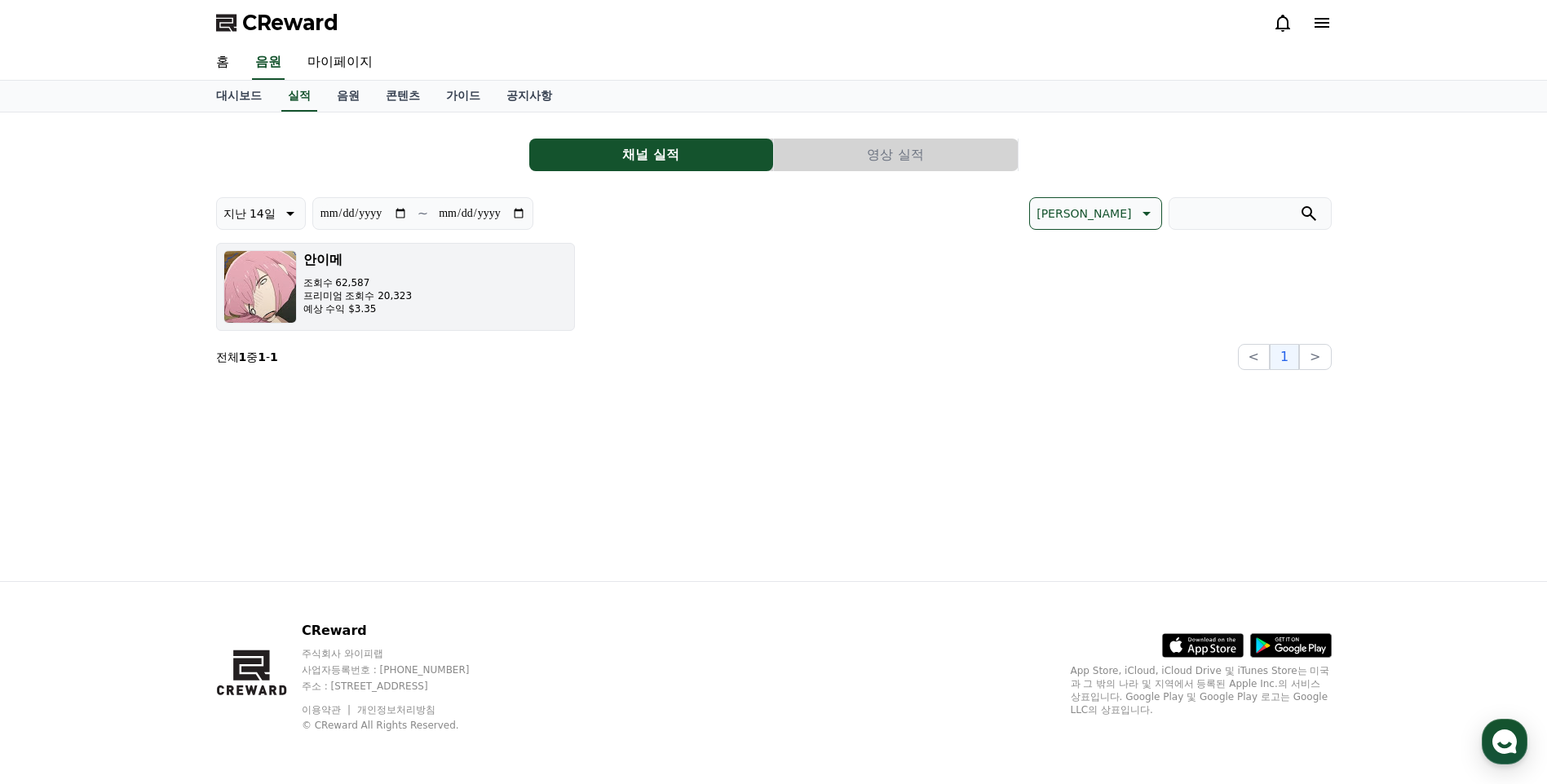
click at [377, 284] on p "조회수 62,587" at bounding box center [358, 282] width 110 height 13
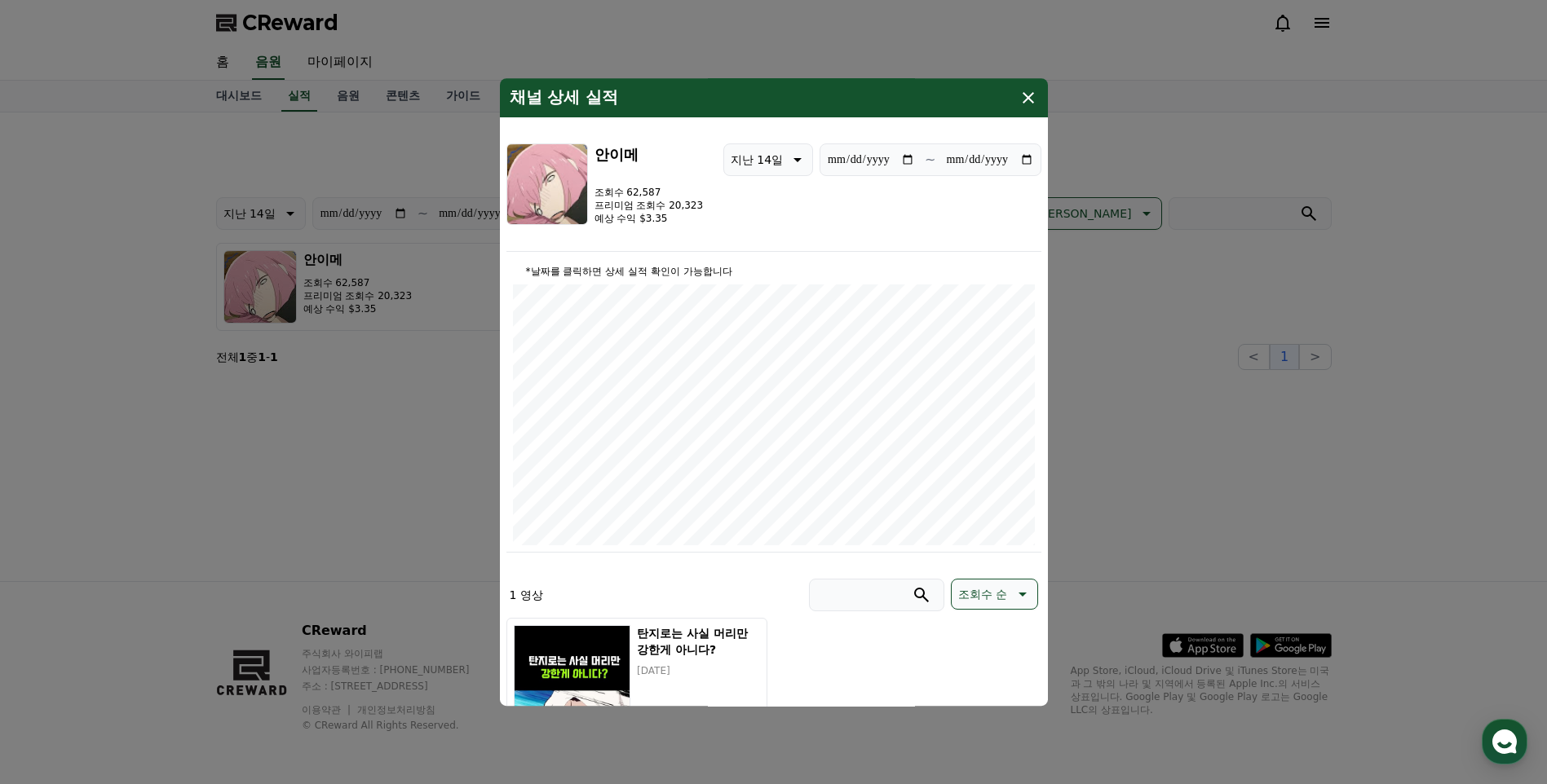
click at [1028, 97] on icon "modal" at bounding box center [1028, 97] width 11 height 11
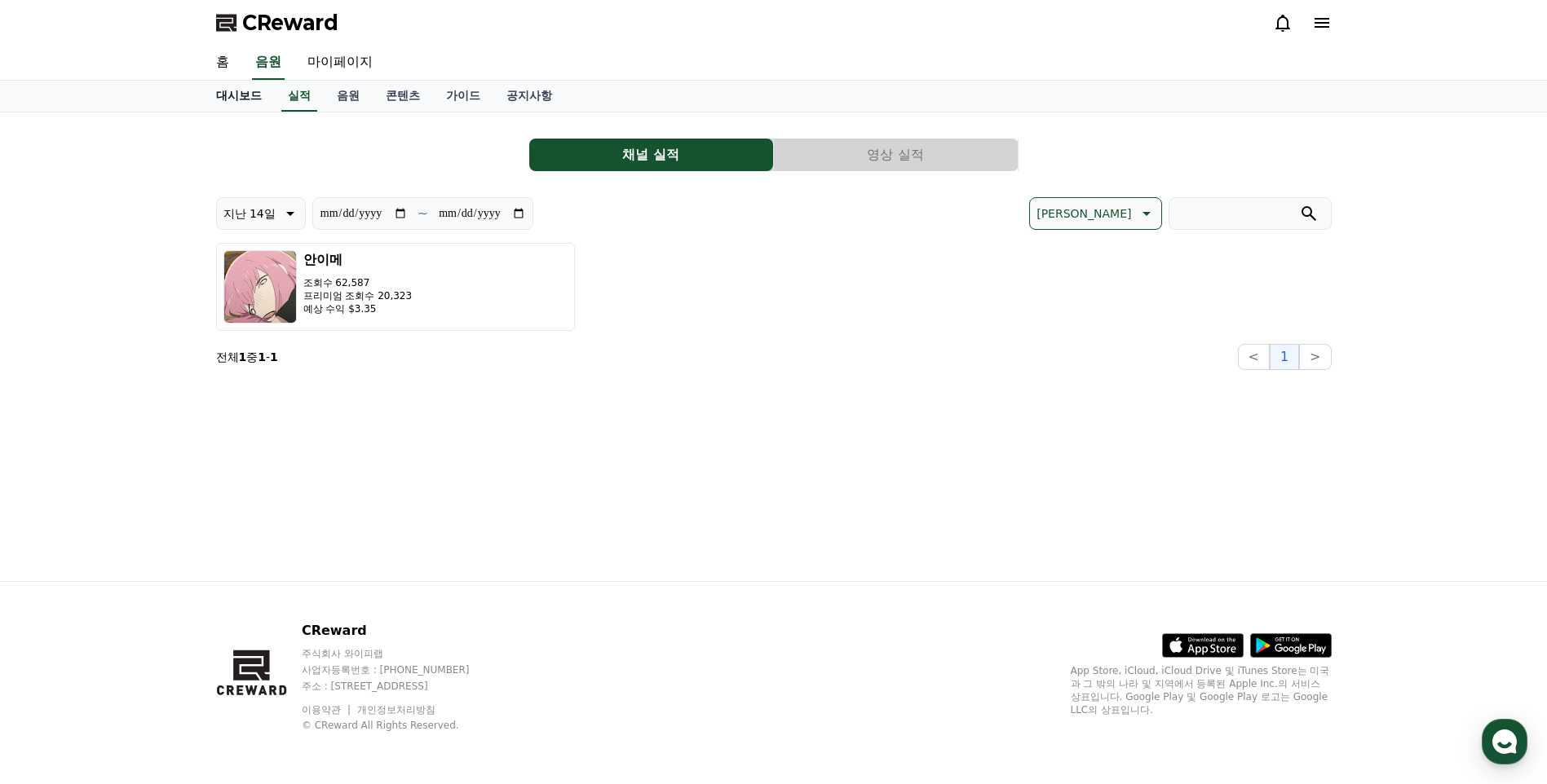
click at [237, 96] on link "대시보드" at bounding box center [238, 97] width 72 height 31
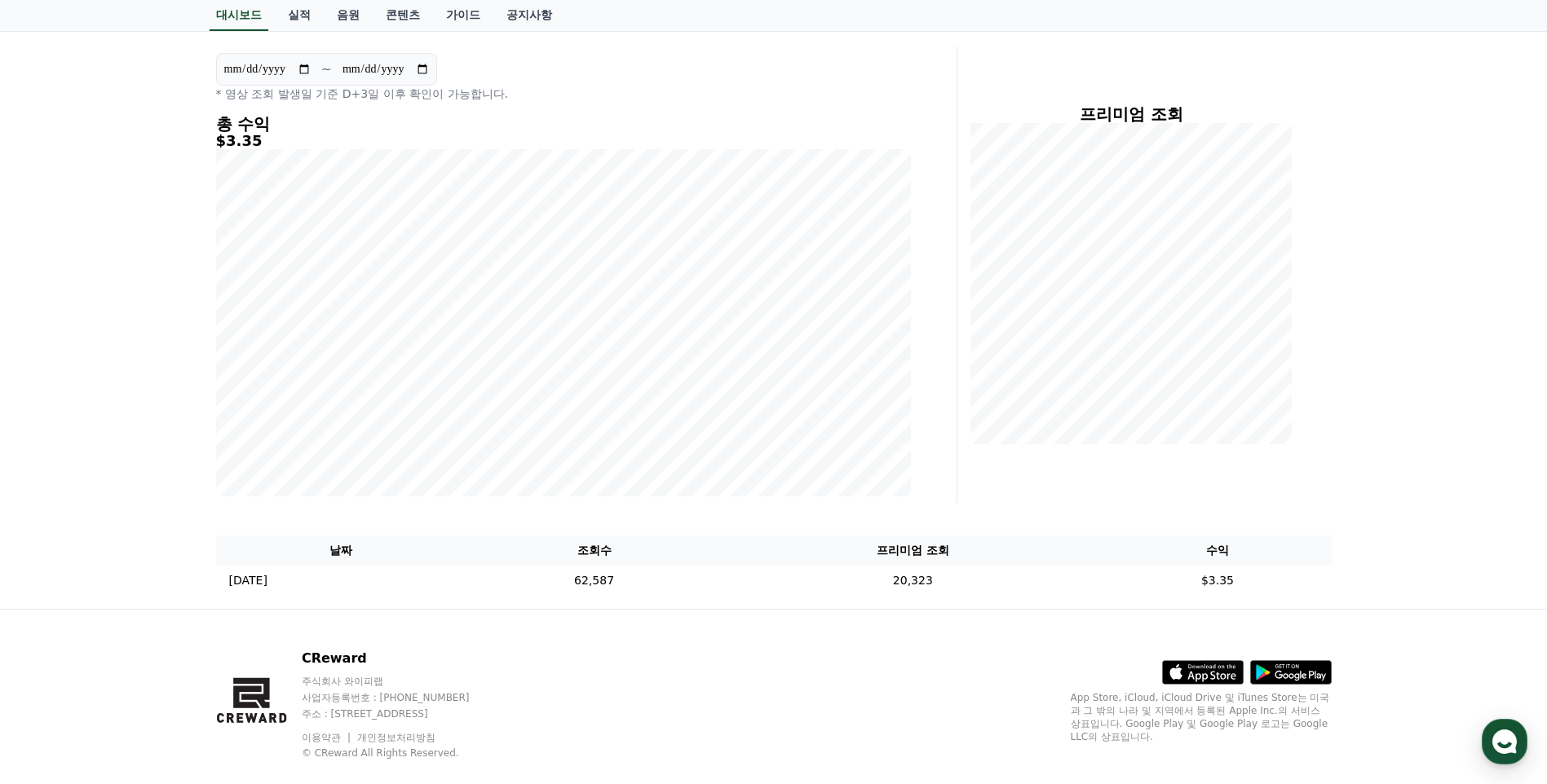
scroll to position [175, 0]
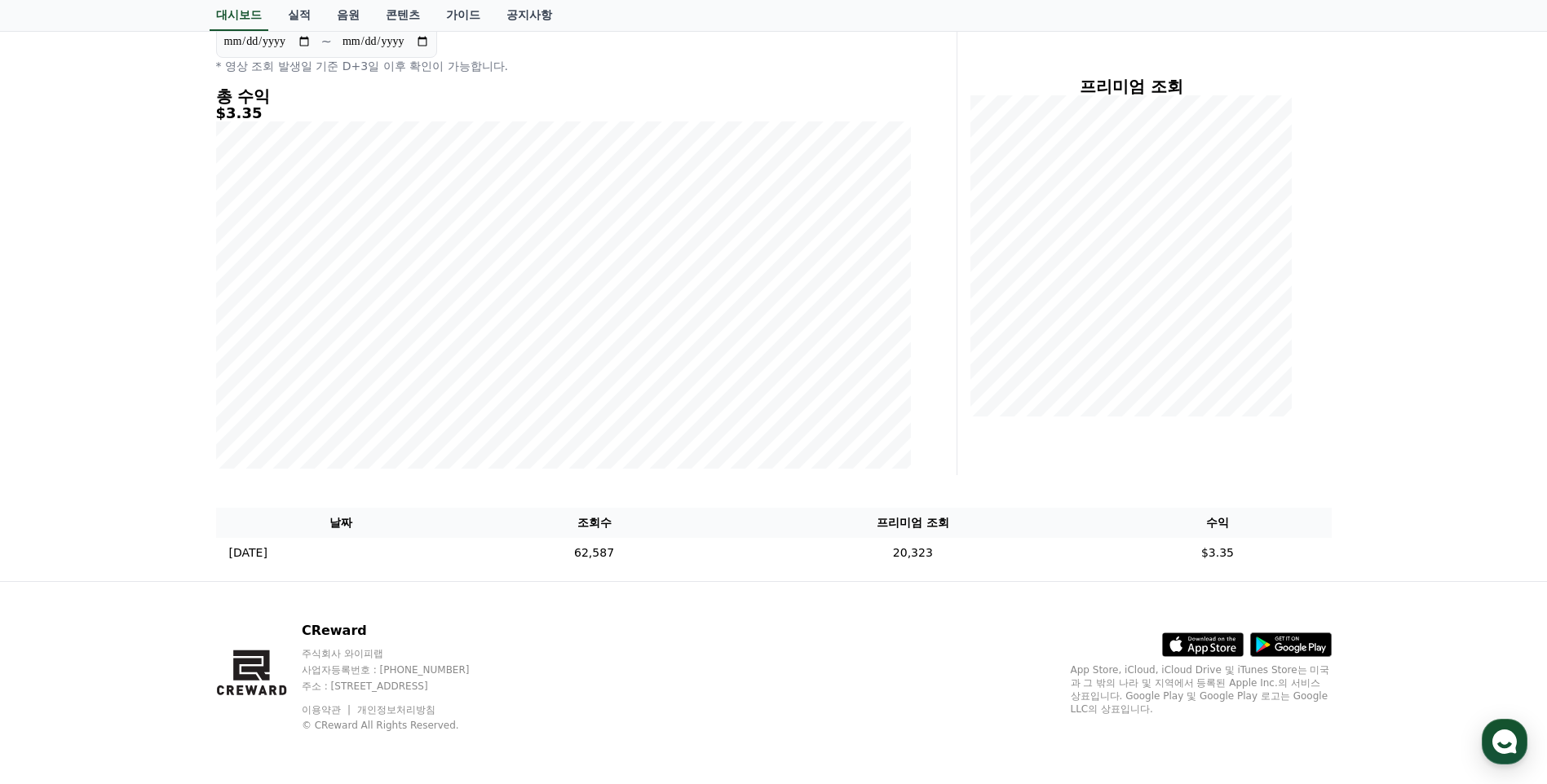
drag, startPoint x: 114, startPoint y: 420, endPoint x: 130, endPoint y: 423, distance: 16.3
click at [113, 419] on div "**********" at bounding box center [773, 259] width 1547 height 644
drag, startPoint x: 921, startPoint y: 555, endPoint x: 1065, endPoint y: 556, distance: 144.0
click at [1065, 556] on td "20,323" at bounding box center [912, 553] width 381 height 30
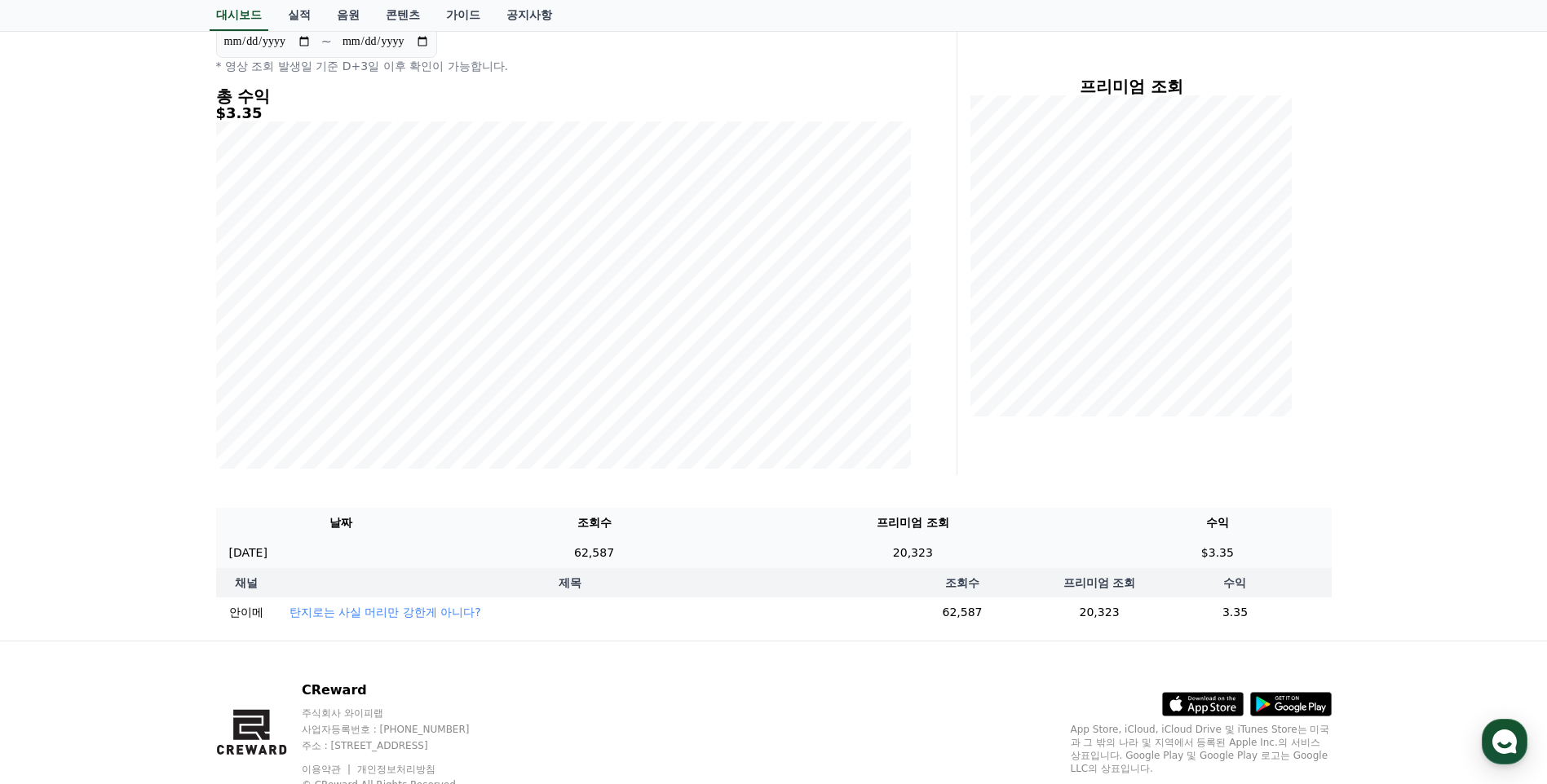
click at [937, 553] on td "20,323" at bounding box center [912, 553] width 381 height 30
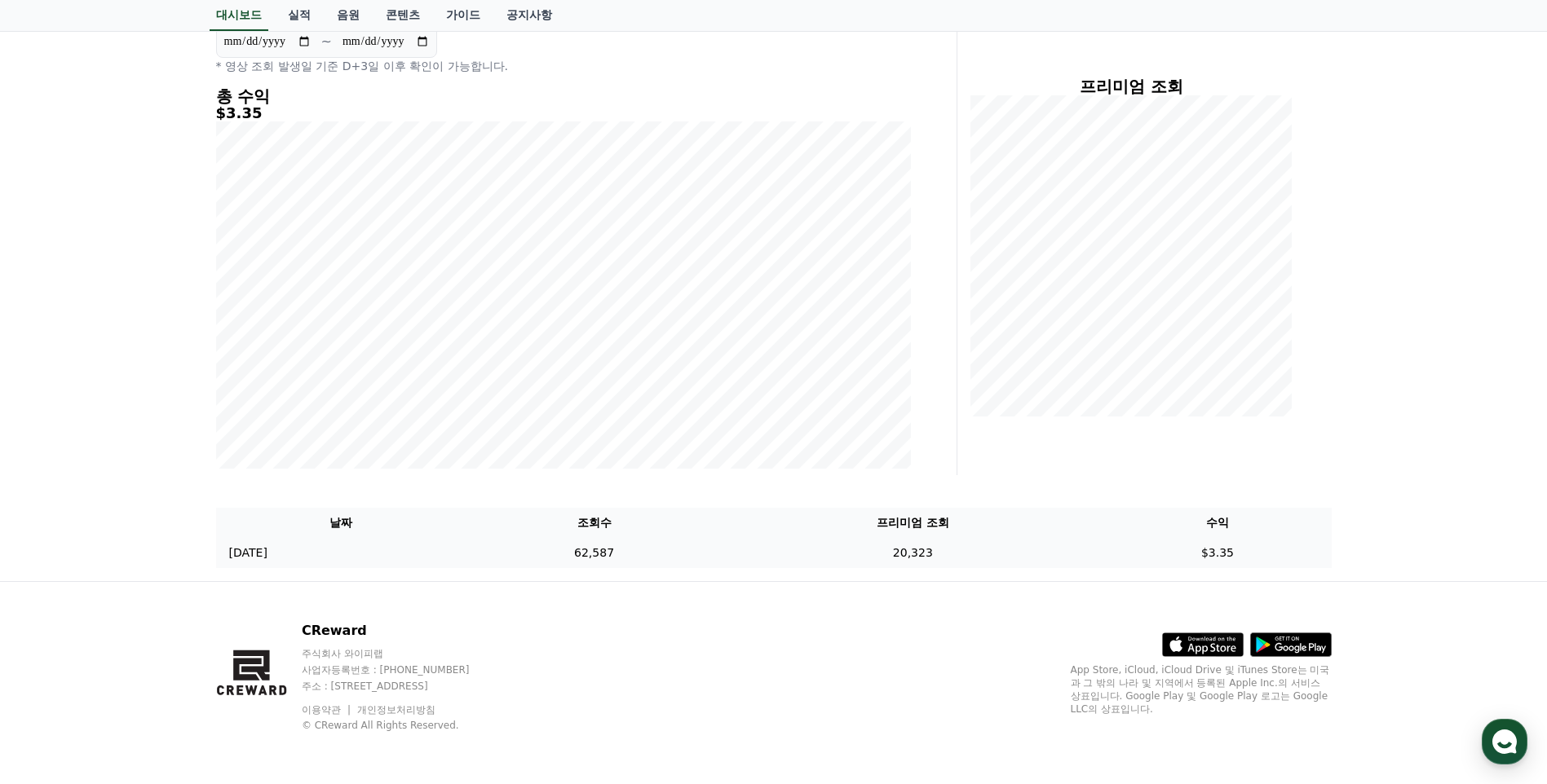
click at [661, 554] on td "62,587" at bounding box center [594, 553] width 256 height 30
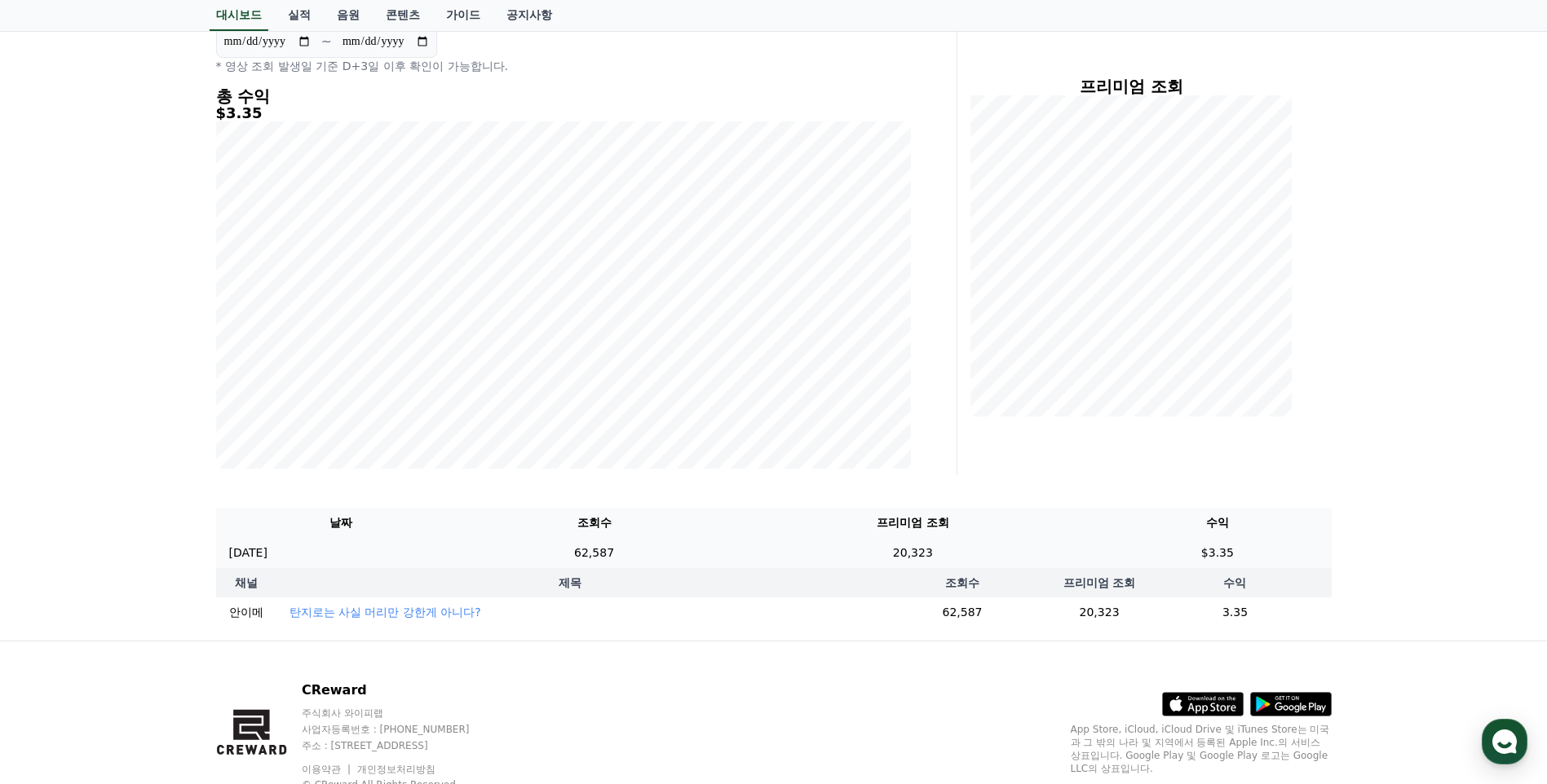
click at [655, 554] on td "62,587" at bounding box center [594, 553] width 256 height 30
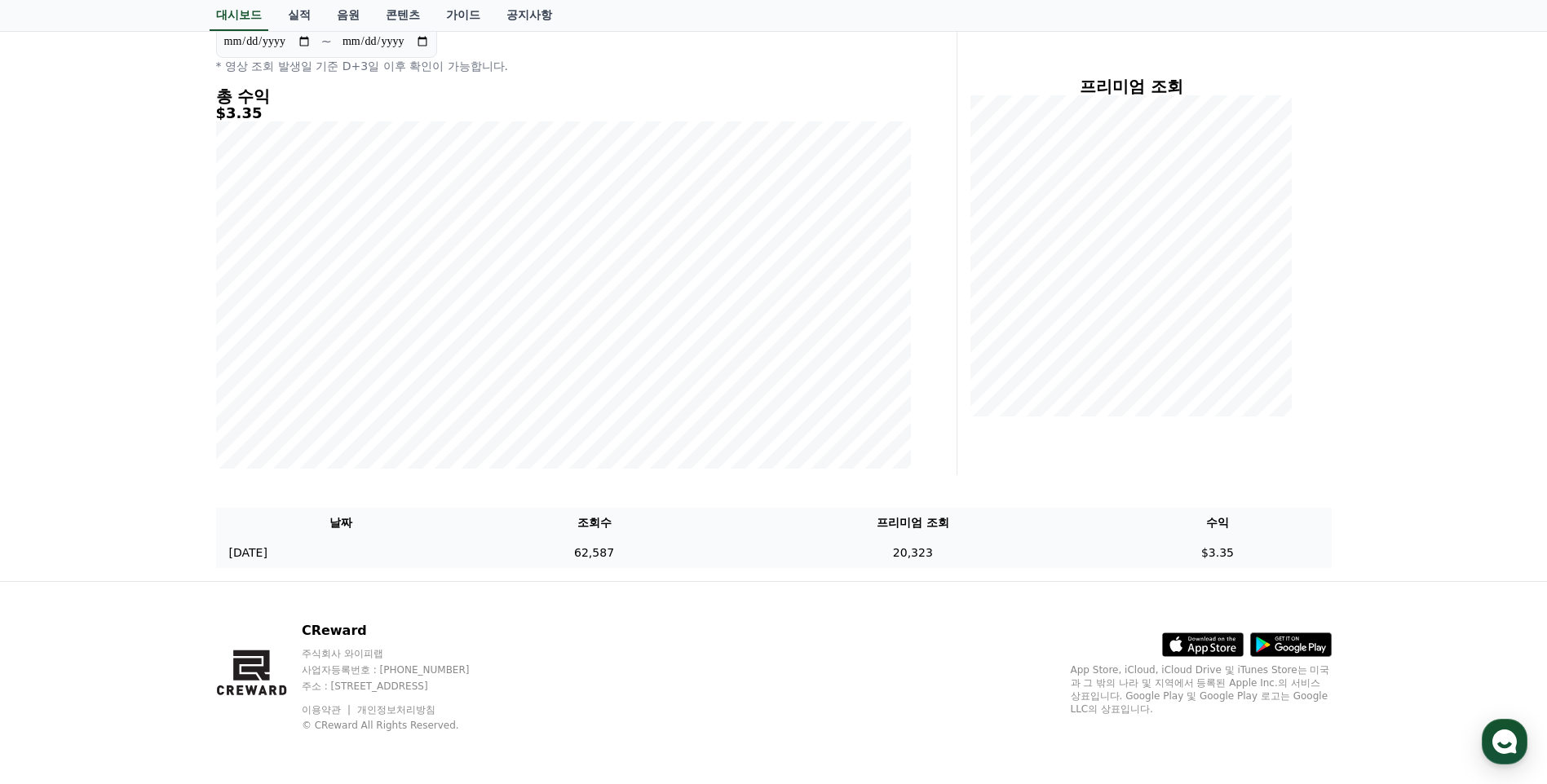
click at [1214, 557] on td "$3.35" at bounding box center [1217, 553] width 228 height 30
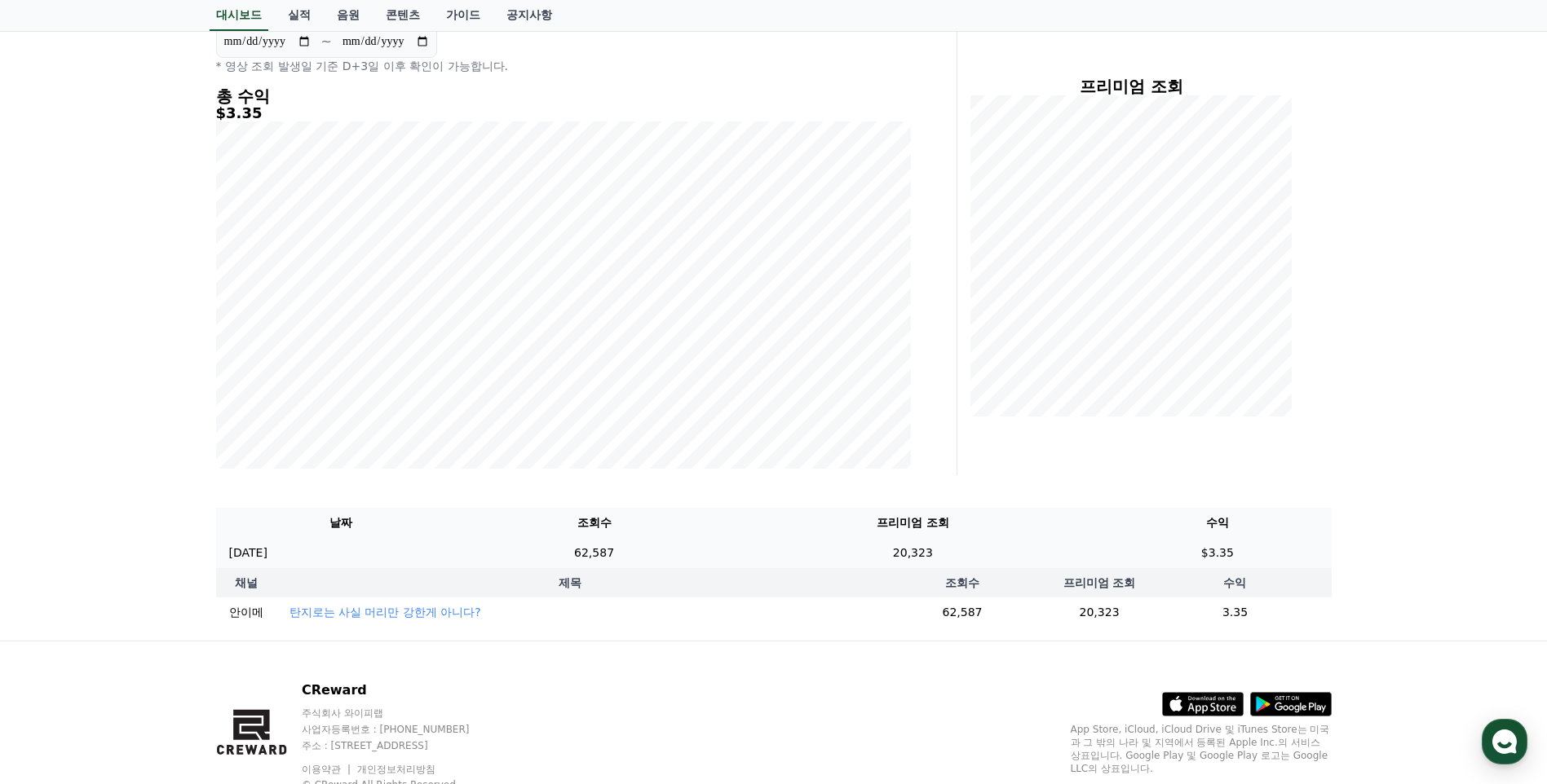
drag, startPoint x: 1201, startPoint y: 552, endPoint x: 1255, endPoint y: 551, distance: 54.0
click at [1255, 551] on td "$3.35" at bounding box center [1217, 553] width 228 height 30
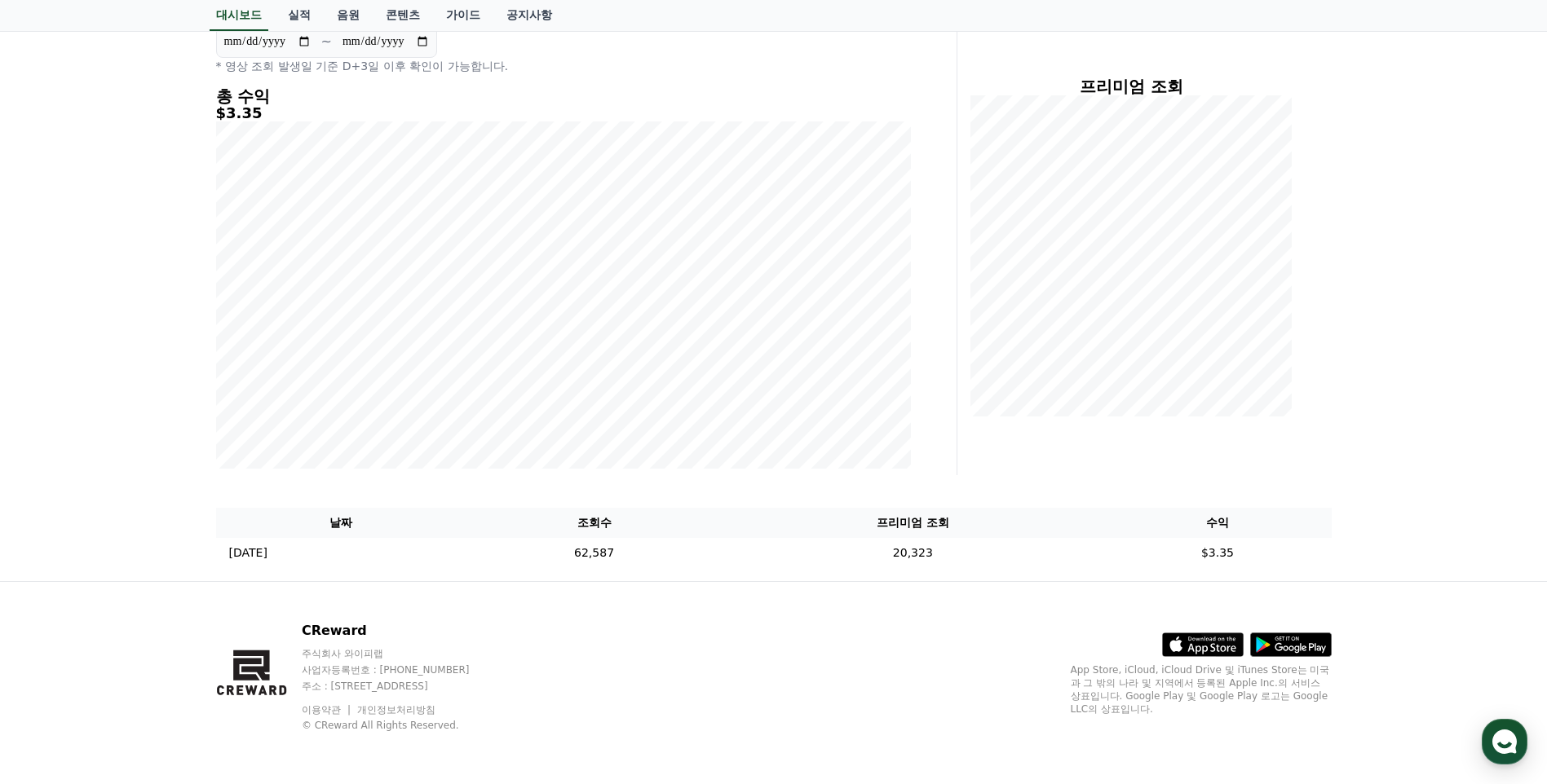
drag, startPoint x: 1255, startPoint y: 551, endPoint x: 1396, endPoint y: 550, distance: 141.0
click at [1397, 557] on div "**********" at bounding box center [773, 259] width 1547 height 644
drag, startPoint x: 1002, startPoint y: 555, endPoint x: 640, endPoint y: 556, distance: 362.0
click at [638, 556] on tr "[DATE] 09/23 62,587 20,323 $3.35" at bounding box center [773, 553] width 1116 height 30
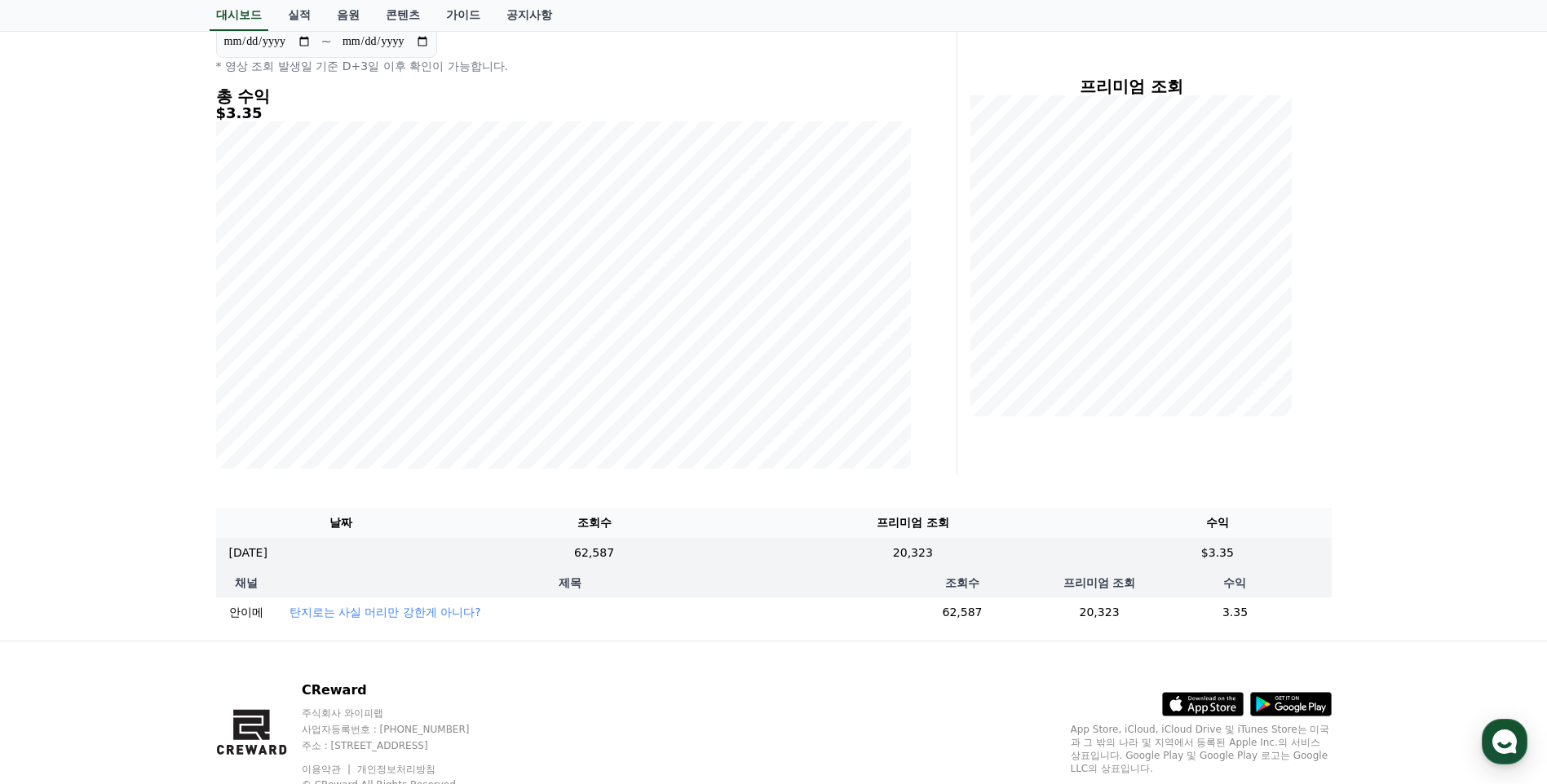
click at [1431, 548] on div "**********" at bounding box center [773, 289] width 1547 height 704
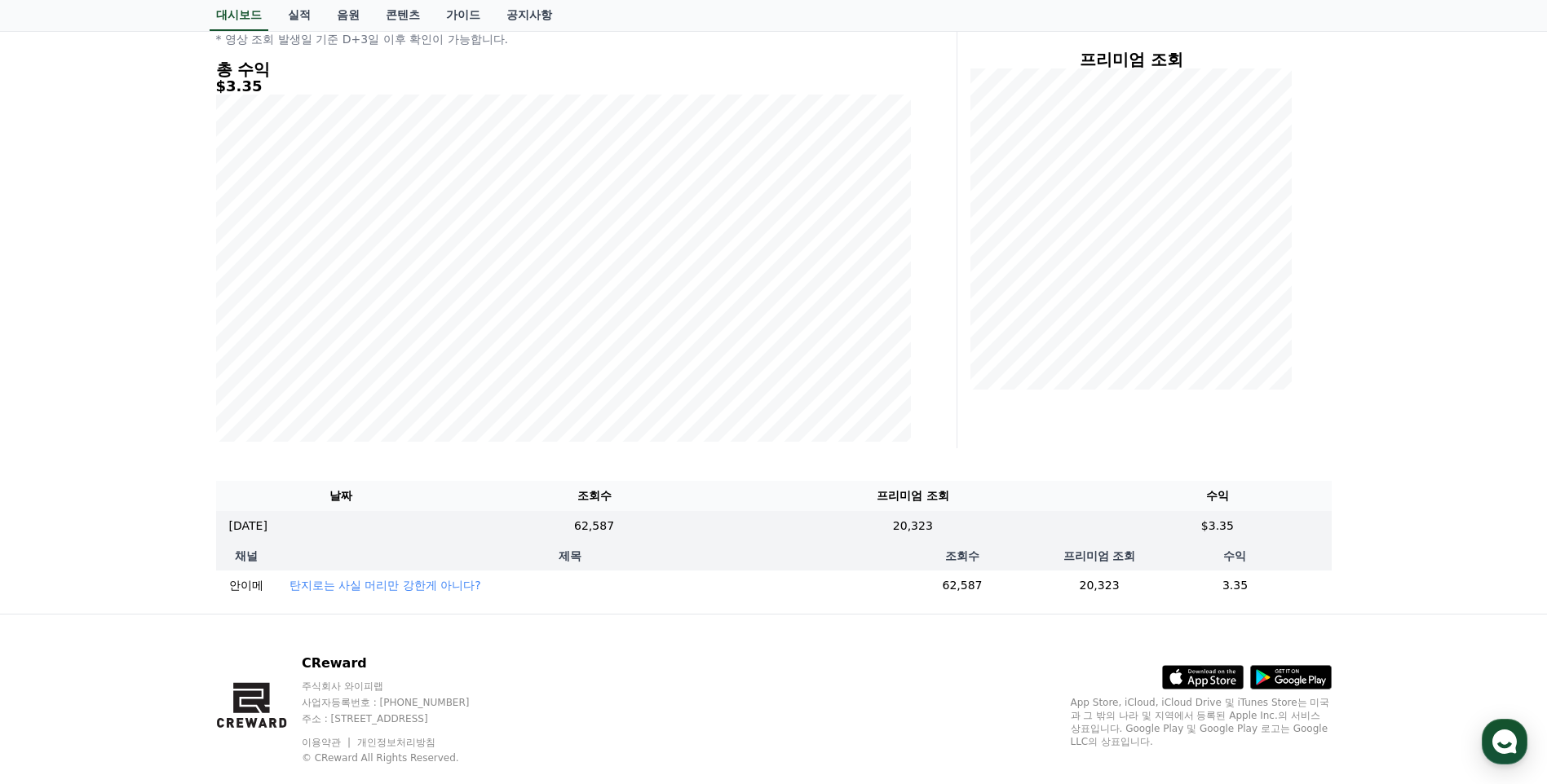
scroll to position [247, 0]
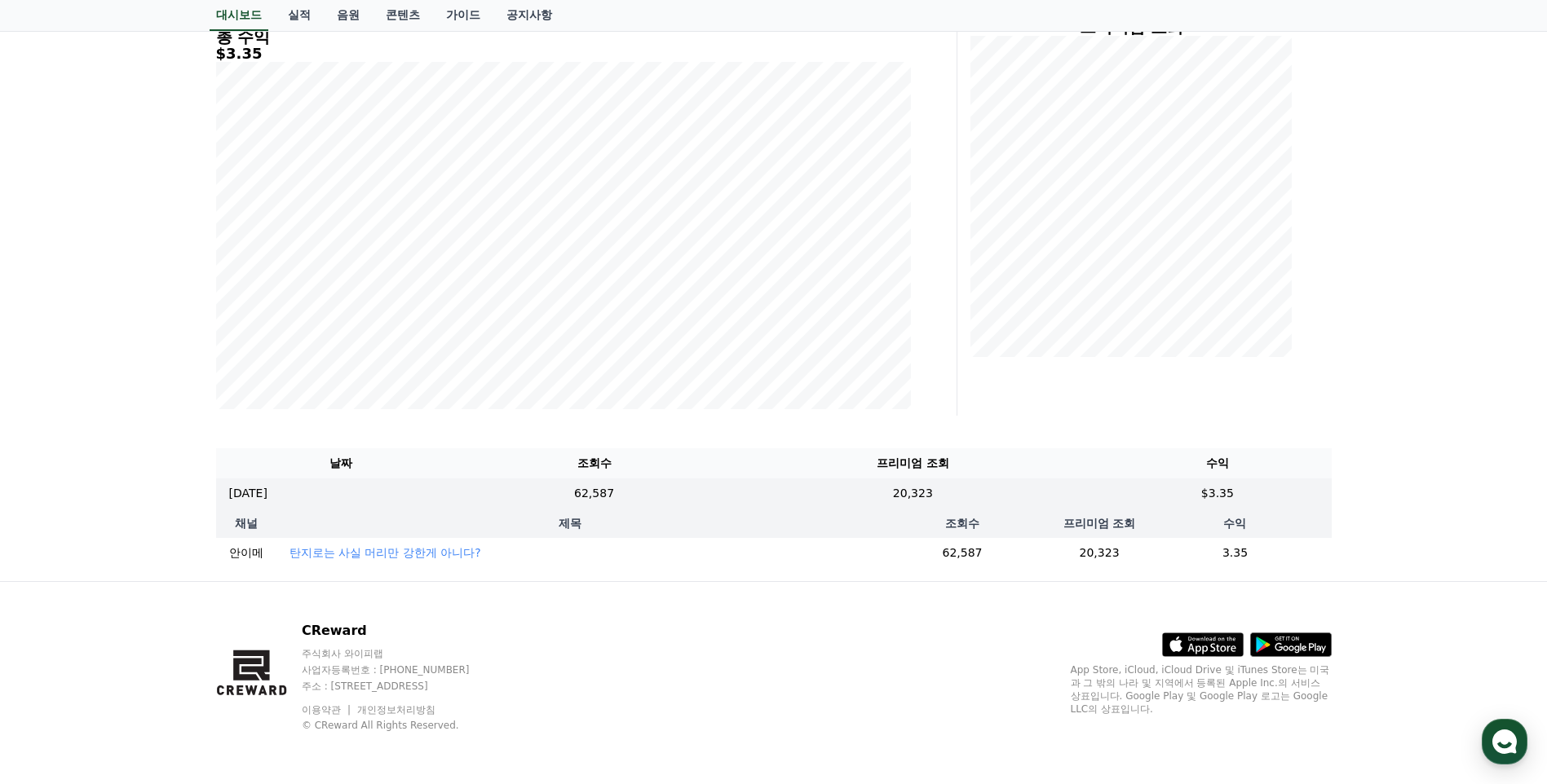
drag, startPoint x: 934, startPoint y: 545, endPoint x: 1262, endPoint y: 528, distance: 328.4
click at [1262, 538] on tr "안이메 탄지로는 사실 머리만 강한게 아니다? 62,587 20,323 3.35" at bounding box center [773, 553] width 1116 height 30
click at [1253, 541] on td "3.35" at bounding box center [1234, 553] width 192 height 30
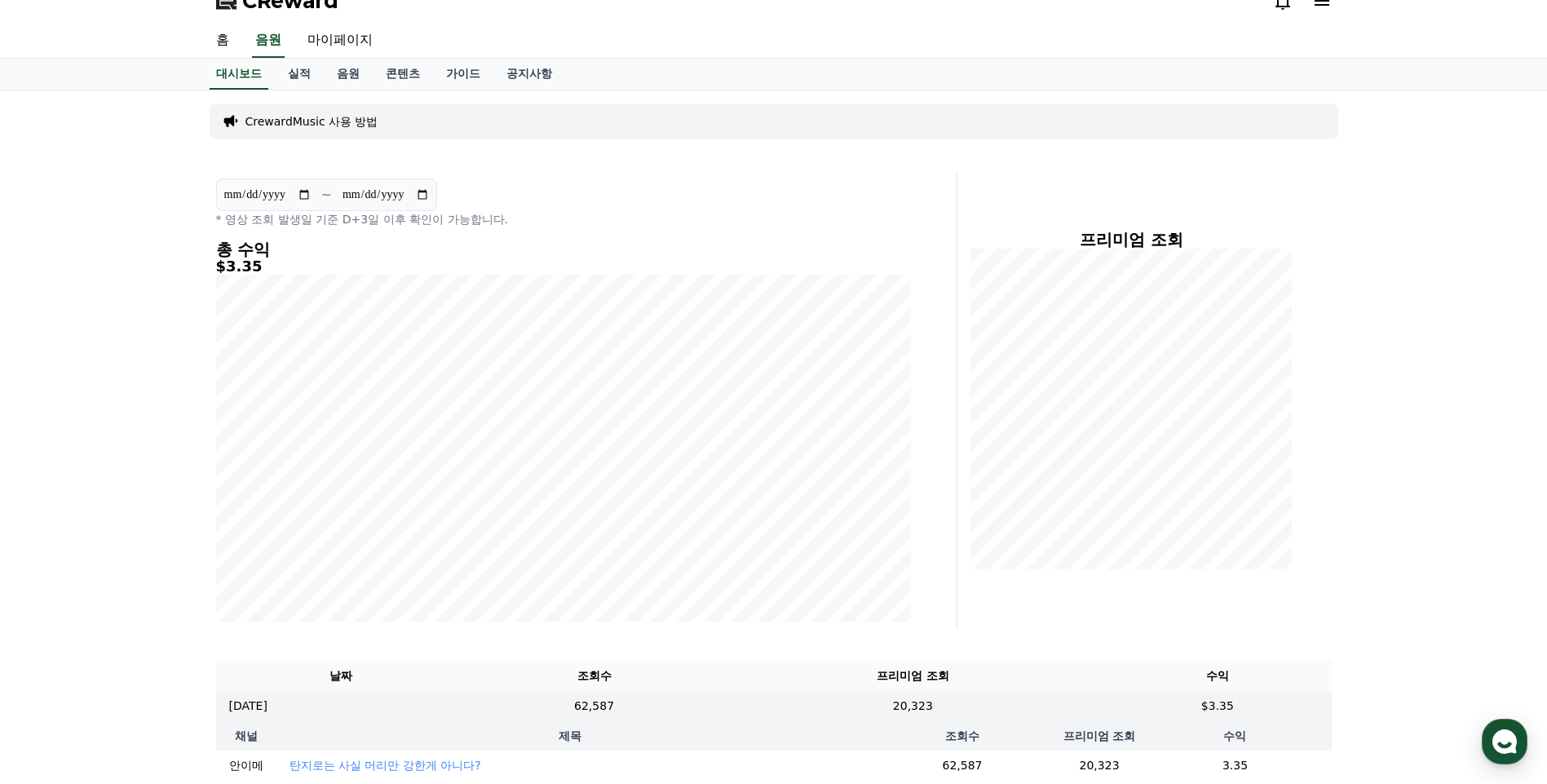
scroll to position [0, 0]
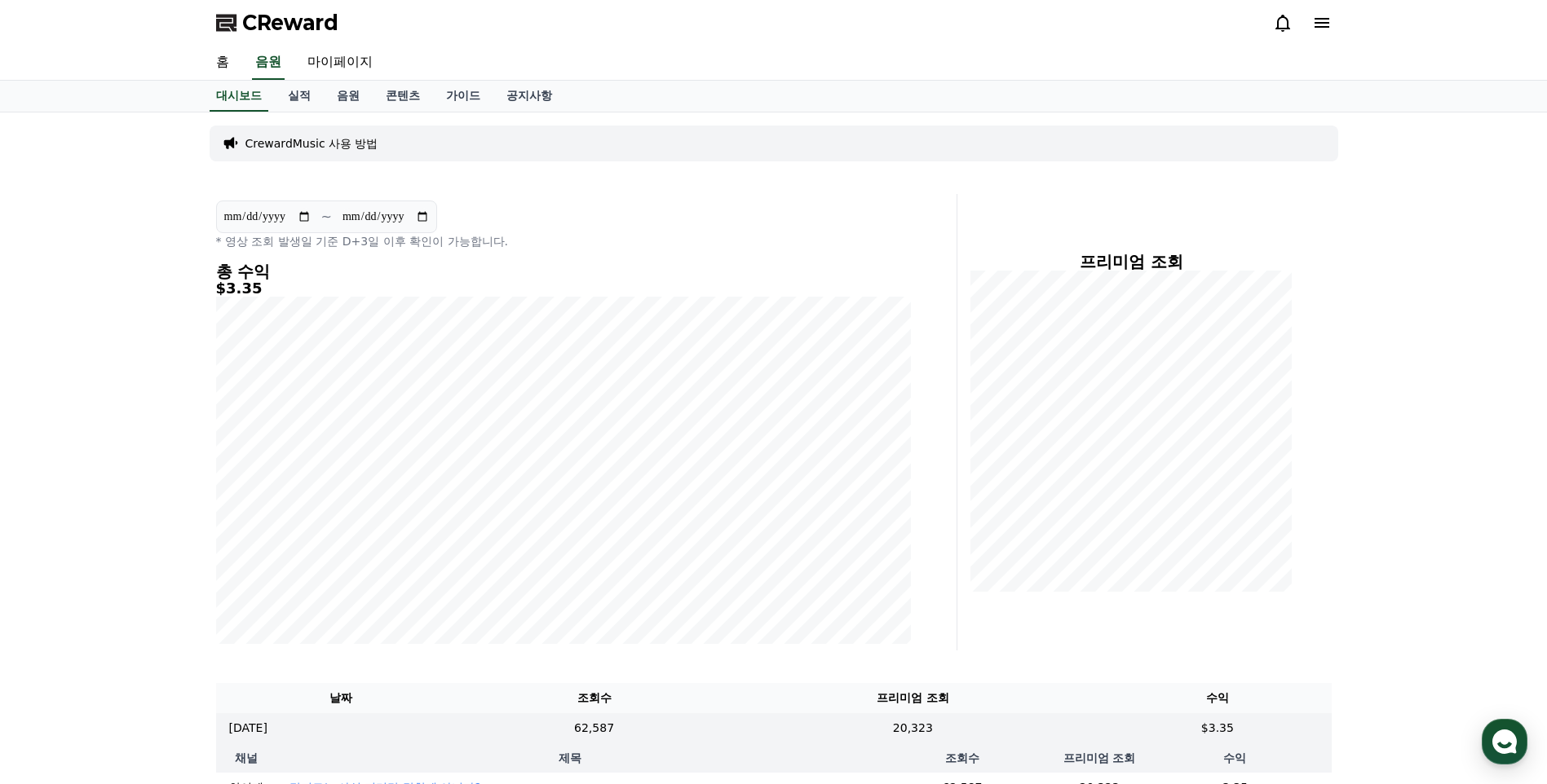
drag, startPoint x: 223, startPoint y: 291, endPoint x: 261, endPoint y: 292, distance: 38.0
click at [261, 292] on h5 "$3.35" at bounding box center [563, 288] width 695 height 16
drag, startPoint x: 261, startPoint y: 292, endPoint x: 224, endPoint y: 278, distance: 39.6
click at [201, 292] on div "**********" at bounding box center [773, 464] width 1547 height 704
click at [291, 95] on link "실적" at bounding box center [299, 97] width 49 height 31
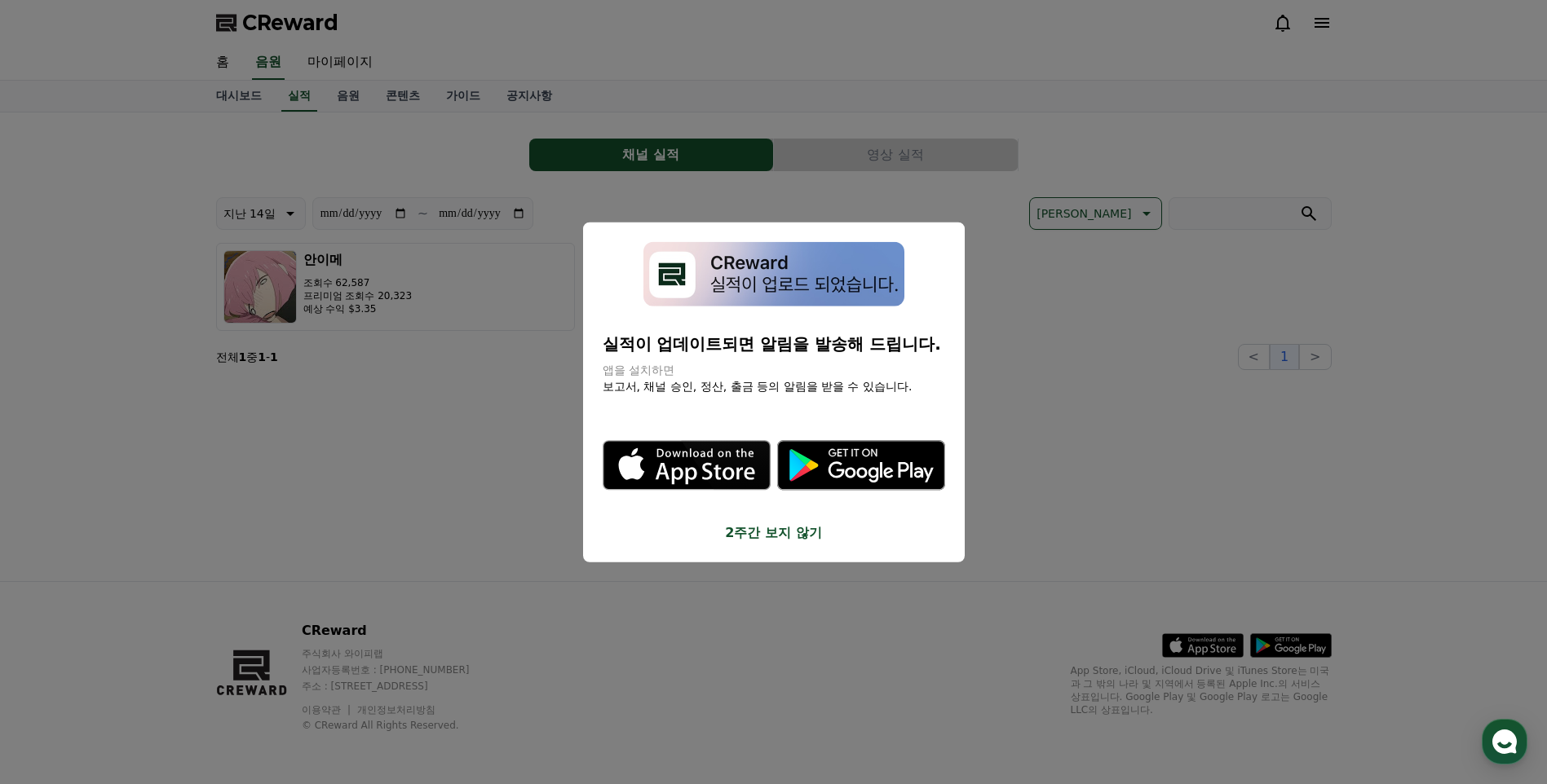
click at [324, 97] on button "close modal" at bounding box center [773, 392] width 1547 height 784
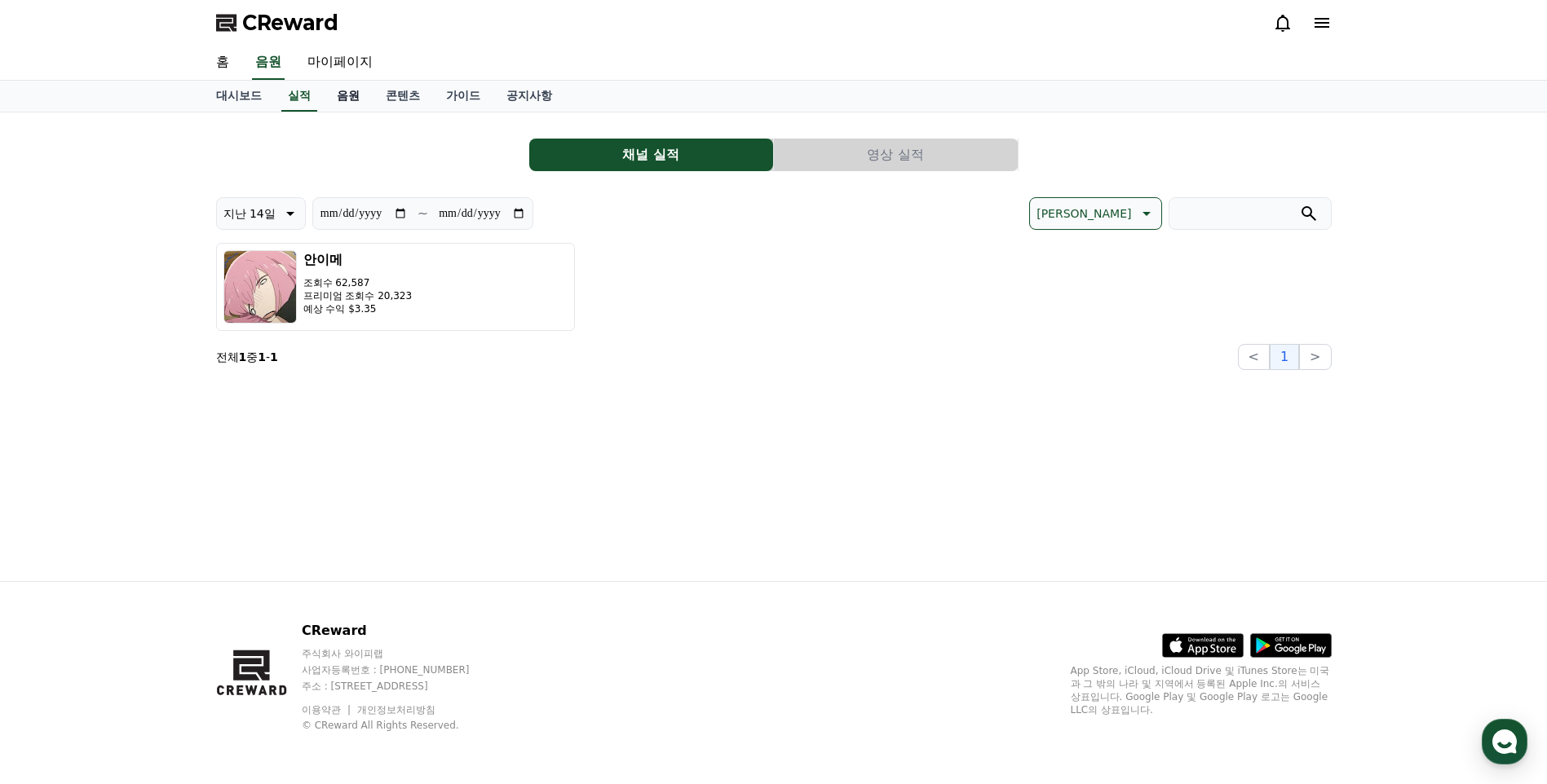
click at [331, 97] on link "음원" at bounding box center [348, 97] width 49 height 31
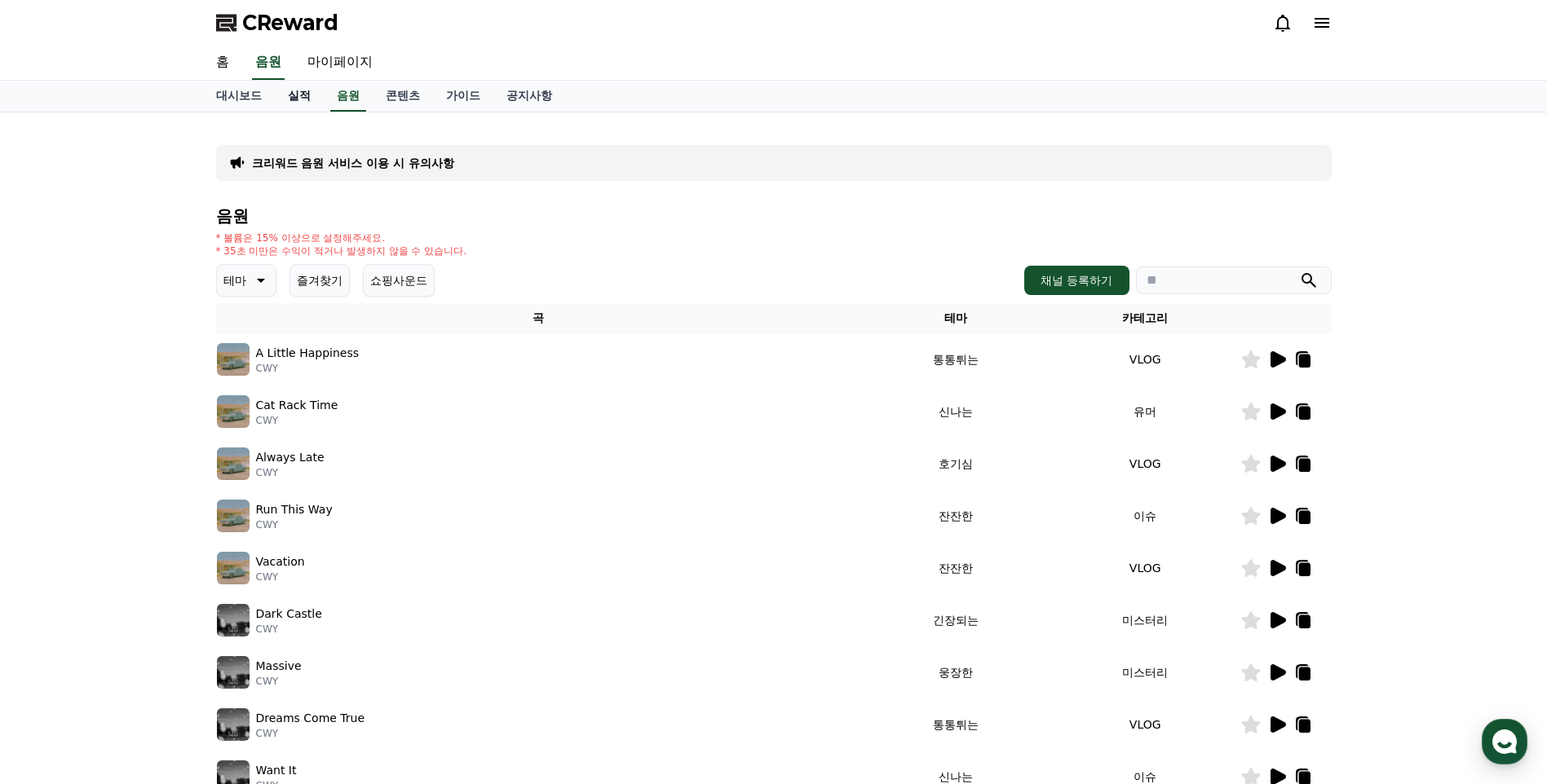
click at [301, 91] on link "실적" at bounding box center [299, 97] width 49 height 31
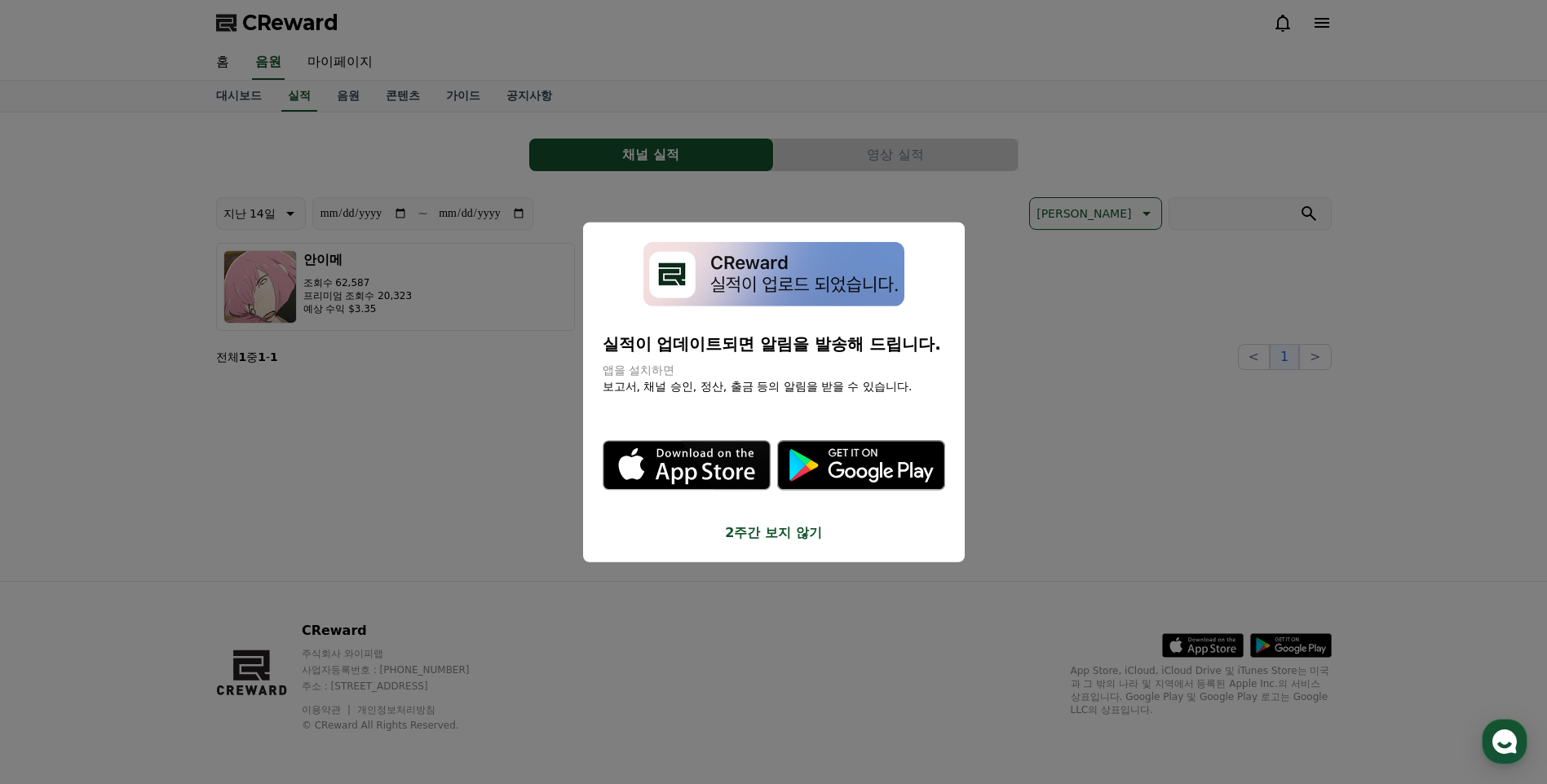
click at [377, 128] on button "close modal" at bounding box center [773, 392] width 1547 height 784
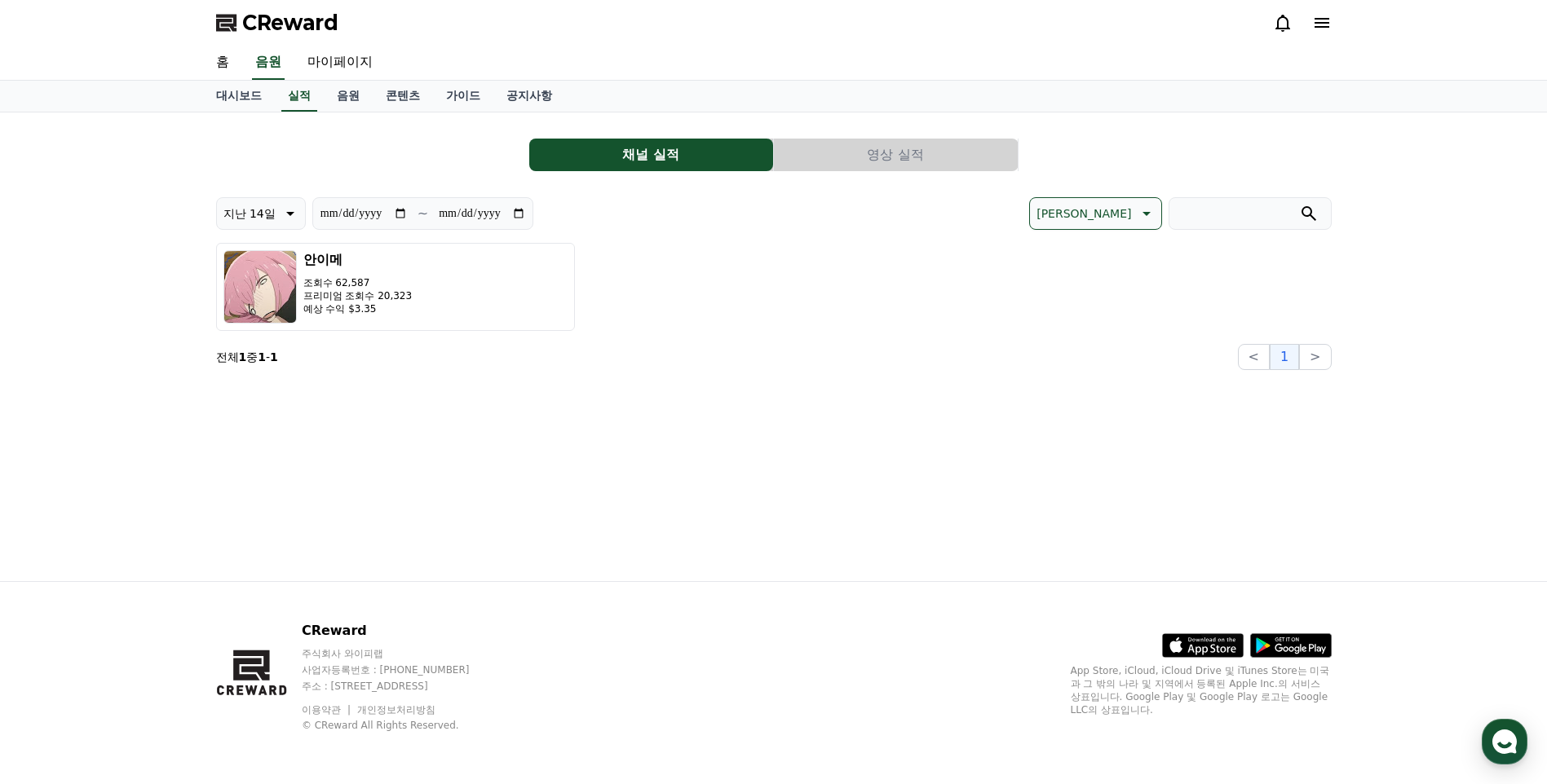
drag, startPoint x: 336, startPoint y: 285, endPoint x: 444, endPoint y: 398, distance: 156.3
click at [459, 408] on div "**********" at bounding box center [773, 346] width 1141 height 468
click at [237, 101] on link "대시보드" at bounding box center [238, 97] width 72 height 31
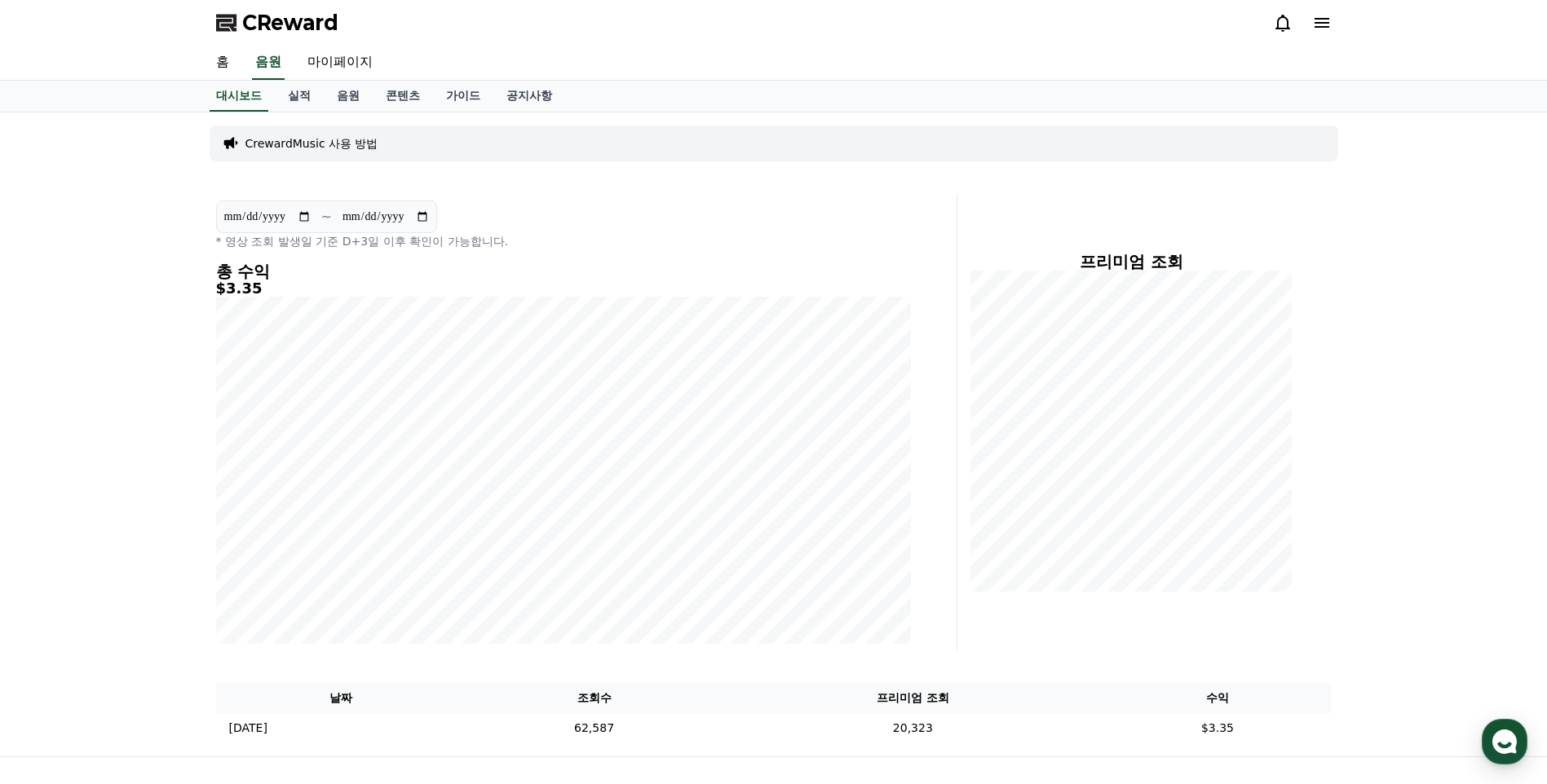
click at [469, 317] on div "**********" at bounding box center [773, 434] width 1547 height 644
